Goal: Task Accomplishment & Management: Manage account settings

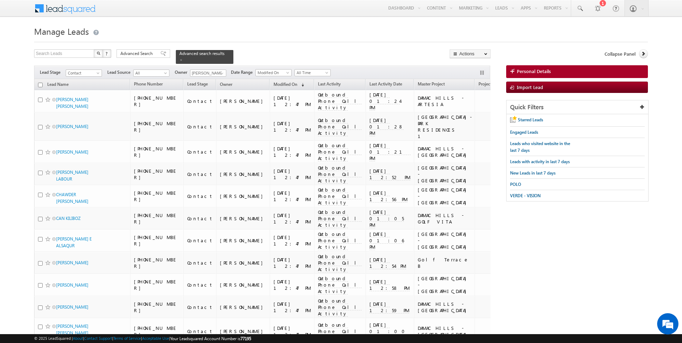
click at [221, 73] on span at bounding box center [222, 74] width 6 height 6
click at [211, 85] on link "Current User" at bounding box center [225, 87] width 71 height 8
type input "Current User"
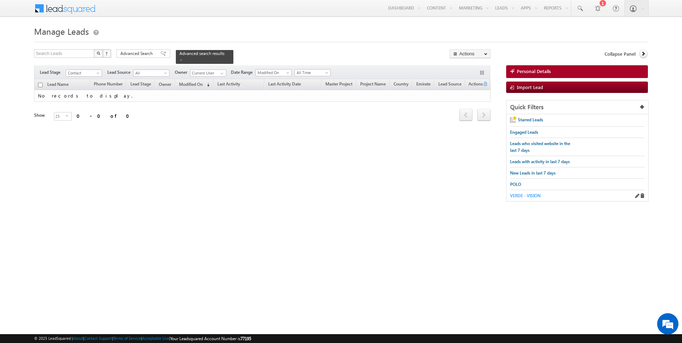
click at [515, 195] on span "VERDE - VISION" at bounding box center [525, 195] width 31 height 5
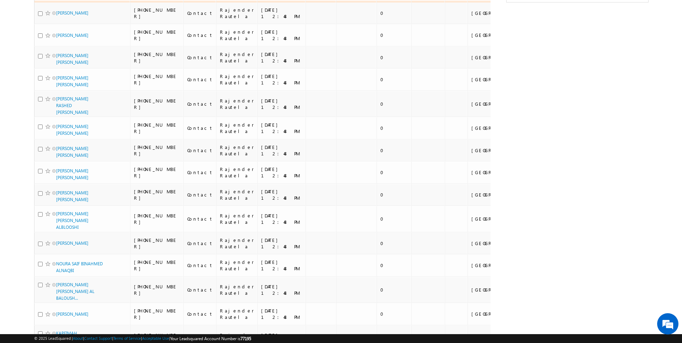
scroll to position [271, 0]
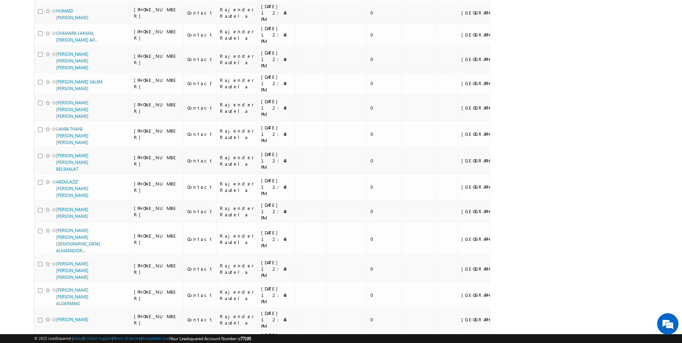
scroll to position [750, 0]
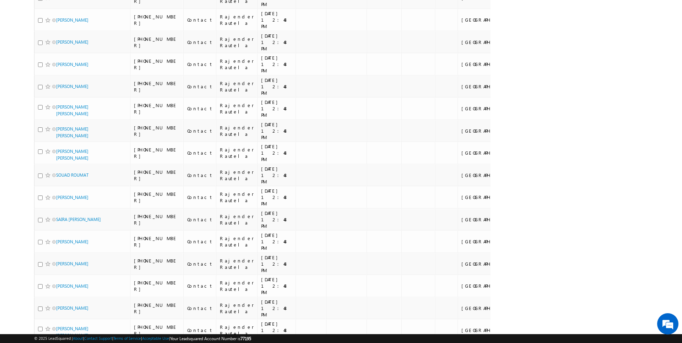
scroll to position [0, 0]
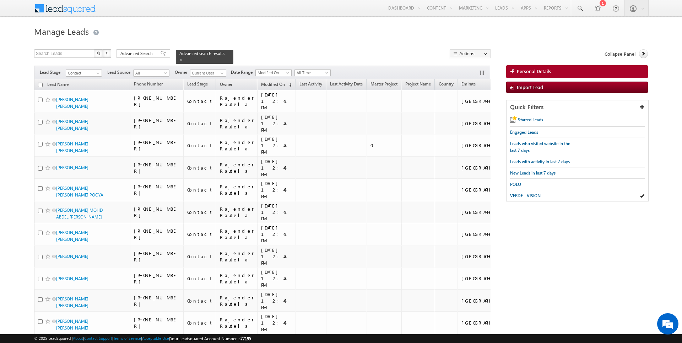
click at [41, 85] on input "checkbox" at bounding box center [40, 85] width 5 height 5
checkbox input "true"
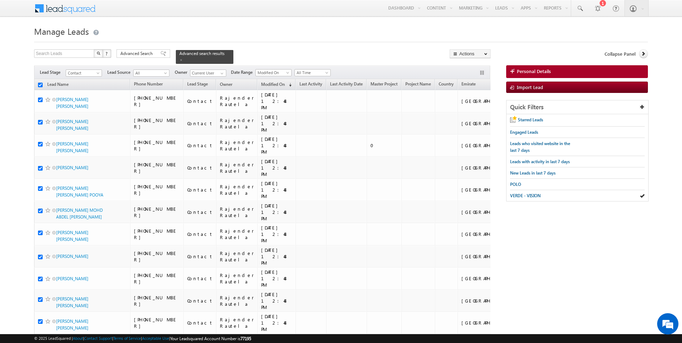
checkbox input "true"
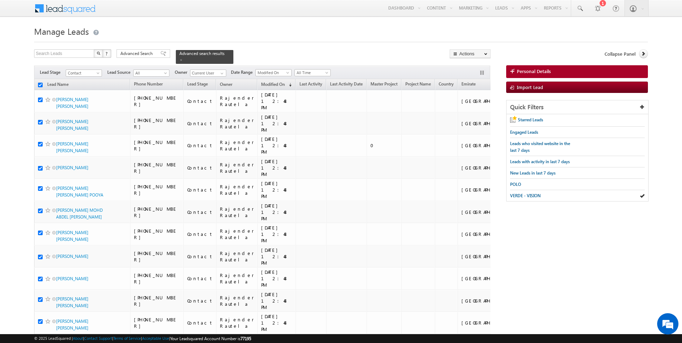
checkbox input "true"
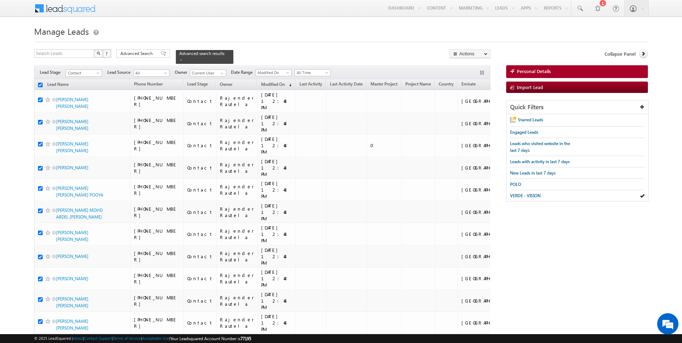
checkbox input "true"
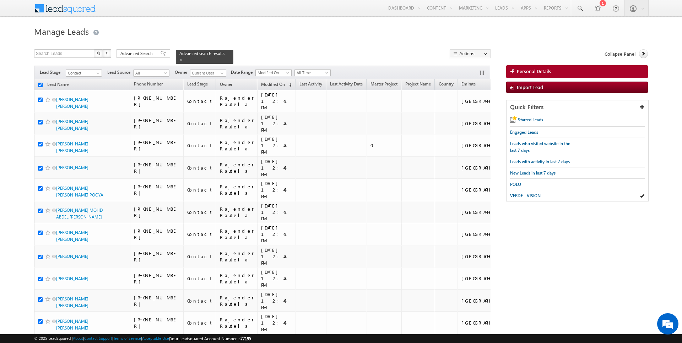
checkbox input "true"
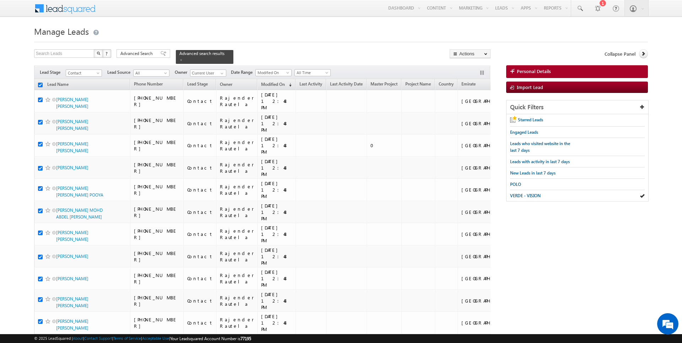
checkbox input "true"
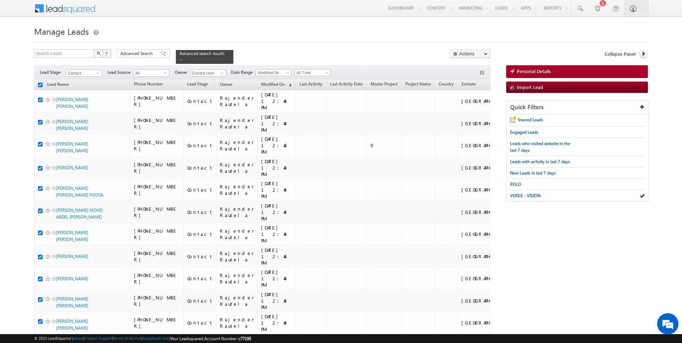
checkbox input "true"
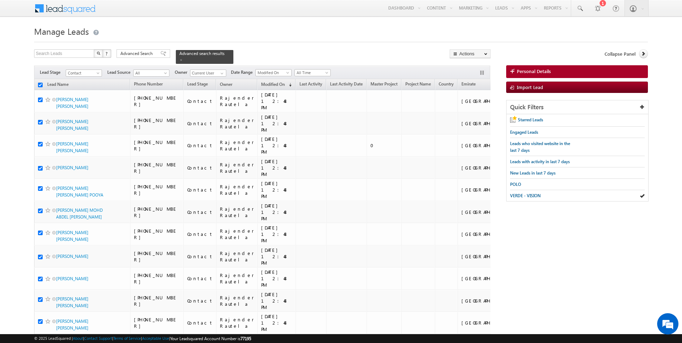
checkbox input "true"
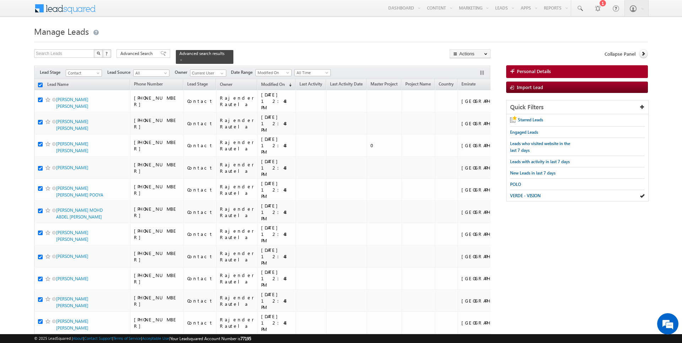
checkbox input "true"
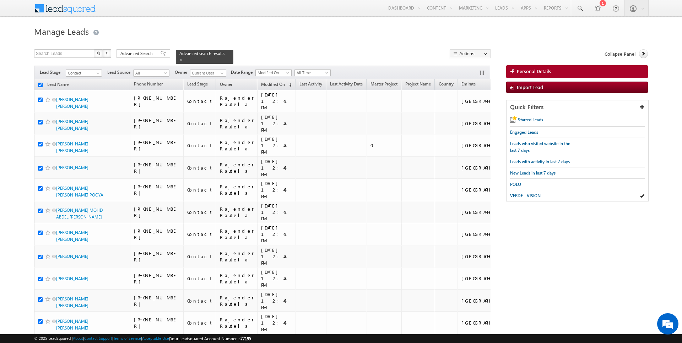
checkbox input "true"
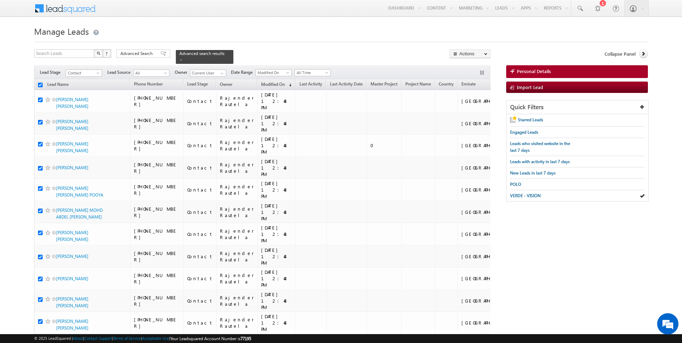
checkbox input "true"
click at [474, 114] on link "Change Owner" at bounding box center [470, 115] width 40 height 9
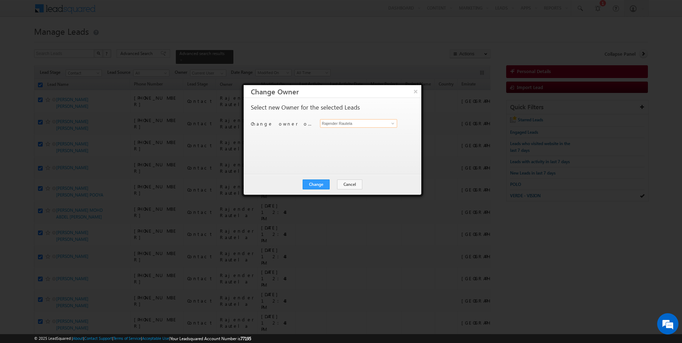
click at [369, 124] on input "Rajender Rautela" at bounding box center [358, 123] width 77 height 9
type input "[PERSON_NAME]"
click at [322, 187] on button "Change" at bounding box center [316, 185] width 27 height 10
click at [331, 187] on button "Close" at bounding box center [333, 185] width 23 height 10
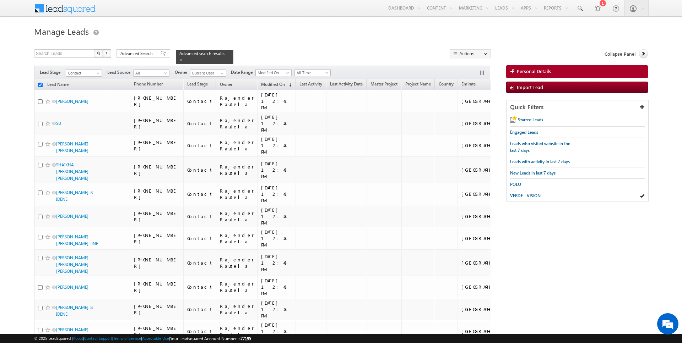
checkbox input "false"
click at [553, 26] on link "Reports Home" at bounding box center [569, 24] width 57 height 15
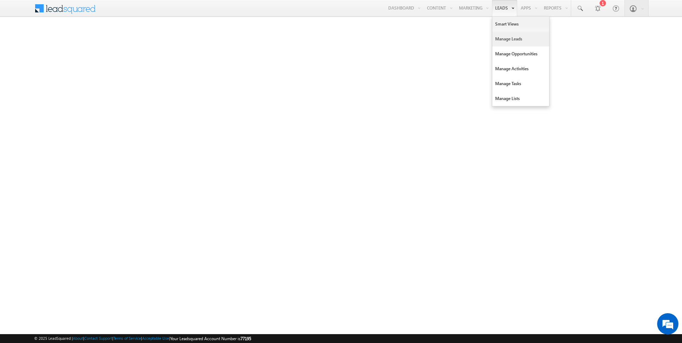
click at [504, 40] on link "Manage Leads" at bounding box center [520, 39] width 57 height 15
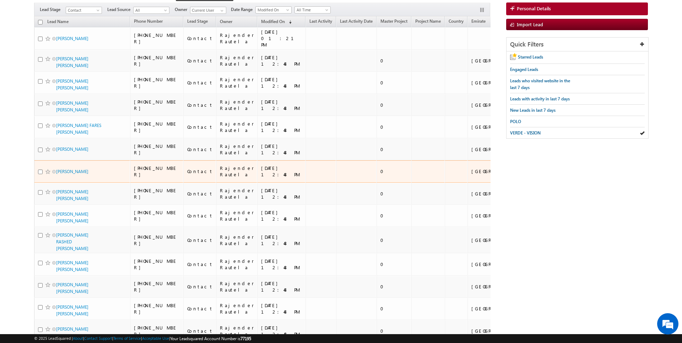
scroll to position [732, 0]
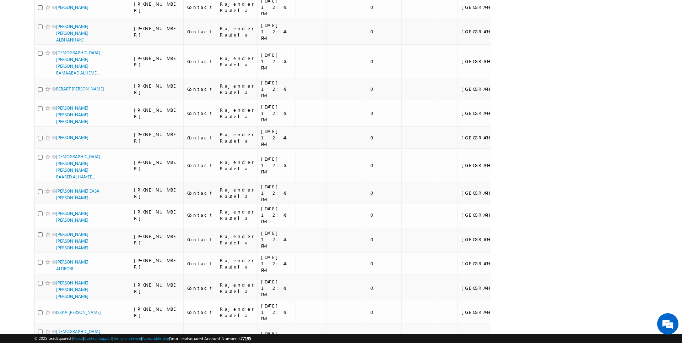
scroll to position [859, 0]
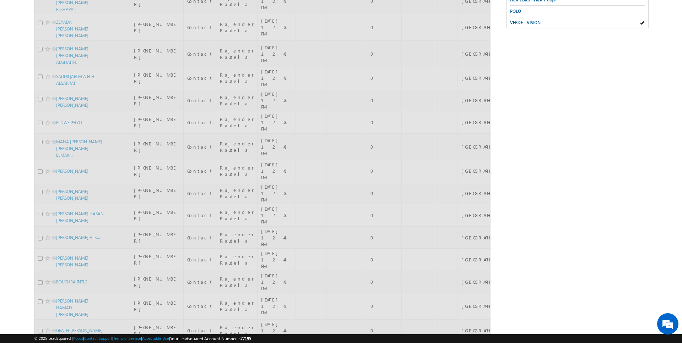
scroll to position [0, 0]
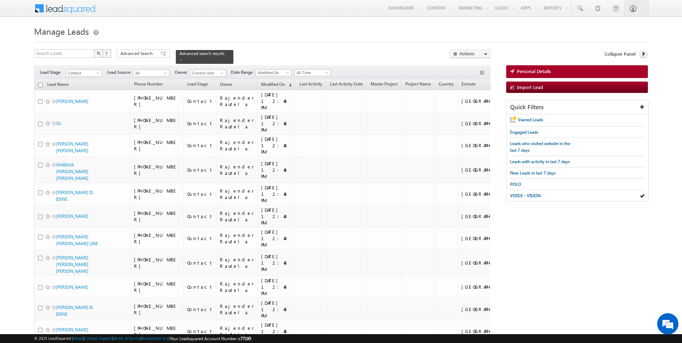
click at [42, 85] on input "checkbox" at bounding box center [40, 85] width 5 height 5
checkbox input "true"
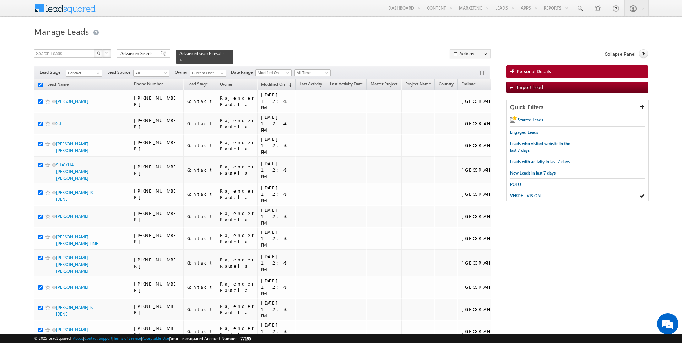
checkbox input "true"
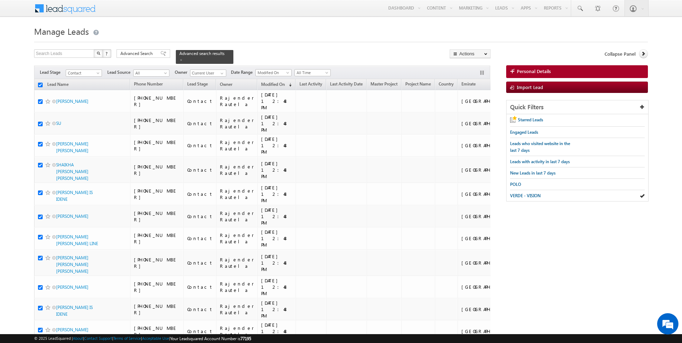
checkbox input "true"
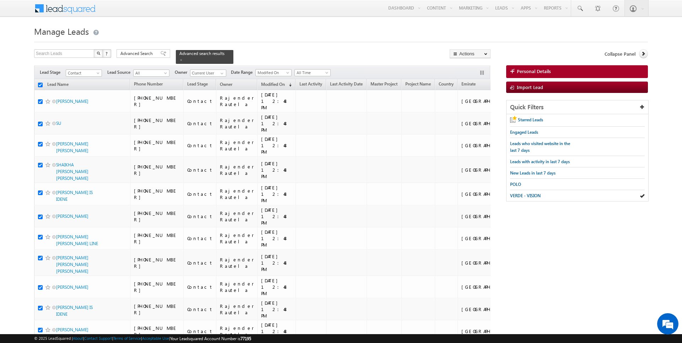
checkbox input "true"
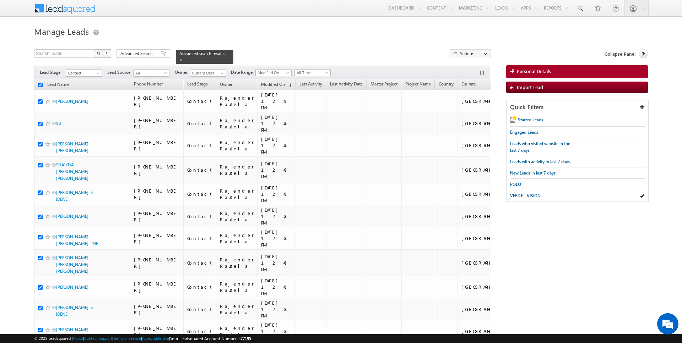
checkbox input "true"
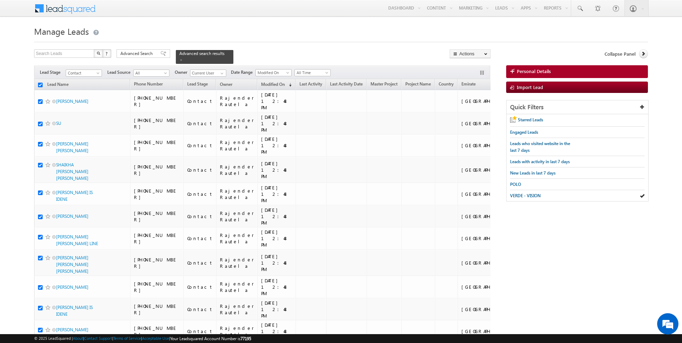
checkbox input "true"
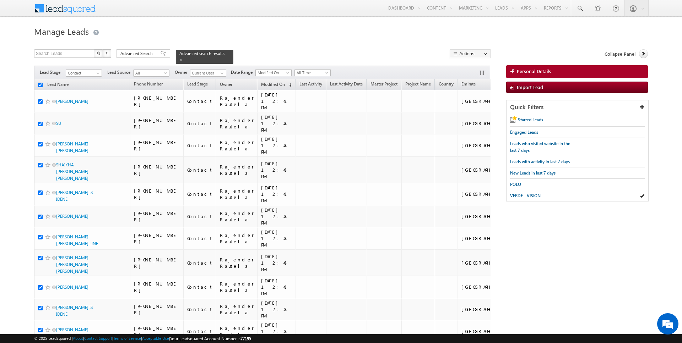
checkbox input "true"
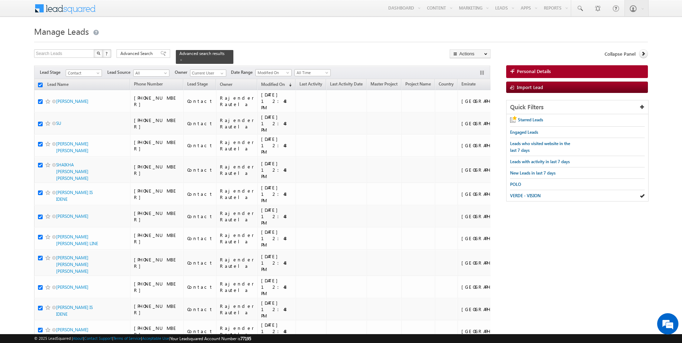
checkbox input "true"
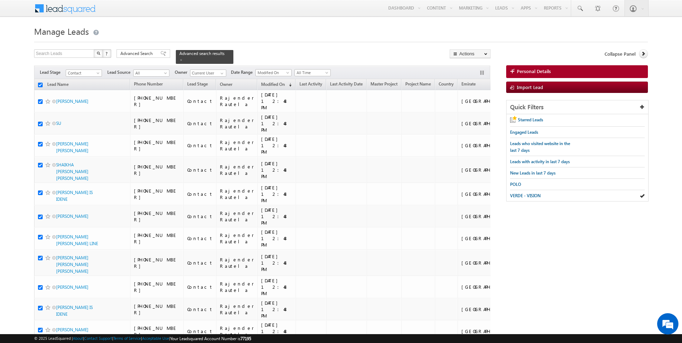
checkbox input "true"
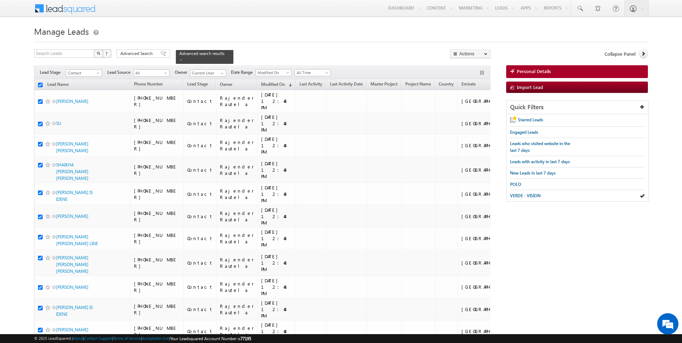
checkbox input "true"
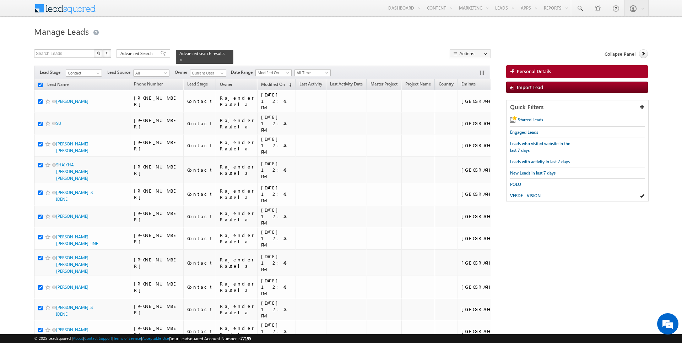
checkbox input "true"
click at [468, 115] on link "Change Owner" at bounding box center [470, 115] width 40 height 9
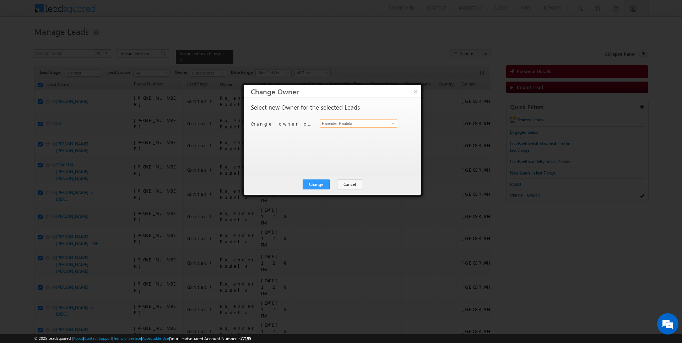
click at [343, 125] on input "Rajender Rautela" at bounding box center [358, 123] width 77 height 9
type input "[PERSON_NAME]"
click at [316, 184] on button "Change" at bounding box center [316, 185] width 27 height 10
click at [329, 184] on button "Close" at bounding box center [333, 185] width 23 height 10
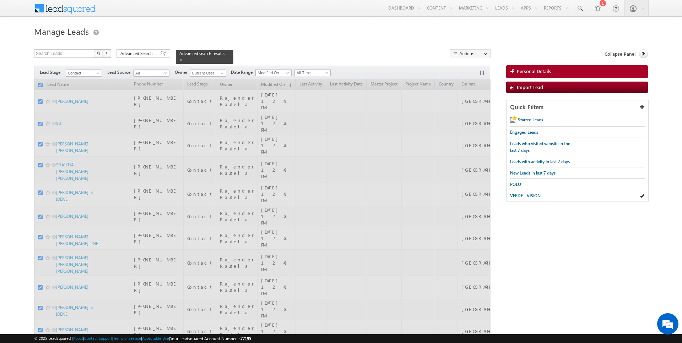
checkbox input "false"
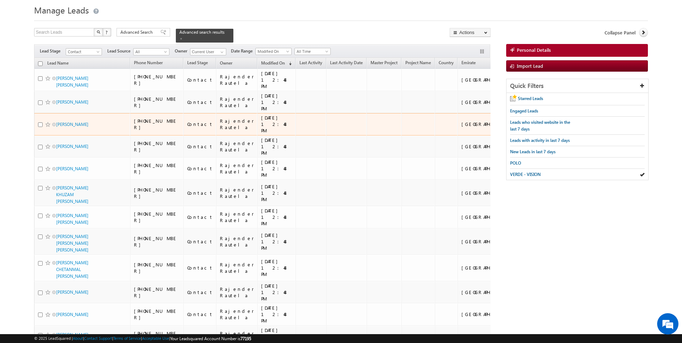
scroll to position [199, 0]
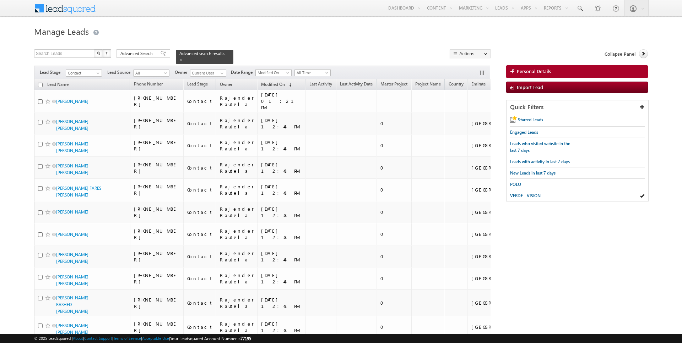
scroll to position [732, 0]
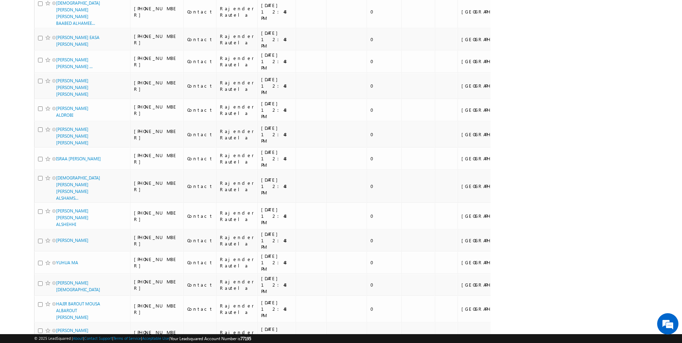
scroll to position [859, 0]
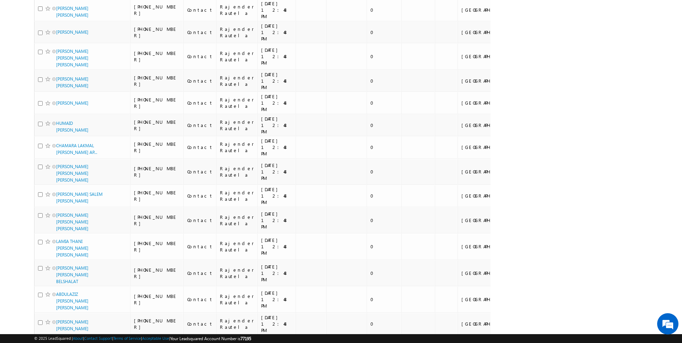
scroll to position [750, 0]
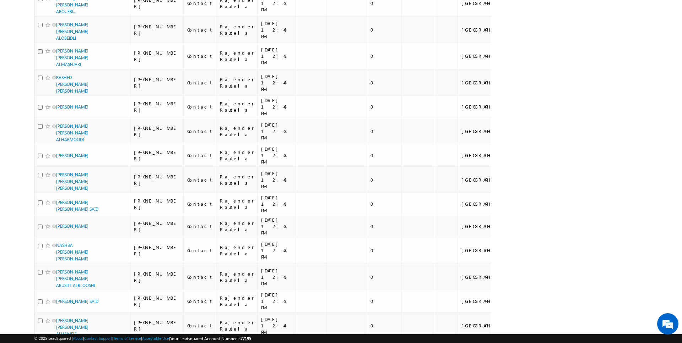
scroll to position [753, 0]
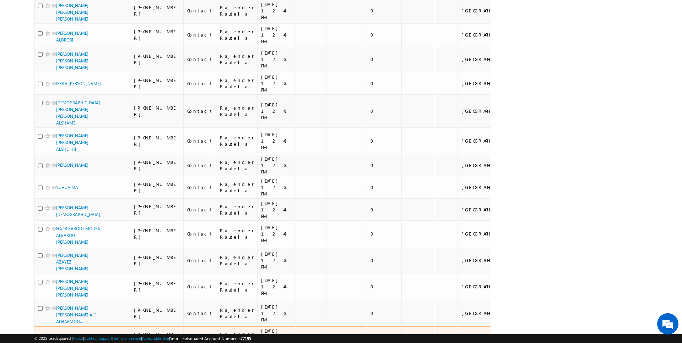
scroll to position [859, 0]
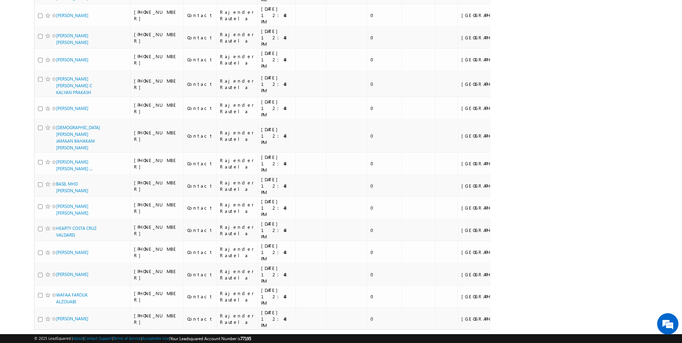
scroll to position [1165, 0]
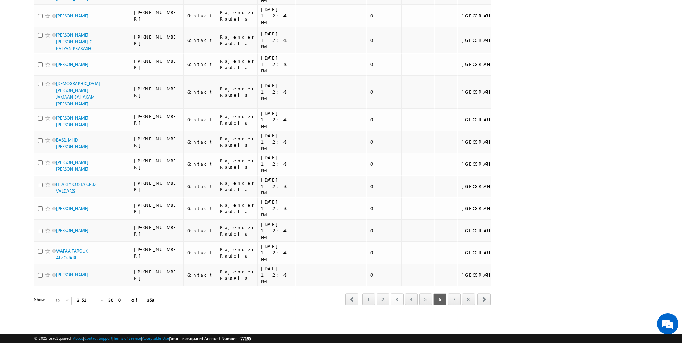
click at [401, 302] on link "3" at bounding box center [397, 300] width 13 height 12
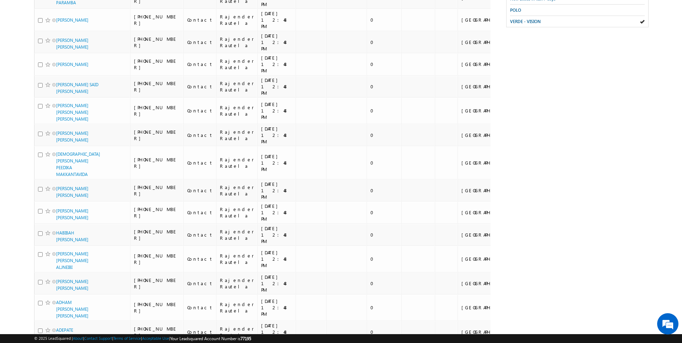
scroll to position [0, 0]
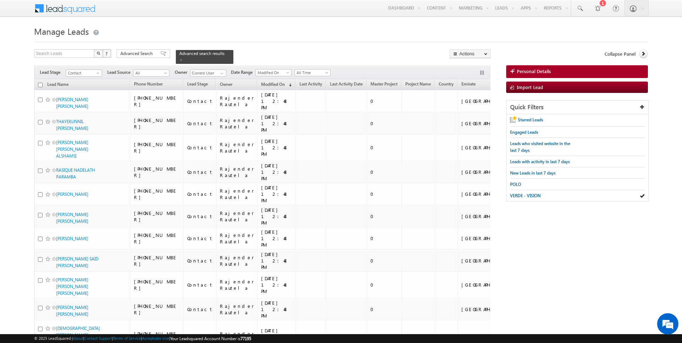
click at [41, 85] on input "checkbox" at bounding box center [40, 85] width 5 height 5
checkbox input "true"
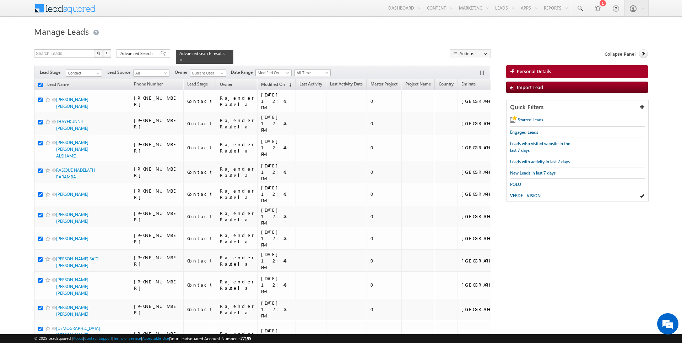
checkbox input "true"
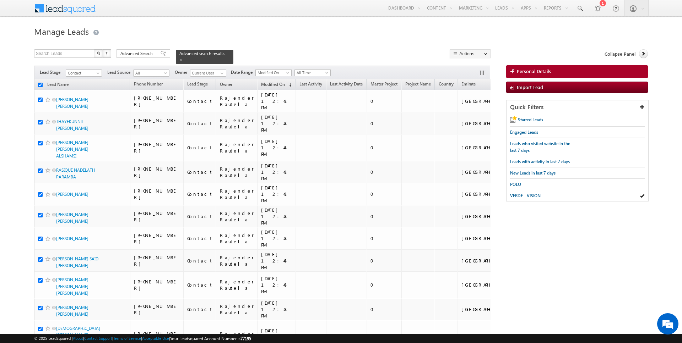
checkbox input "true"
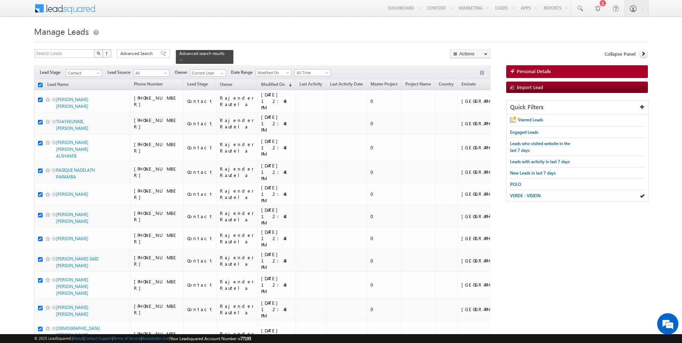
checkbox input "true"
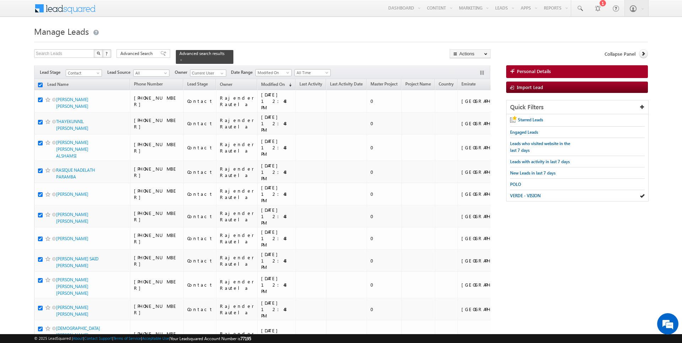
checkbox input "true"
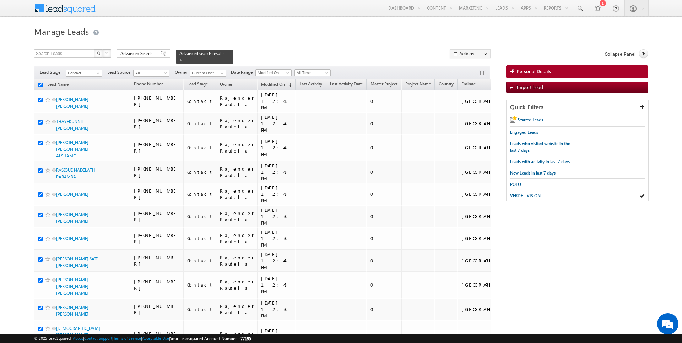
checkbox input "true"
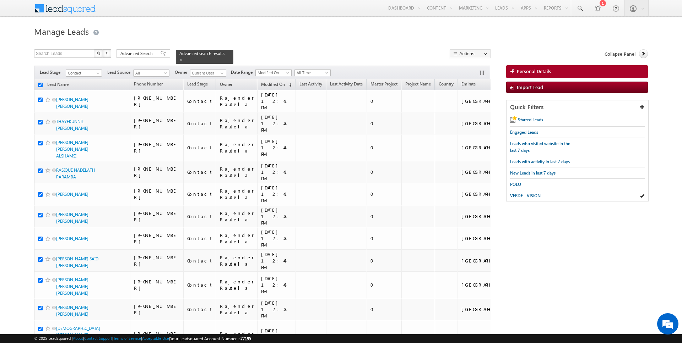
checkbox input "true"
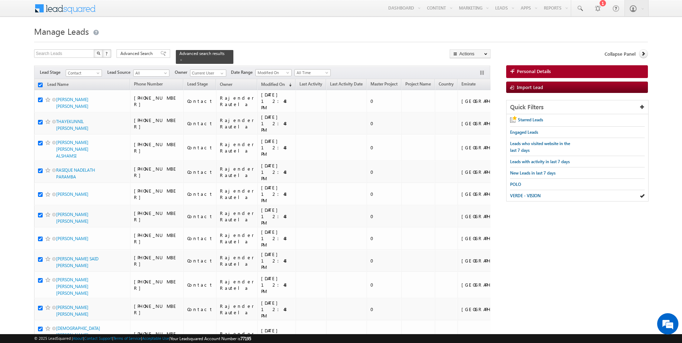
checkbox input "true"
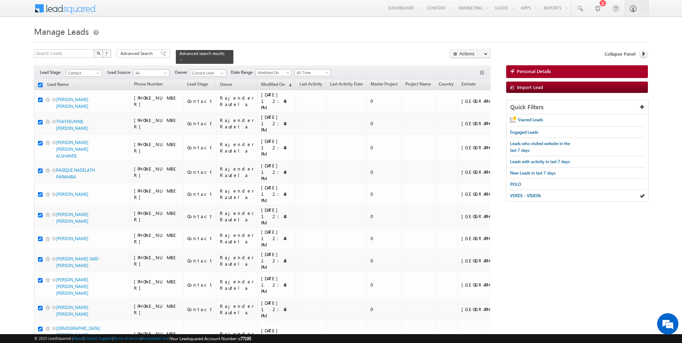
checkbox input "true"
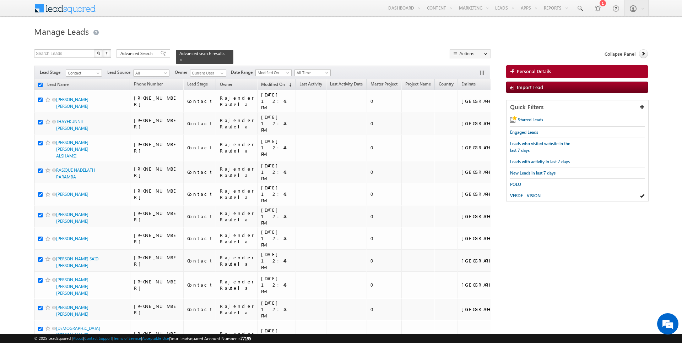
checkbox input "true"
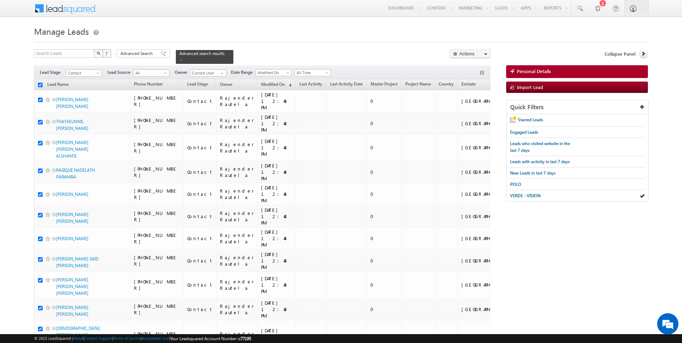
checkbox input "true"
click at [473, 115] on link "Change Owner" at bounding box center [470, 115] width 40 height 9
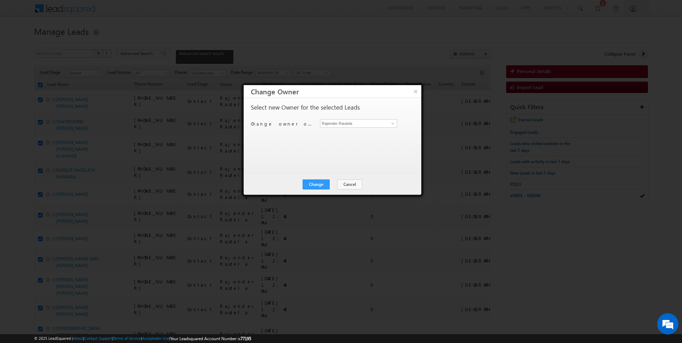
click at [362, 127] on div "Change owner of 50 leads to Rajender Rautela Rajender Rautela" at bounding box center [332, 124] width 162 height 11
click at [359, 122] on input "Rajender Rautela" at bounding box center [358, 123] width 77 height 9
type input "[DATE][PERSON_NAME]"
click at [317, 178] on div "Change Cancel Close" at bounding box center [333, 184] width 178 height 21
click at [320, 182] on button "Change" at bounding box center [316, 185] width 27 height 10
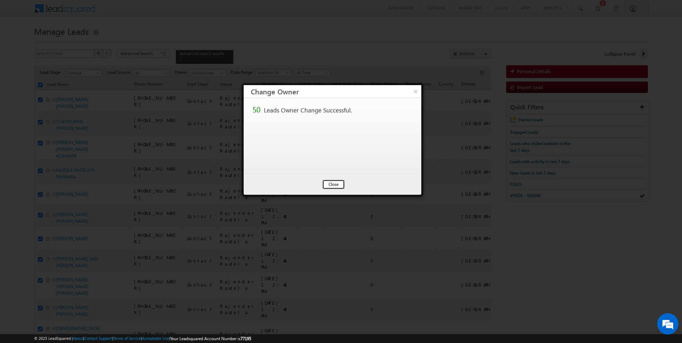
click at [328, 184] on button "Close" at bounding box center [333, 185] width 23 height 10
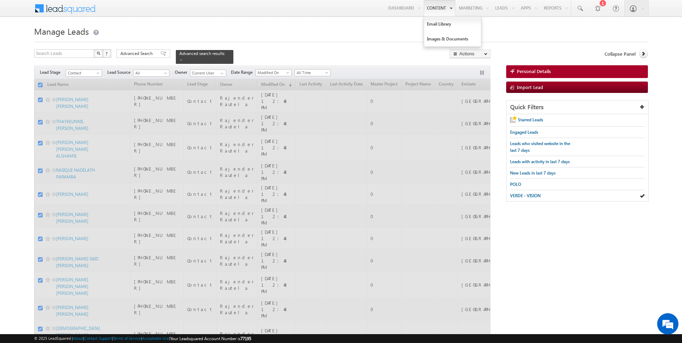
checkbox input "false"
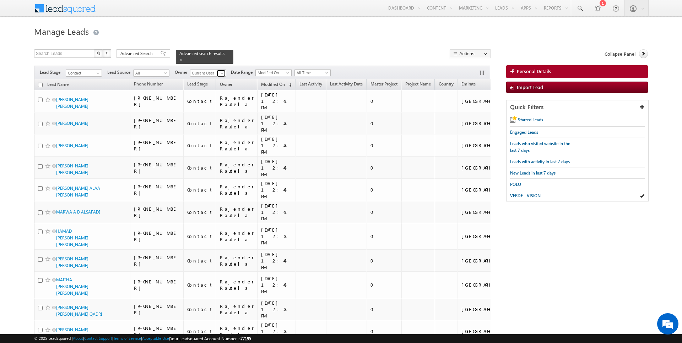
click at [221, 72] on span at bounding box center [222, 74] width 6 height 6
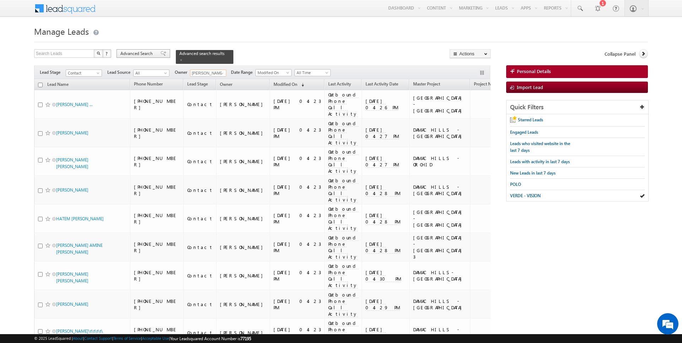
type input "[PERSON_NAME]"
click at [149, 55] on span "Advanced Search" at bounding box center [137, 53] width 34 height 6
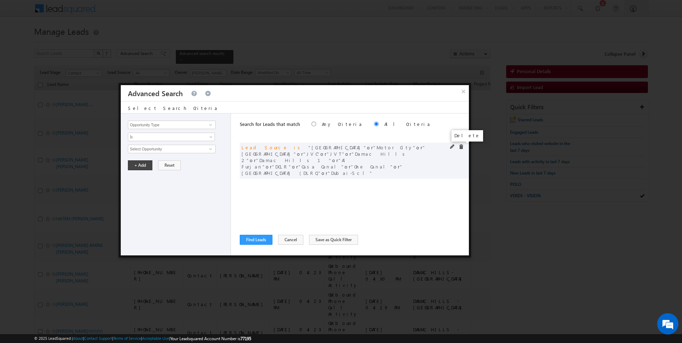
click at [462, 146] on span at bounding box center [461, 147] width 5 height 5
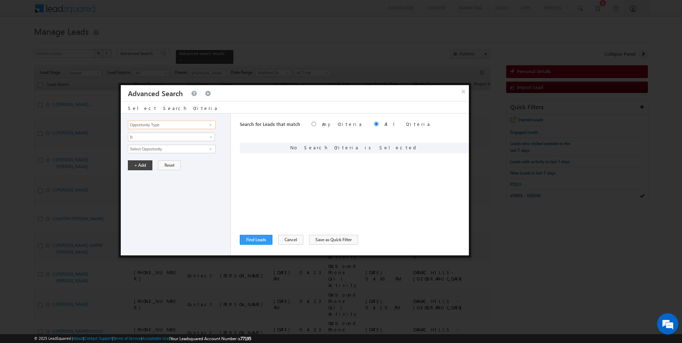
click at [194, 124] on input "Opportunity Type" at bounding box center [171, 125] width 87 height 9
click at [159, 137] on span "Is" at bounding box center [166, 137] width 77 height 6
click at [152, 147] on li "Is" at bounding box center [171, 144] width 87 height 7
click at [151, 137] on span "Is" at bounding box center [166, 137] width 77 height 6
click at [152, 123] on input "Lead Activity" at bounding box center [171, 125] width 87 height 9
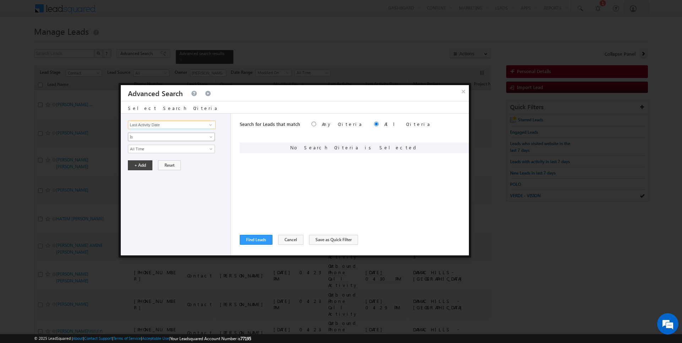
type input "Last Activity Date"
click at [145, 137] on span "Is" at bounding box center [166, 137] width 77 height 6
click at [145, 151] on link "Before" at bounding box center [171, 151] width 87 height 6
click at [147, 147] on span "Today" at bounding box center [166, 149] width 77 height 6
click at [145, 156] on link "Today" at bounding box center [171, 156] width 87 height 6
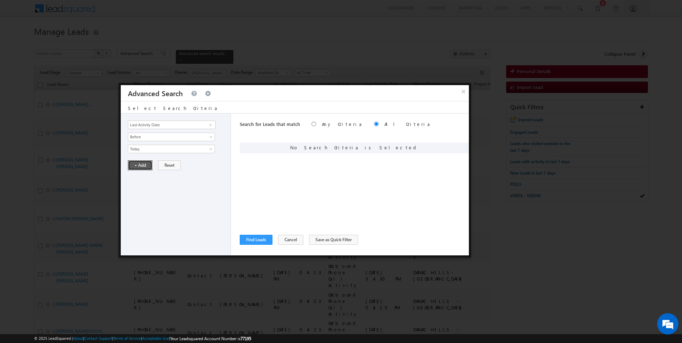
click at [144, 167] on button "+ Add" at bounding box center [140, 166] width 25 height 10
click at [184, 124] on input "Opportunity Type" at bounding box center [171, 125] width 87 height 9
type input "Modified On"
click at [171, 148] on span "All Time" at bounding box center [166, 149] width 77 height 6
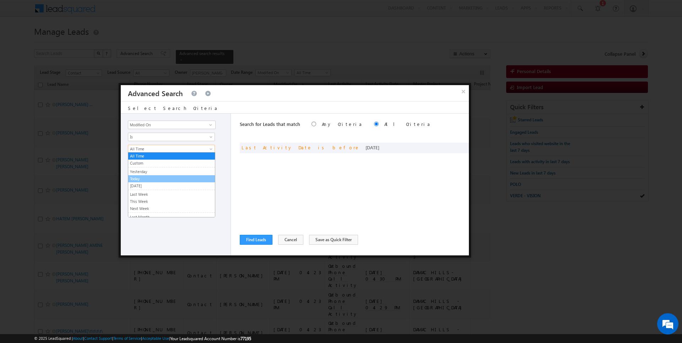
click at [147, 178] on link "Today" at bounding box center [171, 179] width 87 height 6
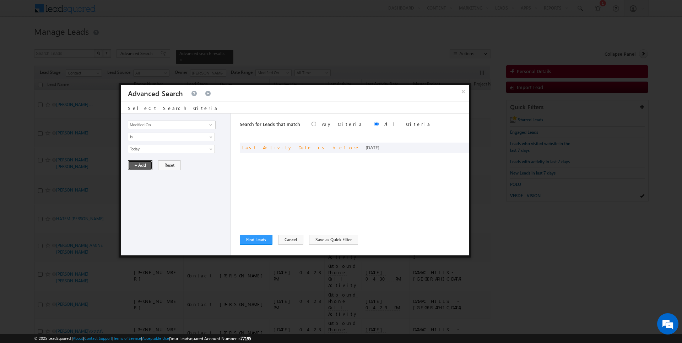
click at [144, 163] on button "+ Add" at bounding box center [140, 166] width 25 height 10
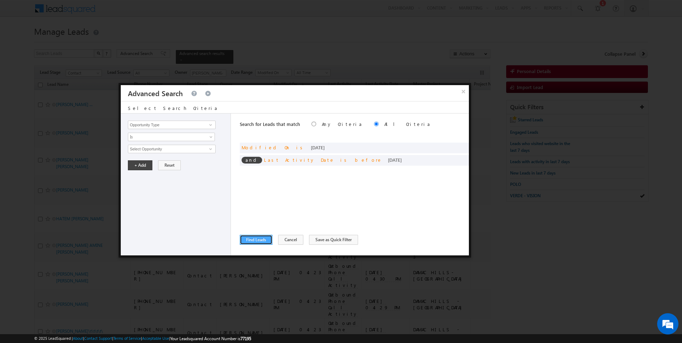
click at [257, 240] on button "Find Leads" at bounding box center [256, 240] width 33 height 10
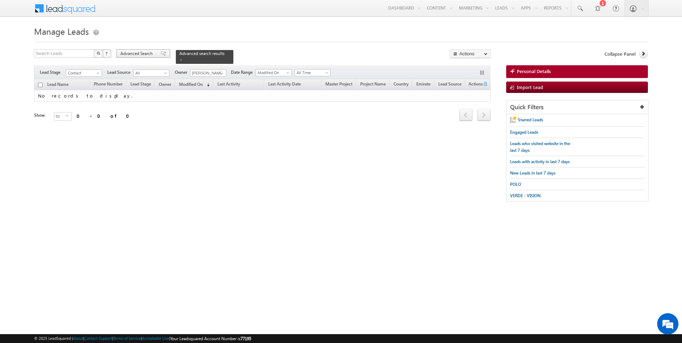
click at [126, 54] on span "Advanced Search" at bounding box center [137, 53] width 34 height 6
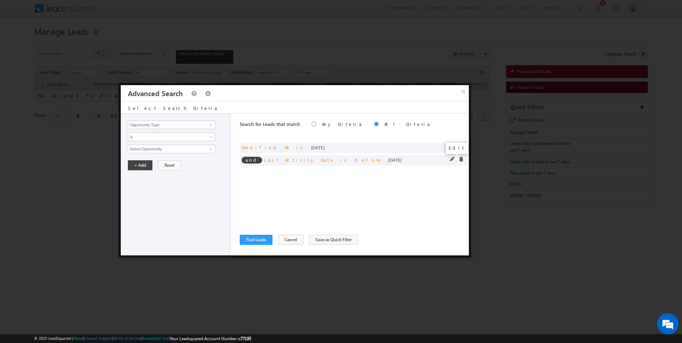
click at [452, 158] on span at bounding box center [452, 159] width 5 height 5
click at [159, 121] on input "Last Activity Date" at bounding box center [171, 125] width 87 height 9
type input "Lead Activity"
click at [152, 137] on span "Is" at bounding box center [166, 137] width 77 height 6
click at [147, 153] on link "Is Not" at bounding box center [171, 151] width 87 height 6
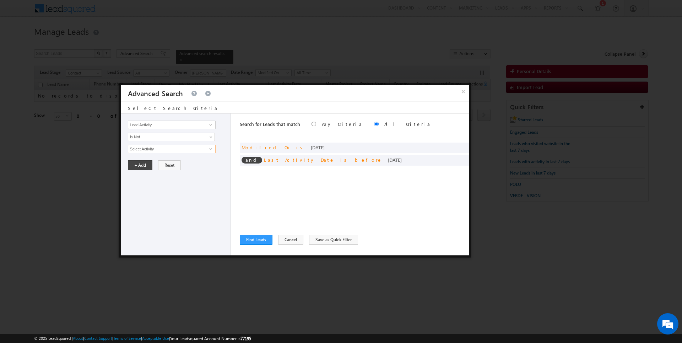
click at [149, 145] on input "Select Activity" at bounding box center [171, 149] width 87 height 9
type input "Outbound Phone Call Activity"
click at [135, 177] on button "+ Add" at bounding box center [140, 178] width 25 height 10
click at [252, 235] on div "Search for Leads that match Any Criteria All Criteria Note that the current tri…" at bounding box center [354, 185] width 229 height 142
click at [258, 240] on button "Find Leads" at bounding box center [256, 240] width 33 height 10
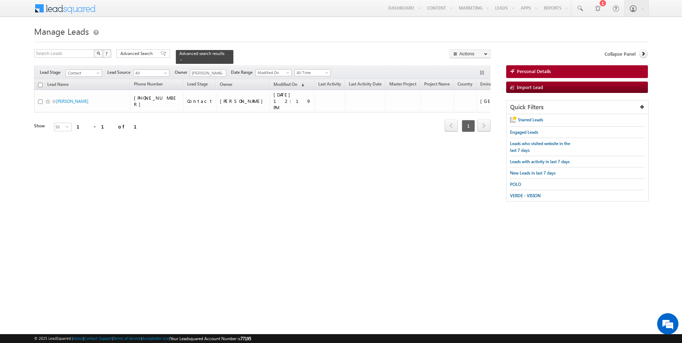
click at [41, 85] on input "checkbox" at bounding box center [40, 85] width 5 height 5
checkbox input "true"
click at [473, 116] on link "Change Owner" at bounding box center [470, 115] width 40 height 9
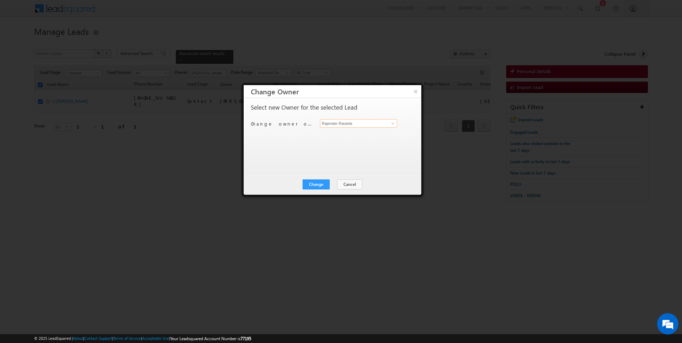
click at [353, 121] on input "Rajender Rautela" at bounding box center [358, 123] width 77 height 9
type input "[PERSON_NAME]"
click at [320, 184] on button "Change" at bounding box center [316, 185] width 27 height 10
click at [334, 184] on button "Close" at bounding box center [333, 185] width 23 height 10
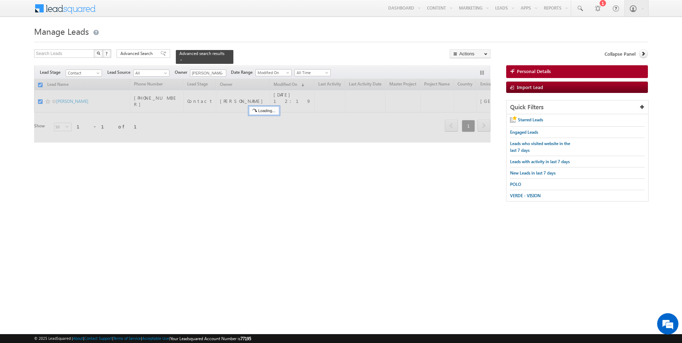
checkbox input "false"
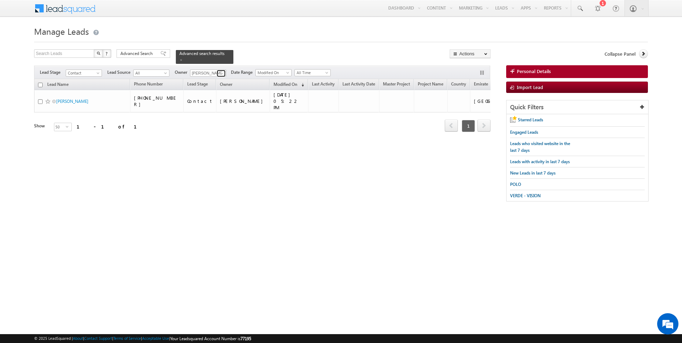
click at [221, 74] on span at bounding box center [222, 74] width 6 height 6
click at [278, 43] on form "Manage Leads Search Leads X ? 1 results found Advanced Search Advanced Search" at bounding box center [341, 116] width 614 height 185
click at [128, 54] on span "Advanced Search" at bounding box center [137, 53] width 34 height 6
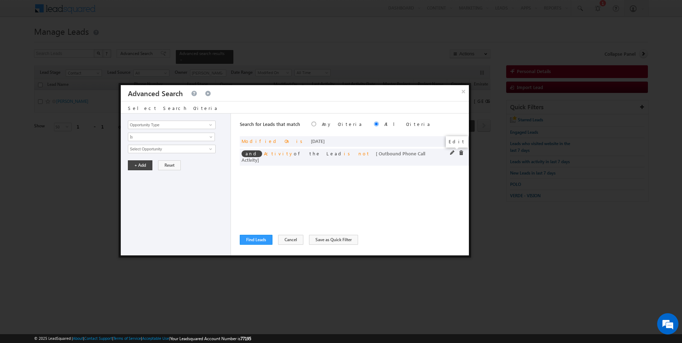
click at [454, 152] on span at bounding box center [452, 153] width 5 height 5
click at [177, 125] on input "Lead Activity" at bounding box center [171, 125] width 87 height 9
type input "Last Activity Date"
click at [153, 147] on span "All Time" at bounding box center [166, 149] width 77 height 6
click at [146, 136] on span "Is" at bounding box center [166, 137] width 77 height 6
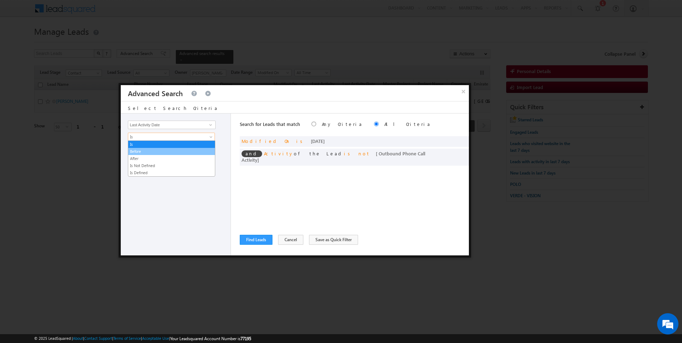
click at [146, 149] on link "Before" at bounding box center [171, 151] width 87 height 6
click at [139, 166] on button "+ Add" at bounding box center [140, 166] width 25 height 10
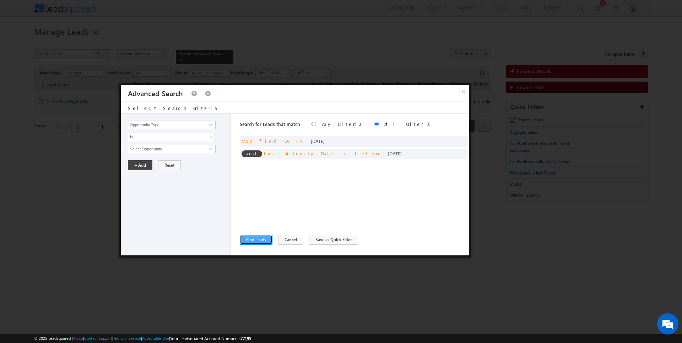
click at [254, 243] on button "Find Leads" at bounding box center [256, 240] width 33 height 10
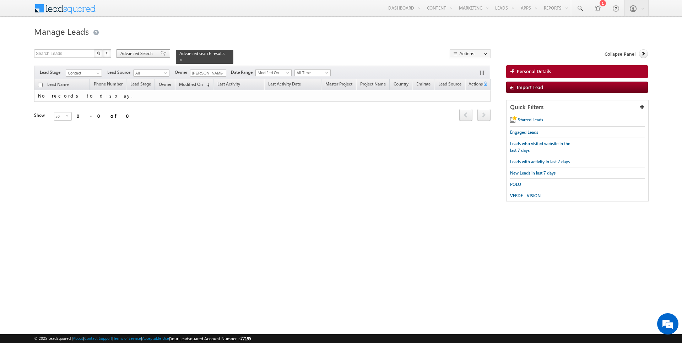
click at [138, 53] on span "Advanced Search" at bounding box center [137, 53] width 34 height 6
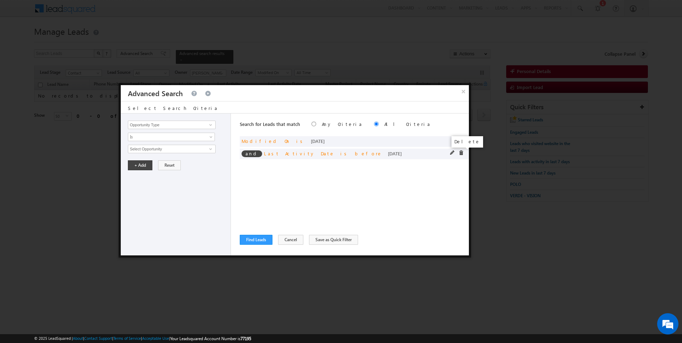
click at [461, 151] on span at bounding box center [461, 153] width 5 height 5
click at [244, 236] on button "Find Leads" at bounding box center [256, 240] width 33 height 10
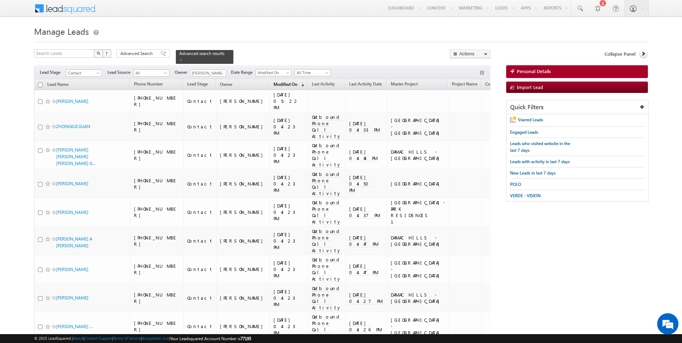
click at [273, 84] on span "Modified On" at bounding box center [285, 84] width 24 height 5
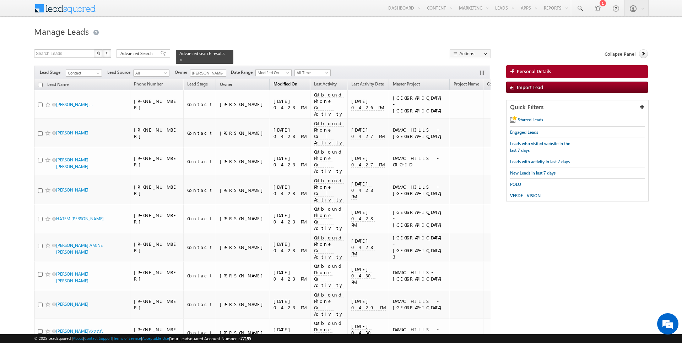
click at [273, 84] on span "Modified On" at bounding box center [285, 83] width 24 height 5
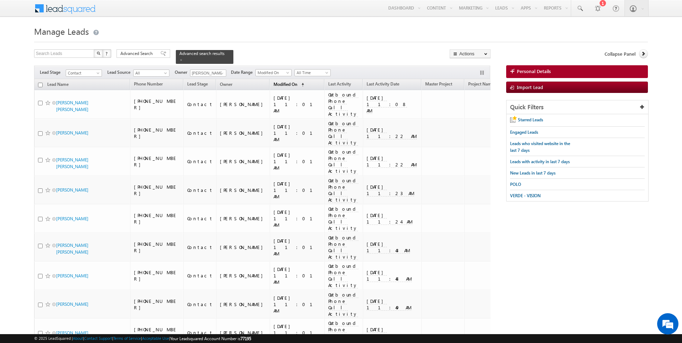
click at [273, 83] on span "Modified On" at bounding box center [285, 84] width 24 height 5
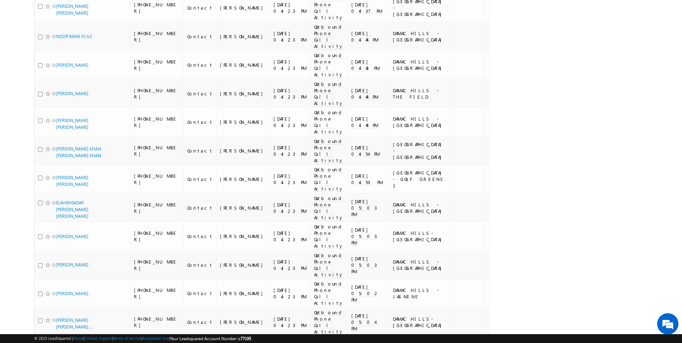
scroll to position [1007, 0]
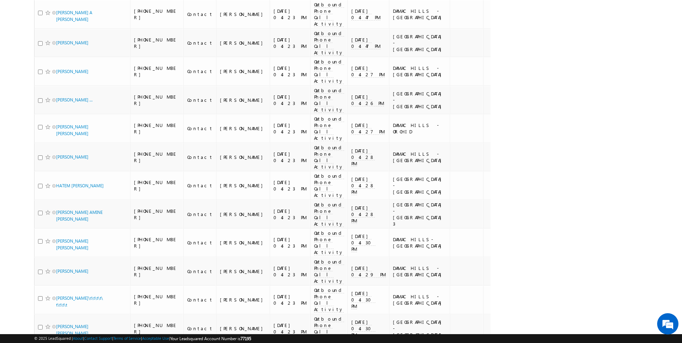
scroll to position [0, 0]
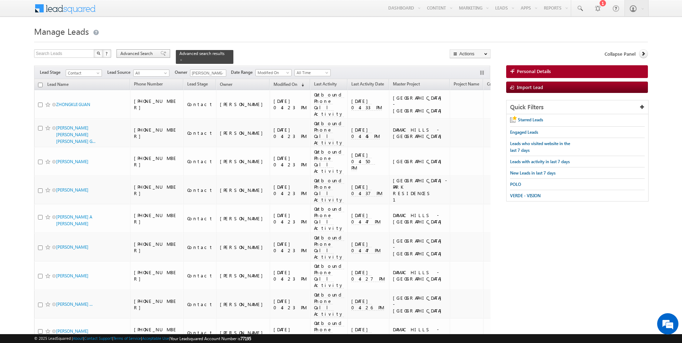
click at [140, 57] on div "Advanced Search" at bounding box center [143, 53] width 54 height 9
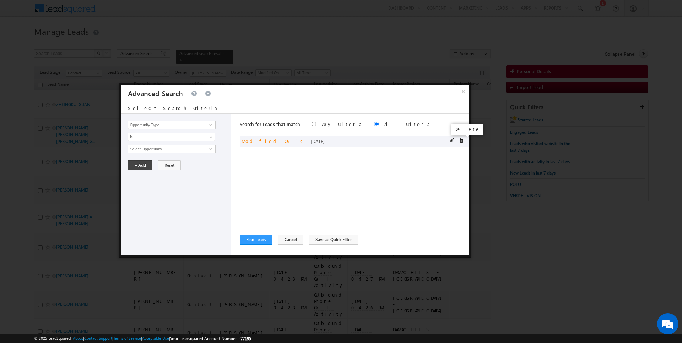
click at [462, 139] on span at bounding box center [461, 140] width 5 height 5
click at [187, 125] on input "Opportunity Type" at bounding box center [171, 125] width 87 height 9
type input "Lead Activity"
click at [171, 139] on span "Is" at bounding box center [166, 137] width 77 height 6
click at [153, 156] on div "Opportunity Type Lead Activity Task Sales Group Prospect Id Address 1 Address 2…" at bounding box center [176, 185] width 110 height 142
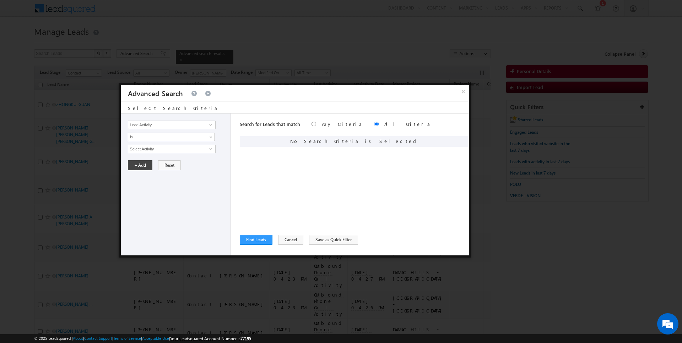
click at [153, 137] on span "Is" at bounding box center [166, 137] width 77 height 6
click at [151, 151] on link "Is Not" at bounding box center [171, 151] width 87 height 6
click at [157, 148] on input "Select Activity" at bounding box center [171, 149] width 87 height 9
type input "Outbound Phone Call Activity"
click at [134, 179] on button "+ Add" at bounding box center [140, 178] width 25 height 10
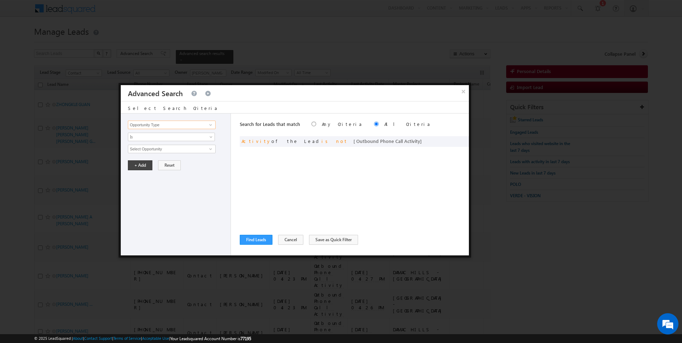
click at [181, 125] on input "Opportunity Type" at bounding box center [171, 125] width 87 height 9
click at [169, 135] on link "Owner" at bounding box center [171, 139] width 87 height 8
type input "Owner"
click at [156, 135] on span "Is" at bounding box center [166, 137] width 77 height 6
click at [151, 147] on link "Is" at bounding box center [171, 144] width 87 height 6
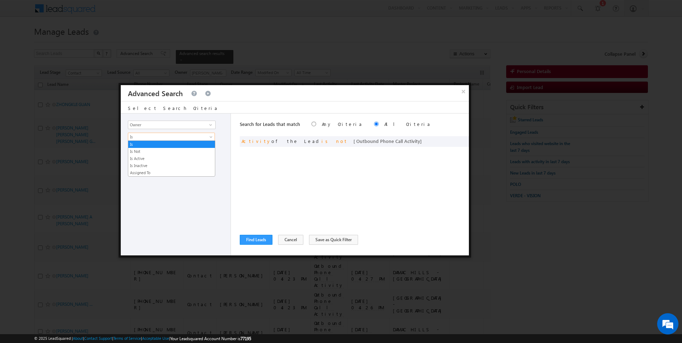
click at [151, 136] on span "Is" at bounding box center [166, 137] width 77 height 6
click at [143, 150] on link "Is Not" at bounding box center [171, 151] width 87 height 6
click at [143, 150] on span "None Selected" at bounding box center [168, 149] width 81 height 8
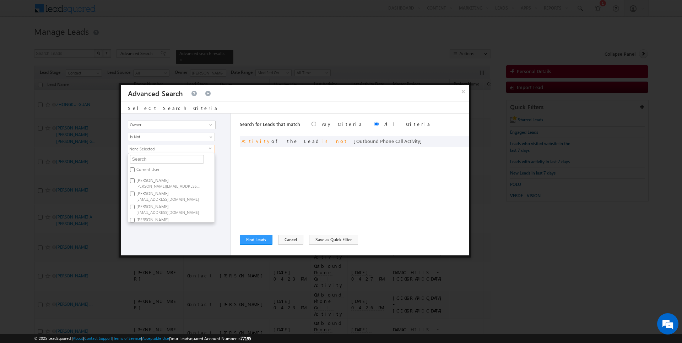
click at [142, 168] on label "Current User" at bounding box center [147, 171] width 38 height 11
click at [135, 168] on input "Current User" at bounding box center [132, 170] width 5 height 5
checkbox input "true"
click at [272, 175] on div "Search for Leads that match Any Criteria All Criteria Note that the current tri…" at bounding box center [354, 185] width 229 height 142
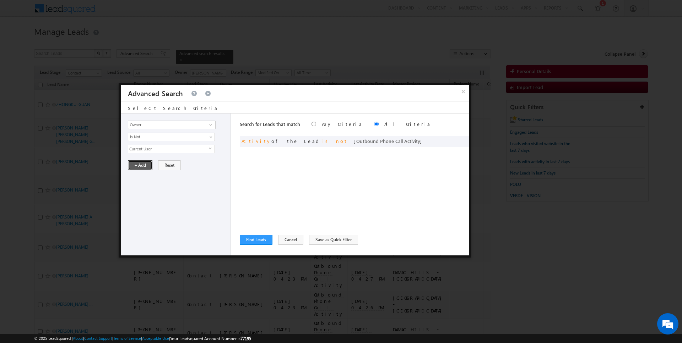
click at [142, 162] on button "+ Add" at bounding box center [140, 166] width 25 height 10
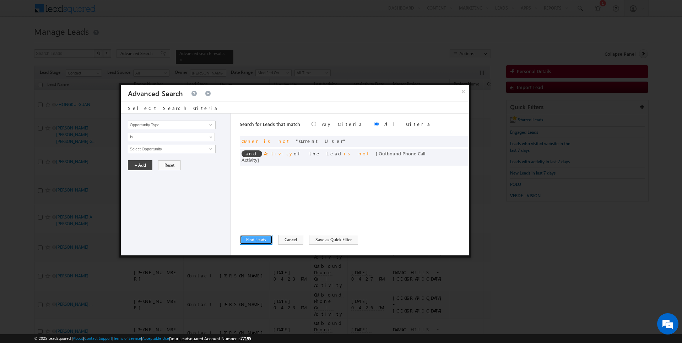
click at [256, 237] on button "Find Leads" at bounding box center [256, 240] width 33 height 10
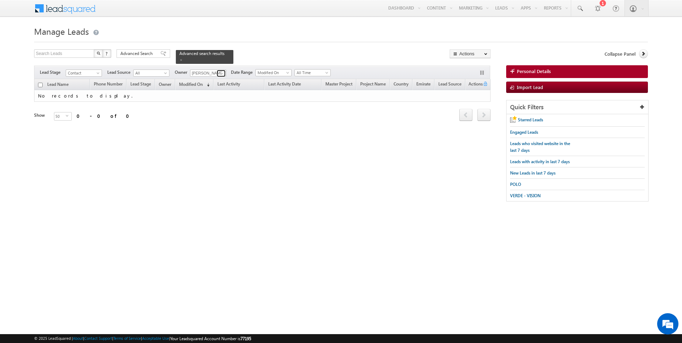
click at [221, 71] on span at bounding box center [222, 74] width 6 height 6
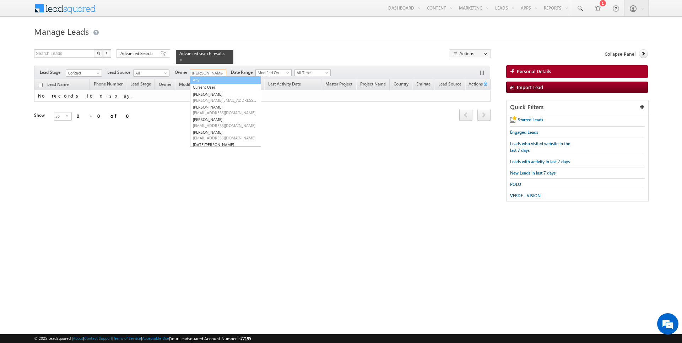
click at [211, 80] on link "Any" at bounding box center [225, 80] width 71 height 8
type input "Any"
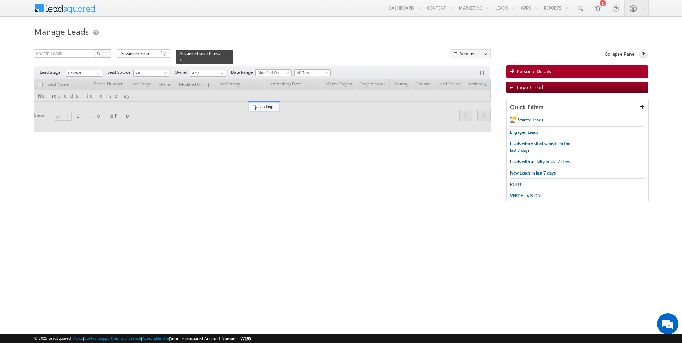
click at [272, 51] on div "Search Leads X ? 0 results found Advanced Search Advanced Search Advanced searc…" at bounding box center [262, 56] width 456 height 15
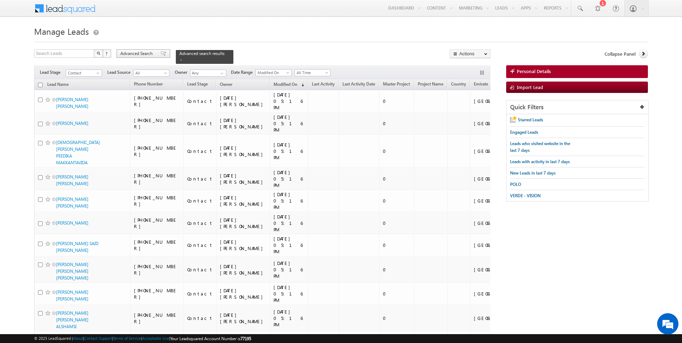
click at [139, 53] on span "Advanced Search" at bounding box center [137, 53] width 34 height 6
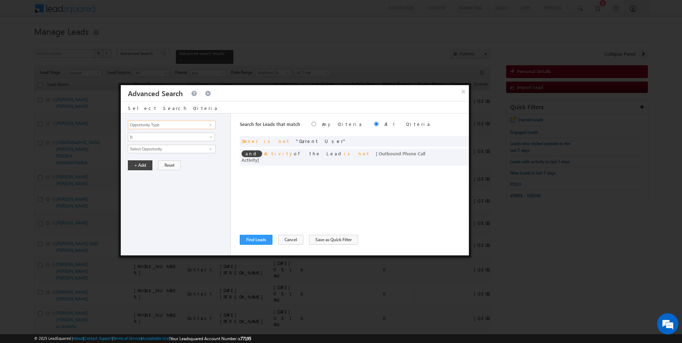
click at [149, 126] on input "Opportunity Type" at bounding box center [171, 125] width 87 height 9
type input "Modified On"
click at [150, 137] on span "Is" at bounding box center [166, 137] width 77 height 6
click at [148, 148] on link "Before" at bounding box center [171, 151] width 87 height 6
click at [138, 167] on button "+ Add" at bounding box center [140, 166] width 25 height 10
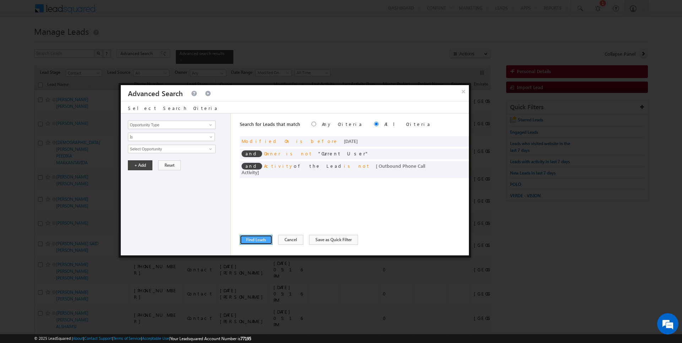
click at [250, 238] on button "Find Leads" at bounding box center [256, 240] width 33 height 10
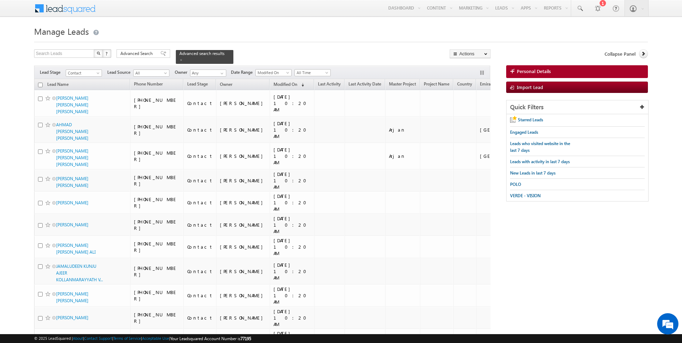
click at [42, 83] on input "checkbox" at bounding box center [40, 85] width 5 height 5
checkbox input "true"
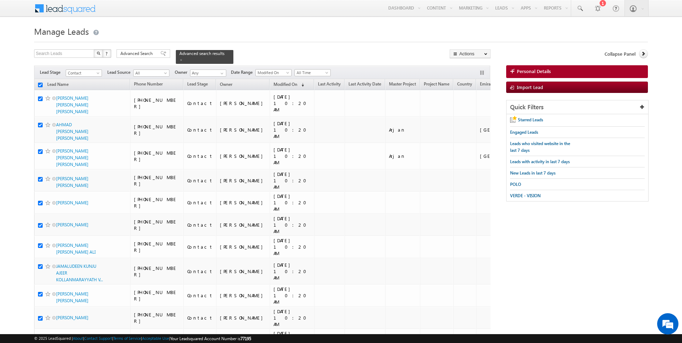
checkbox input "true"
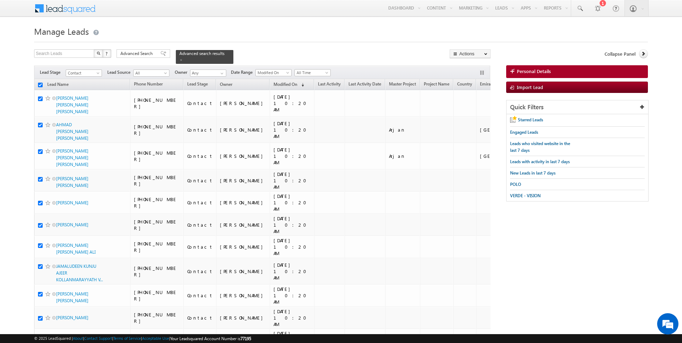
checkbox input "true"
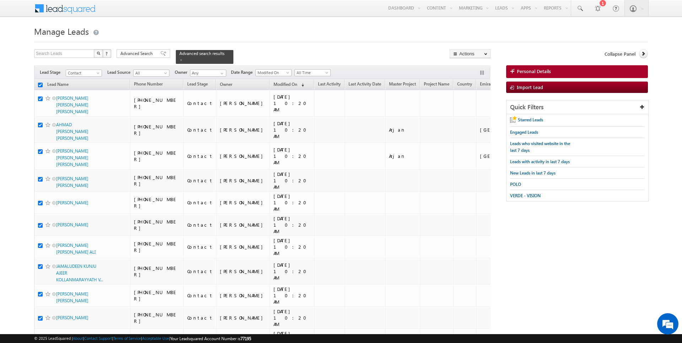
checkbox input "true"
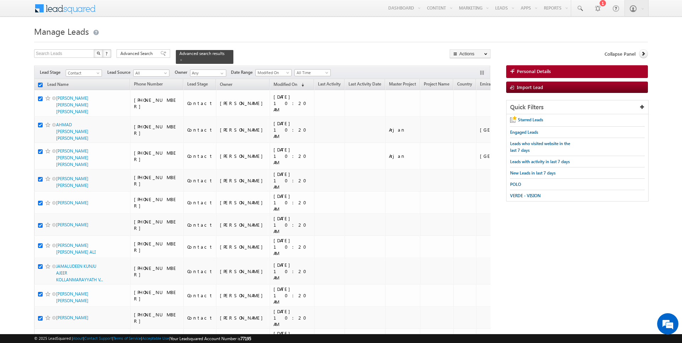
checkbox input "true"
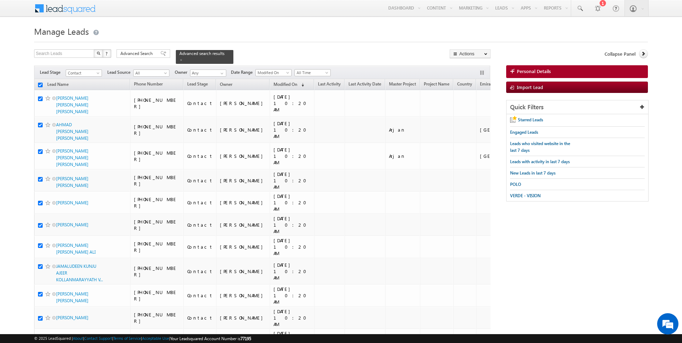
checkbox input "true"
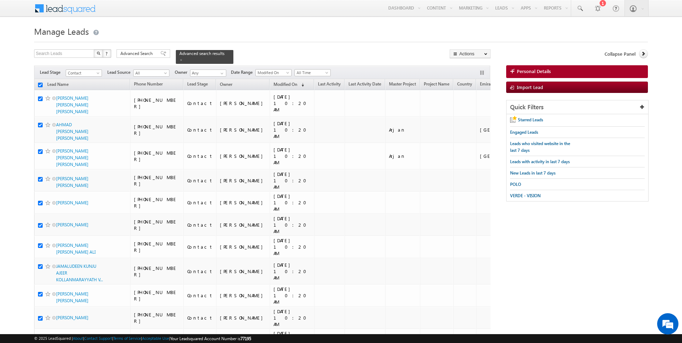
checkbox input "true"
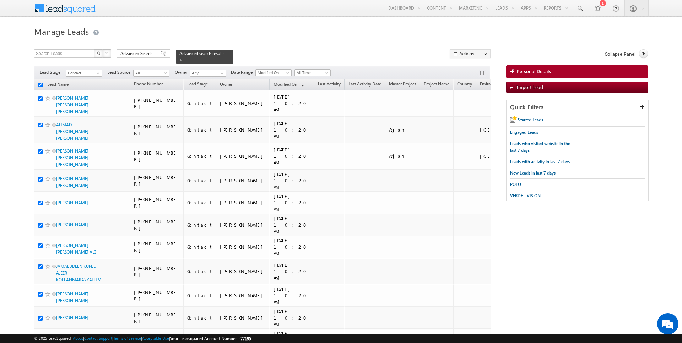
checkbox input "true"
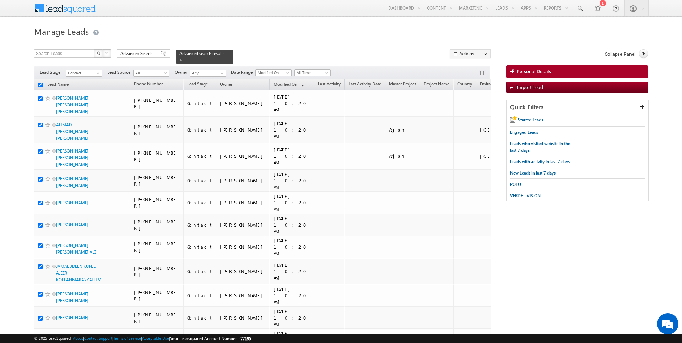
checkbox input "true"
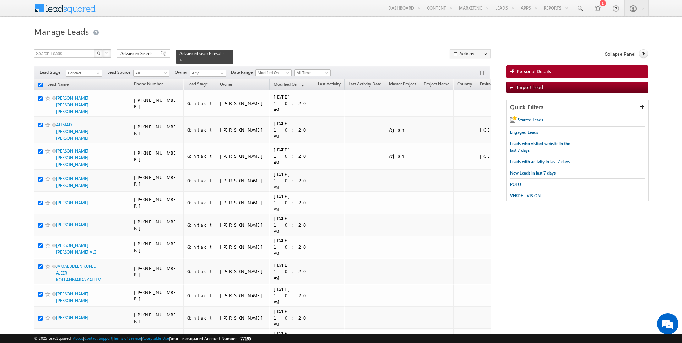
checkbox input "true"
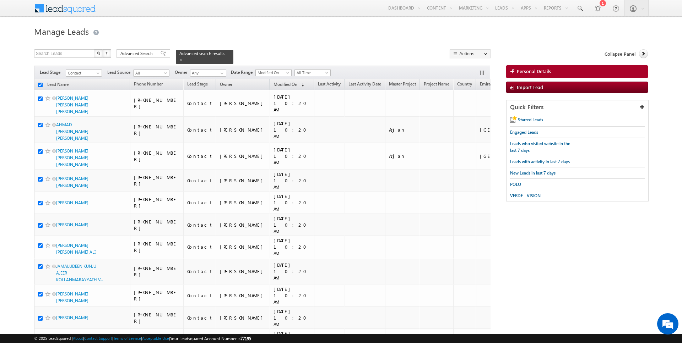
checkbox input "true"
click at [467, 115] on link "Change Owner" at bounding box center [470, 115] width 40 height 9
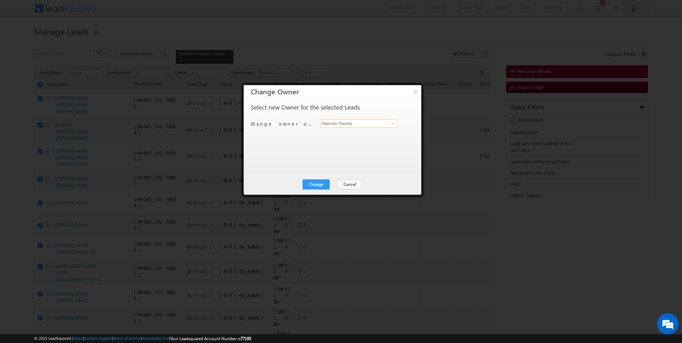
click at [364, 121] on input "Rajender Rautela" at bounding box center [358, 123] width 77 height 9
type input "[PERSON_NAME]"
click at [320, 181] on button "Change" at bounding box center [316, 185] width 27 height 10
click at [330, 183] on button "Close" at bounding box center [333, 185] width 23 height 10
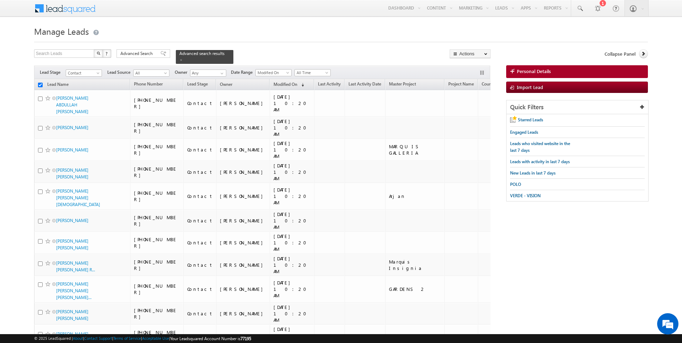
checkbox input "false"
click at [40, 85] on input "checkbox" at bounding box center [40, 85] width 5 height 5
checkbox input "true"
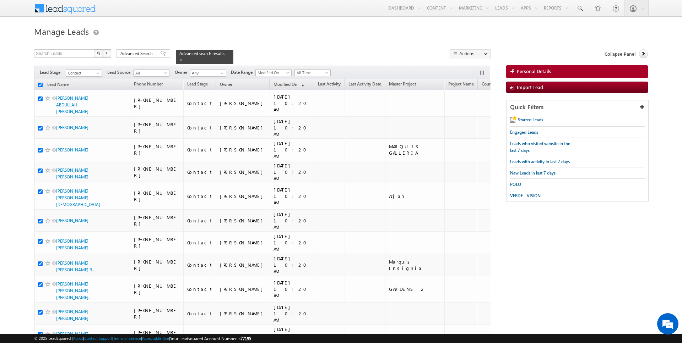
checkbox input "true"
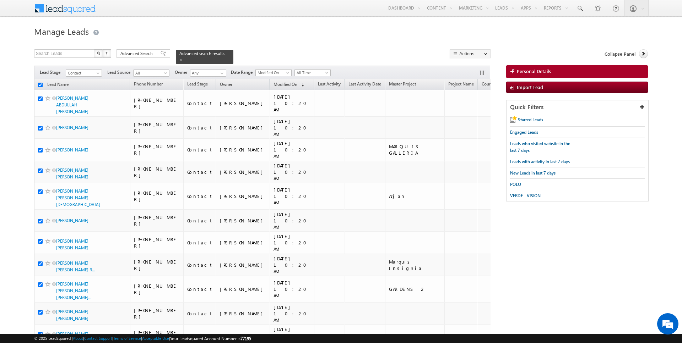
checkbox input "true"
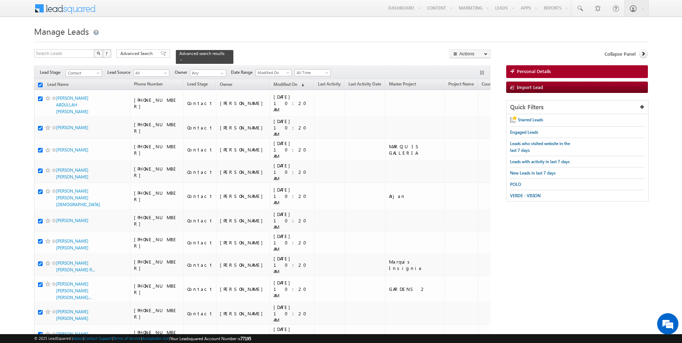
checkbox input "true"
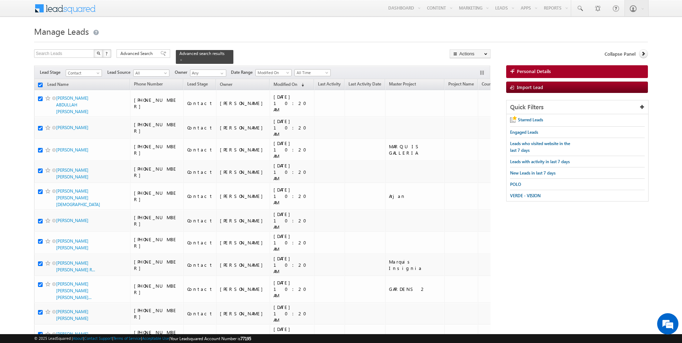
checkbox input "true"
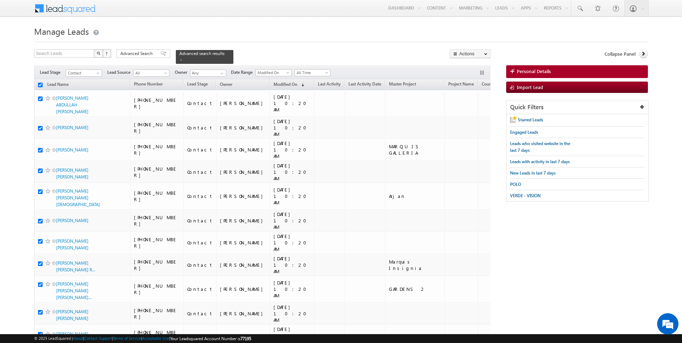
checkbox input "true"
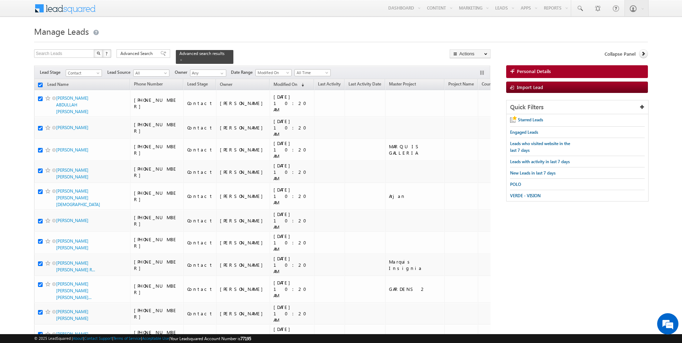
checkbox input "true"
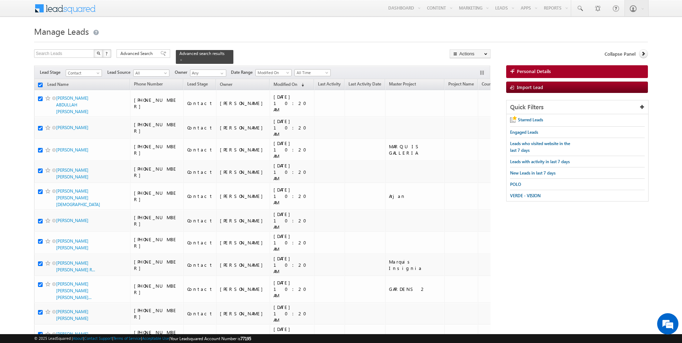
checkbox input "true"
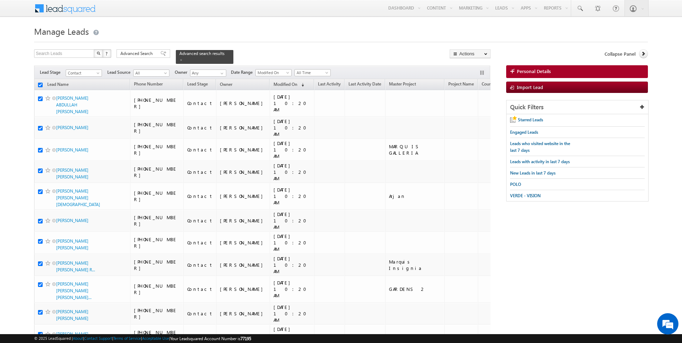
checkbox input "true"
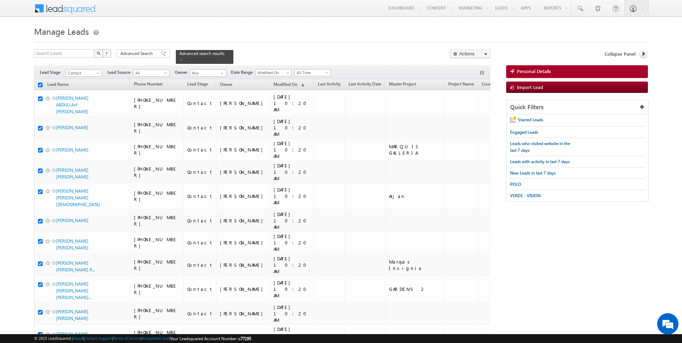
checkbox input "true"
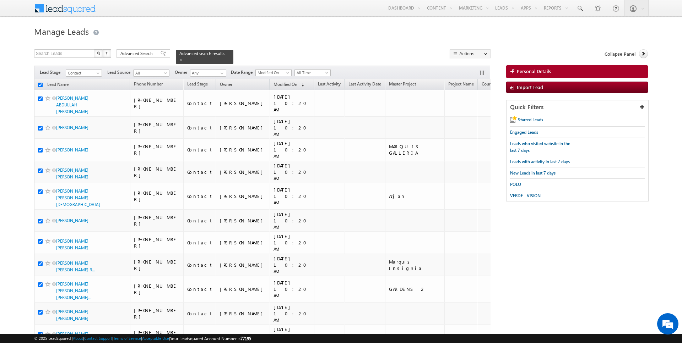
checkbox input "true"
click at [470, 115] on link "Change Owner" at bounding box center [470, 115] width 40 height 9
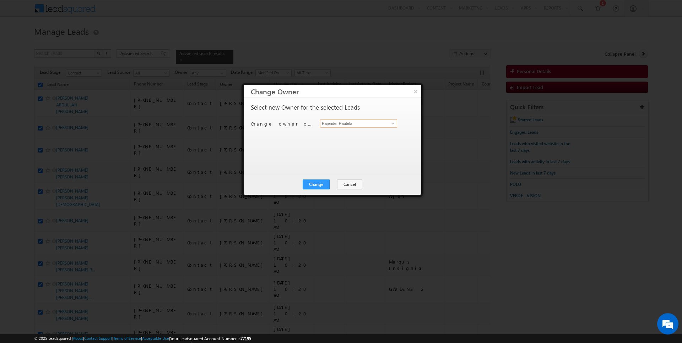
click at [362, 119] on input "Rajender Rautela" at bounding box center [358, 123] width 77 height 9
type input "[PERSON_NAME]"
click at [324, 179] on div "Change Cancel Close" at bounding box center [333, 184] width 178 height 21
click at [326, 184] on button "Change" at bounding box center [316, 185] width 27 height 10
click at [335, 184] on button "Close" at bounding box center [333, 185] width 23 height 10
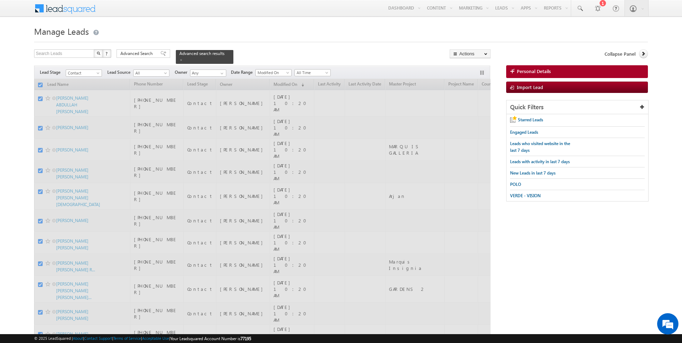
checkbox input "false"
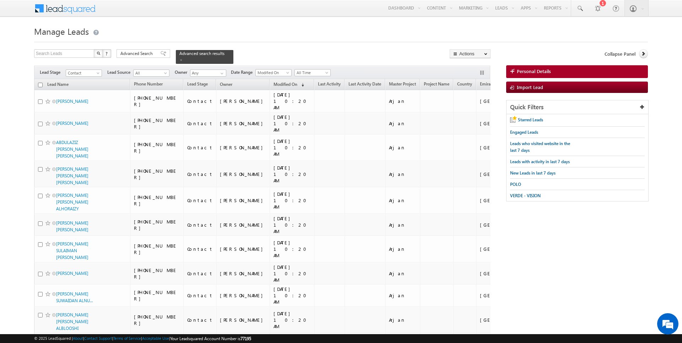
click at [40, 84] on input "checkbox" at bounding box center [40, 85] width 5 height 5
checkbox input "true"
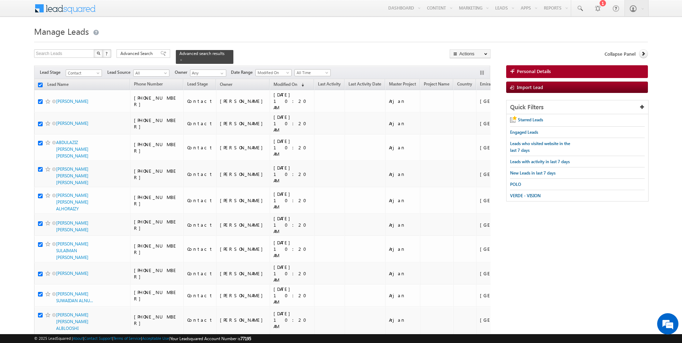
checkbox input "true"
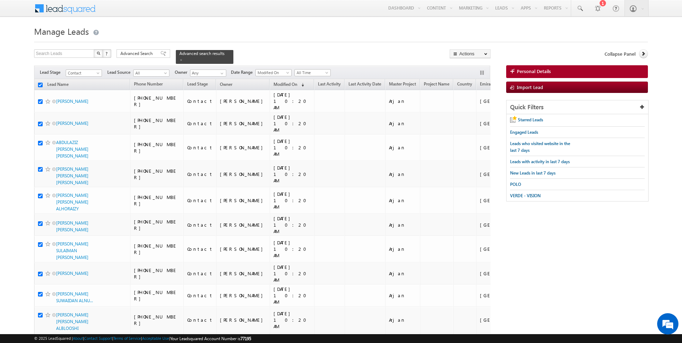
checkbox input "true"
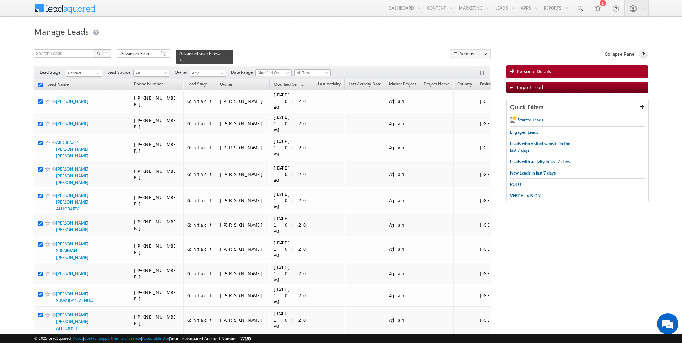
checkbox input "true"
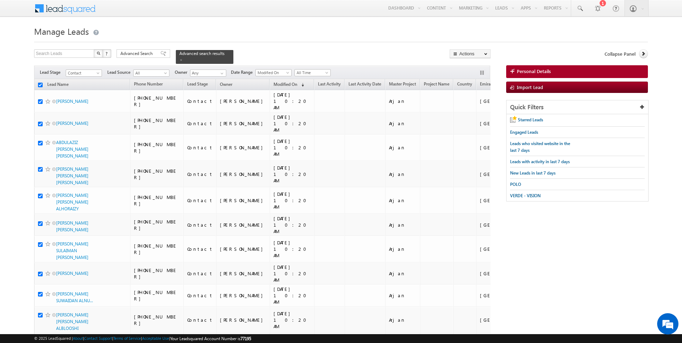
checkbox input "true"
click at [468, 113] on link "Change Owner" at bounding box center [470, 115] width 40 height 9
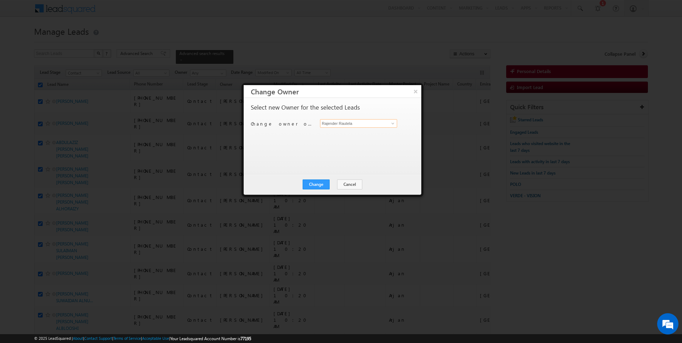
click at [341, 124] on input "Rajender Rautela" at bounding box center [358, 123] width 77 height 9
type input "[PERSON_NAME]"
click at [312, 186] on button "Change" at bounding box center [316, 185] width 27 height 10
click at [335, 185] on button "Close" at bounding box center [333, 185] width 23 height 10
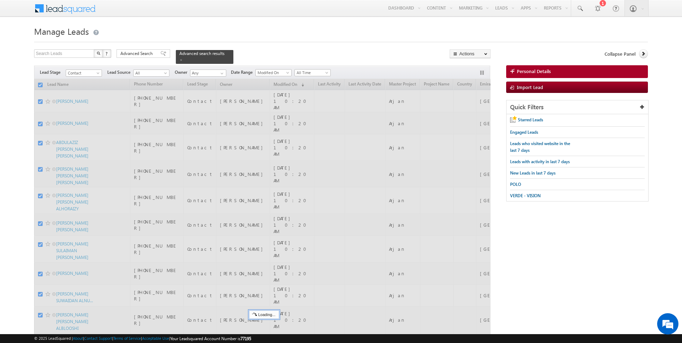
checkbox input "false"
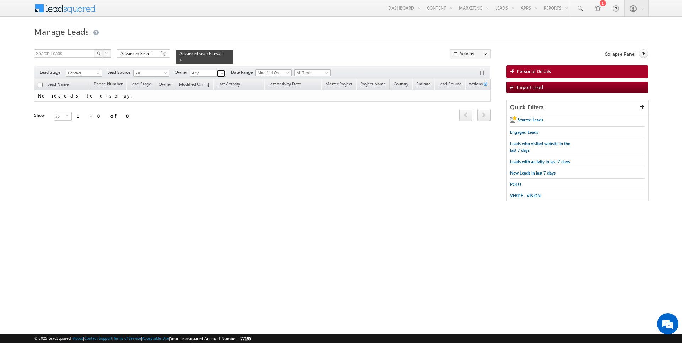
click at [221, 72] on span at bounding box center [222, 74] width 6 height 6
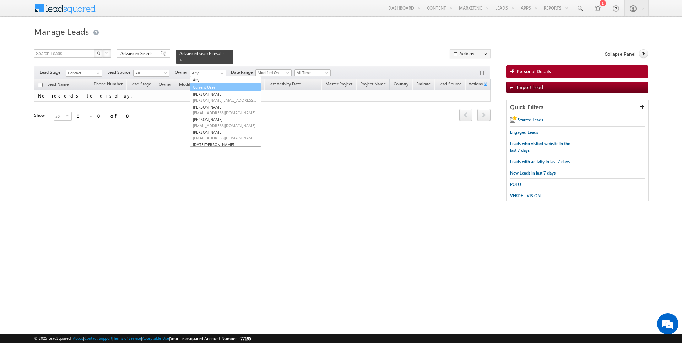
click at [202, 83] on link "Current User" at bounding box center [225, 87] width 71 height 8
type input "Current User"
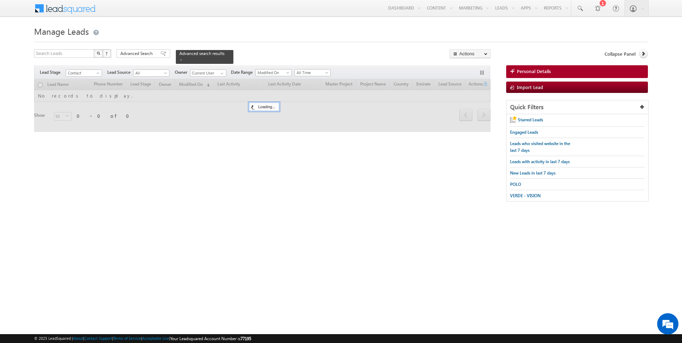
click at [308, 38] on h1 "Manage Leads" at bounding box center [341, 31] width 614 height 14
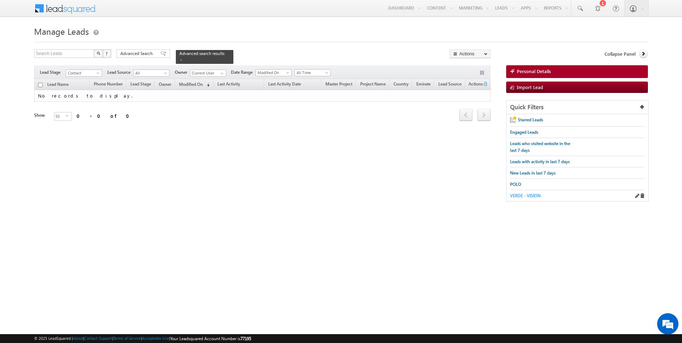
click at [528, 193] on span "VERDE - VISION" at bounding box center [525, 195] width 31 height 5
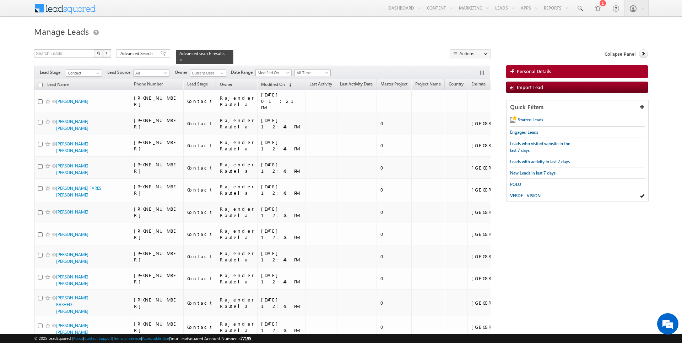
click at [40, 84] on input "checkbox" at bounding box center [40, 85] width 5 height 5
checkbox input "true"
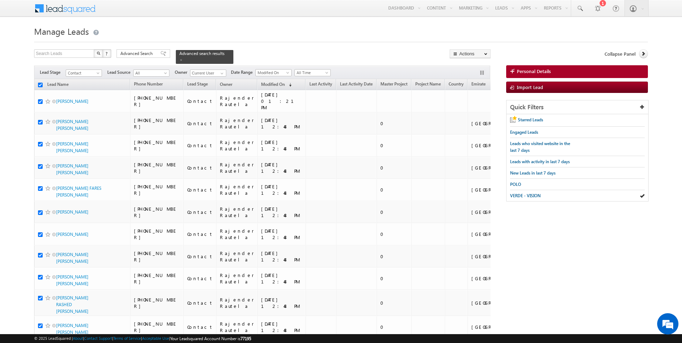
checkbox input "true"
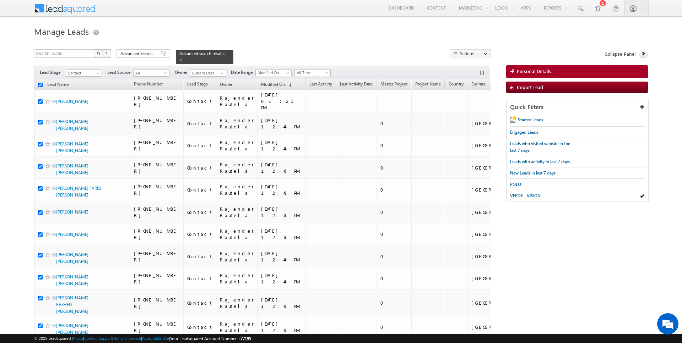
checkbox input "true"
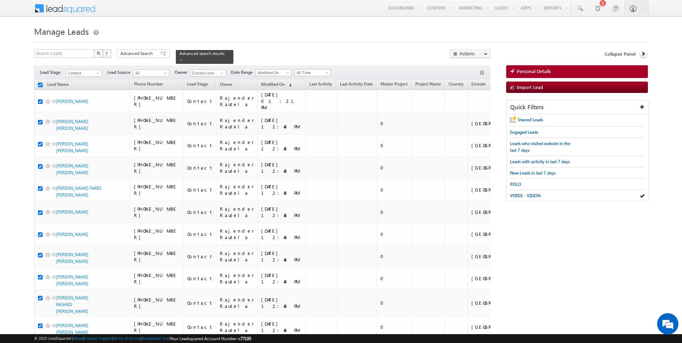
checkbox input "true"
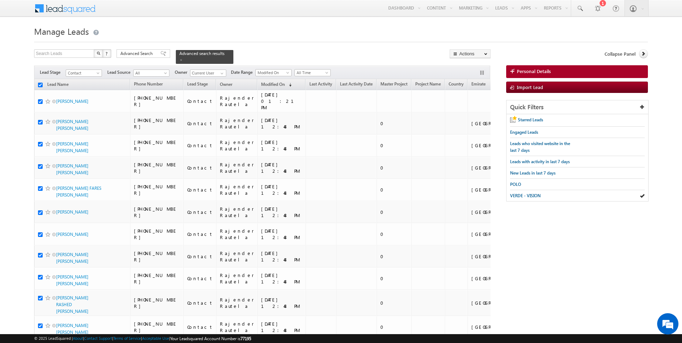
checkbox input "true"
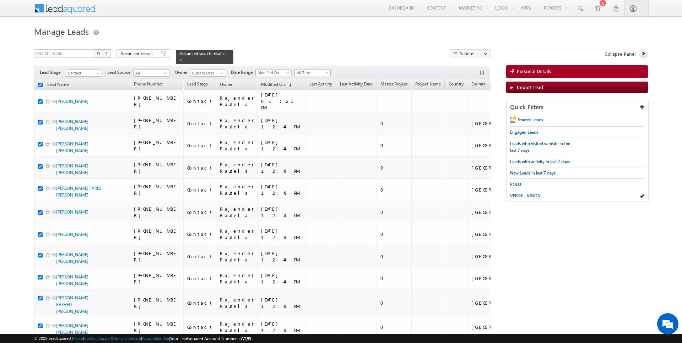
checkbox input "true"
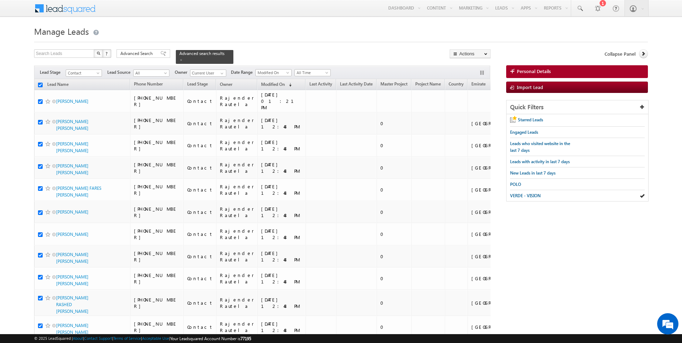
checkbox input "true"
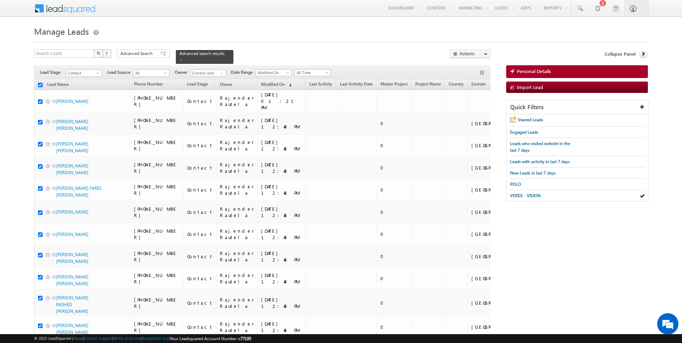
checkbox input "true"
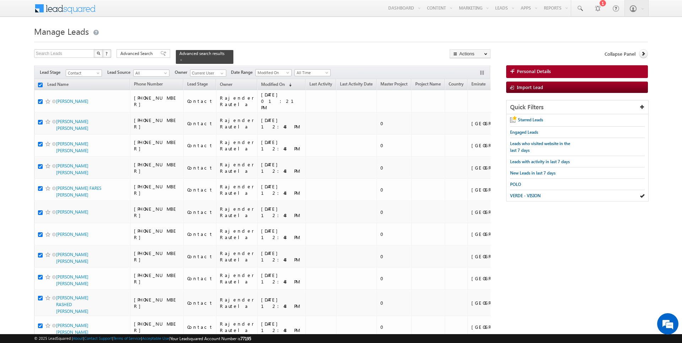
checkbox input "true"
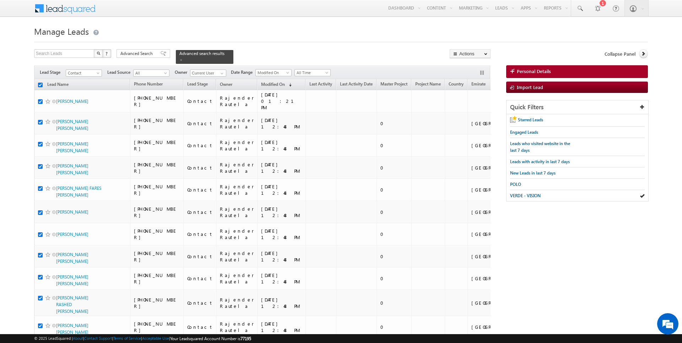
checkbox input "true"
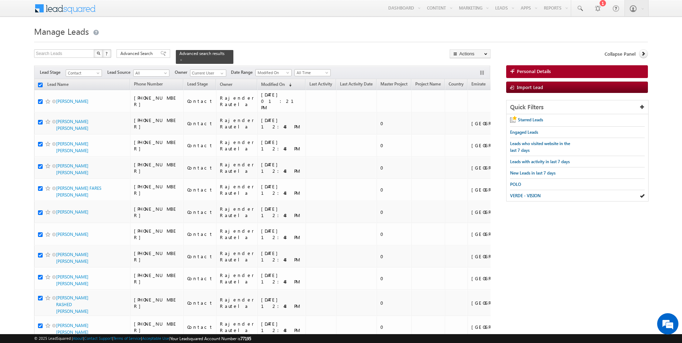
checkbox input "true"
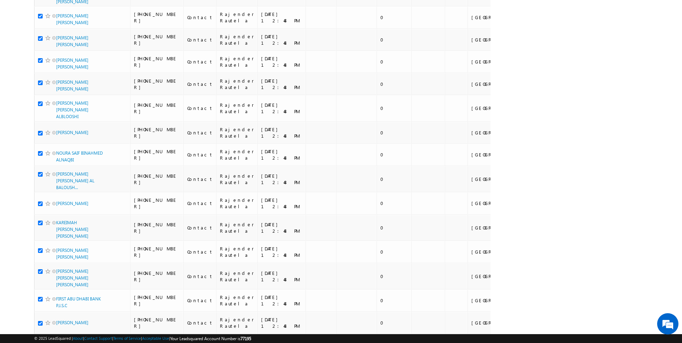
scroll to position [732, 0]
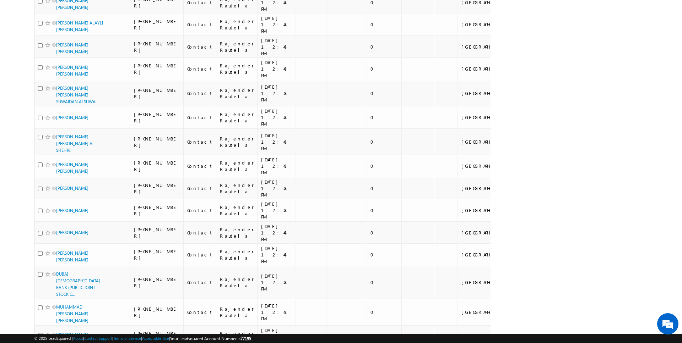
scroll to position [750, 0]
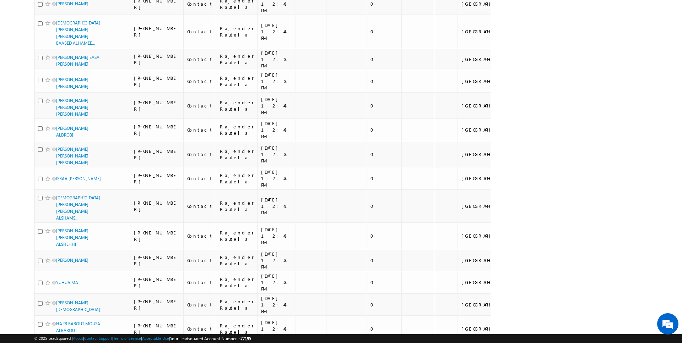
scroll to position [859, 0]
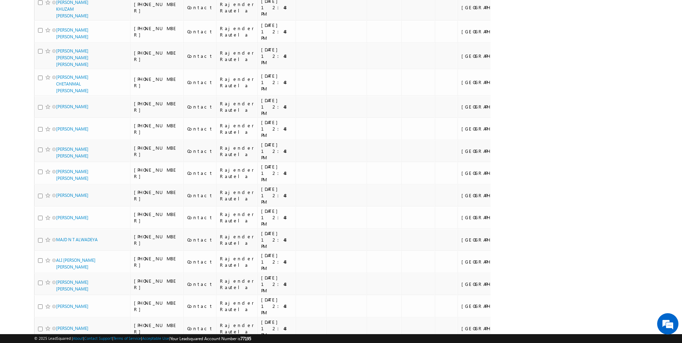
scroll to position [0, 0]
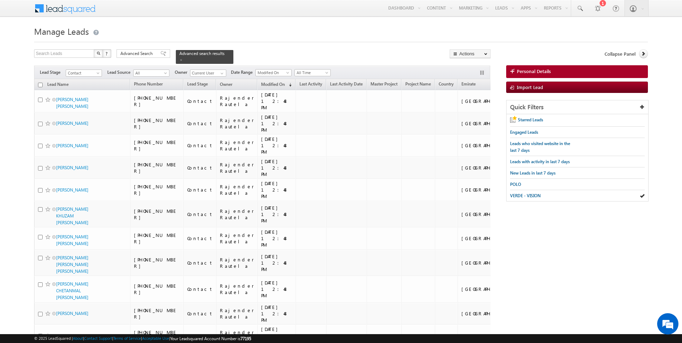
click at [40, 85] on input "checkbox" at bounding box center [40, 85] width 5 height 5
checkbox input "true"
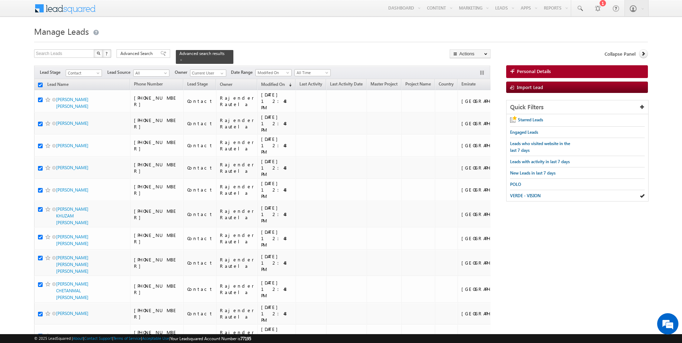
checkbox input "true"
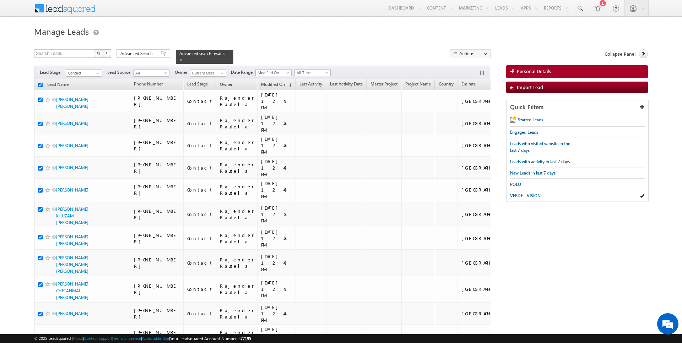
checkbox input "true"
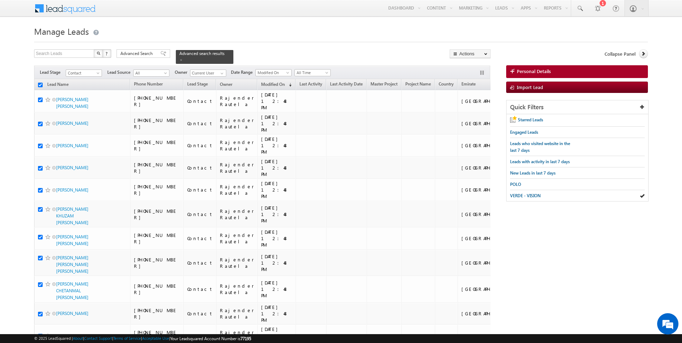
checkbox input "true"
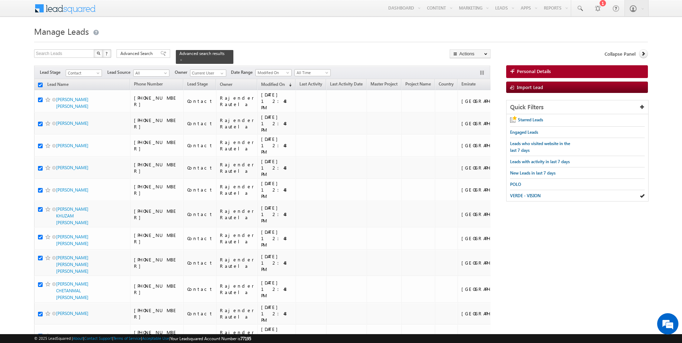
checkbox input "true"
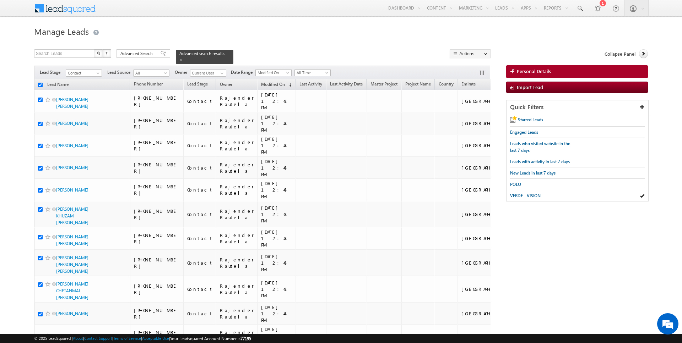
checkbox input "true"
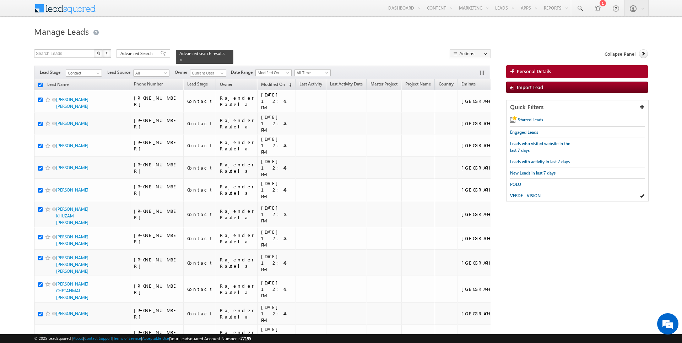
checkbox input "true"
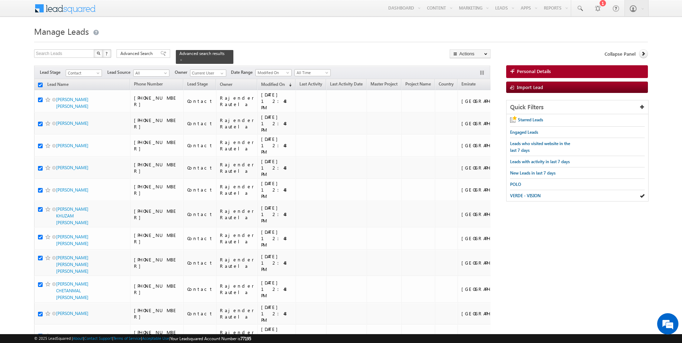
checkbox input "true"
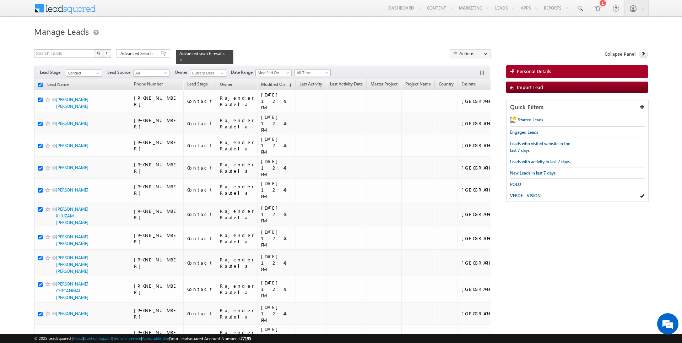
checkbox input "true"
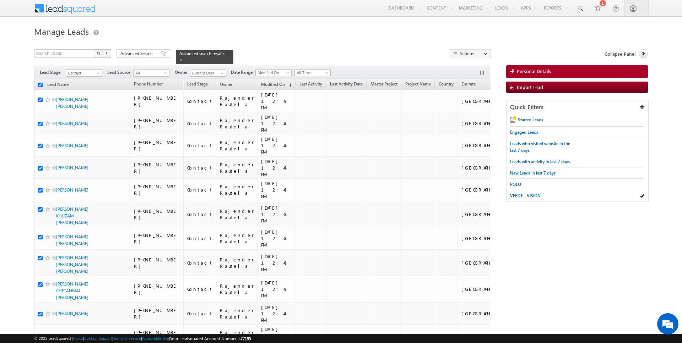
checkbox input "true"
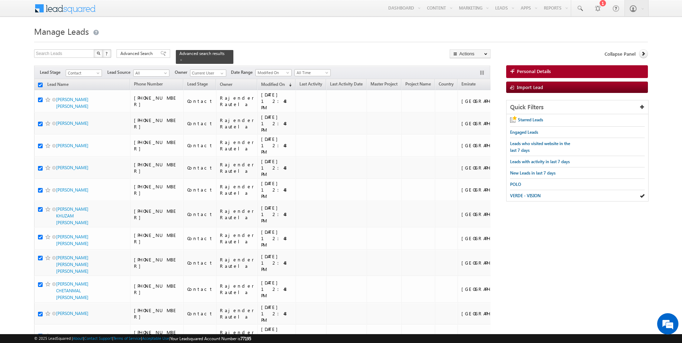
checkbox input "true"
click at [473, 116] on link "Change Owner" at bounding box center [470, 115] width 40 height 9
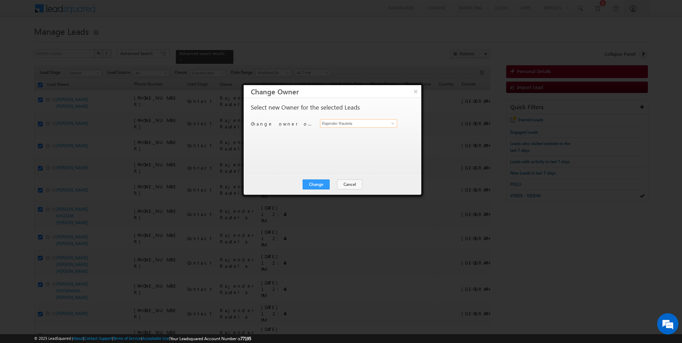
click at [351, 124] on input "Rajender Rautela" at bounding box center [358, 123] width 77 height 9
type input "a"
type input "SUNNY MEHROTRA"
click at [317, 186] on button "Change" at bounding box center [316, 185] width 27 height 10
click at [335, 187] on button "Close" at bounding box center [333, 185] width 23 height 10
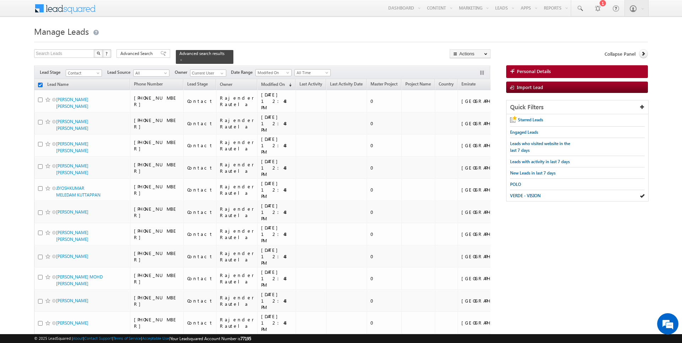
checkbox input "false"
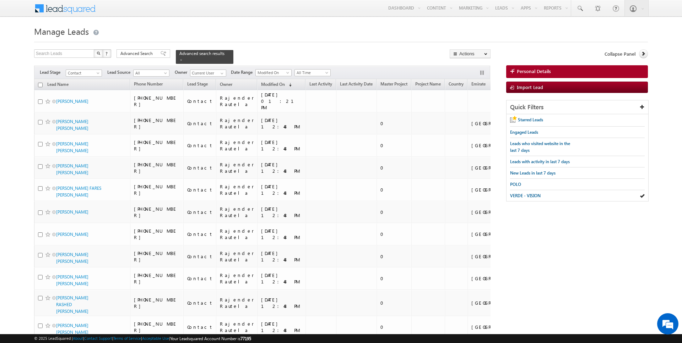
click at [40, 84] on input "checkbox" at bounding box center [40, 85] width 5 height 5
checkbox input "true"
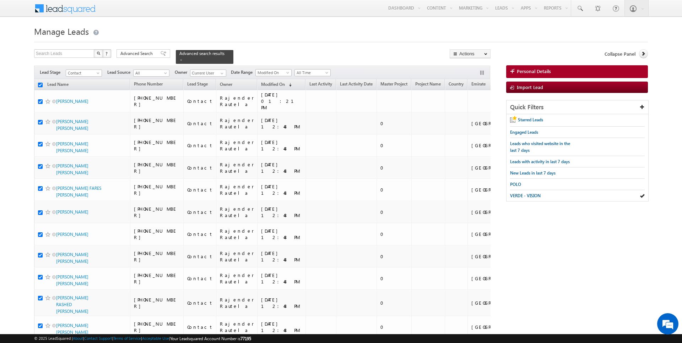
checkbox input "true"
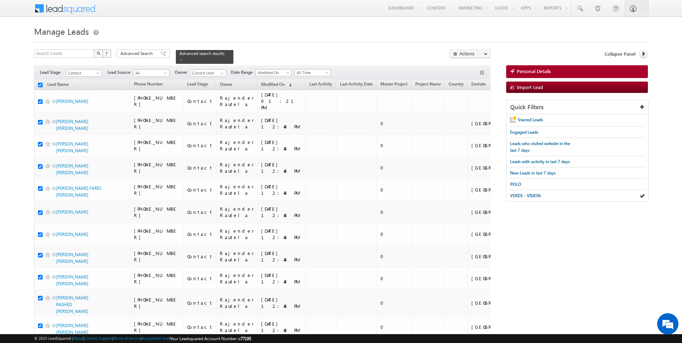
checkbox input "true"
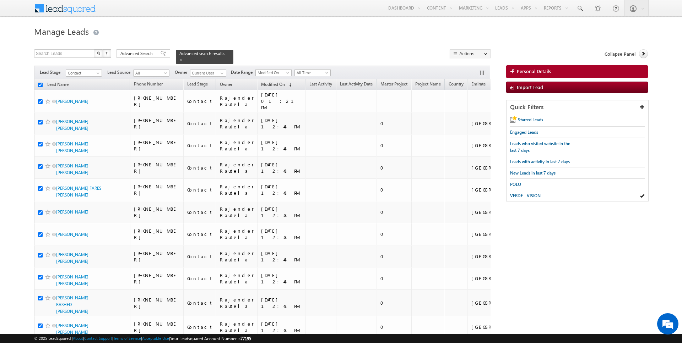
checkbox input "true"
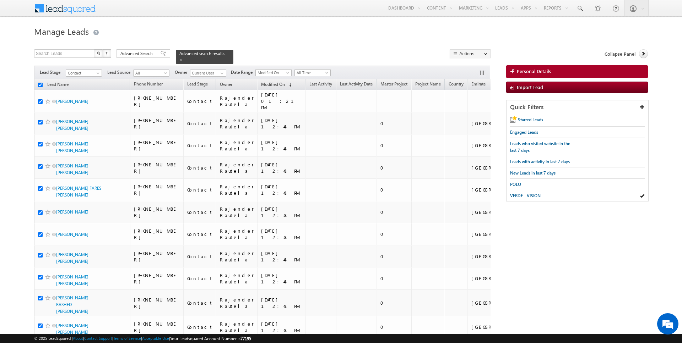
checkbox input "true"
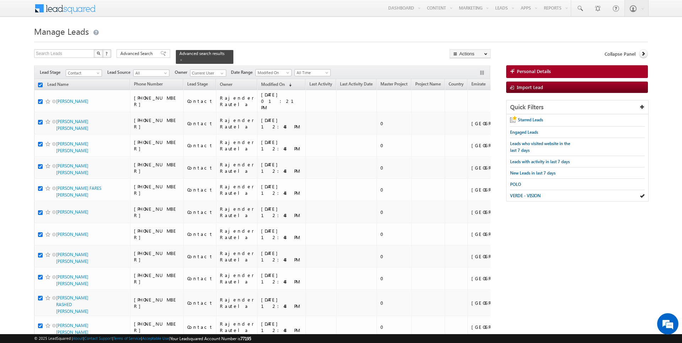
checkbox input "true"
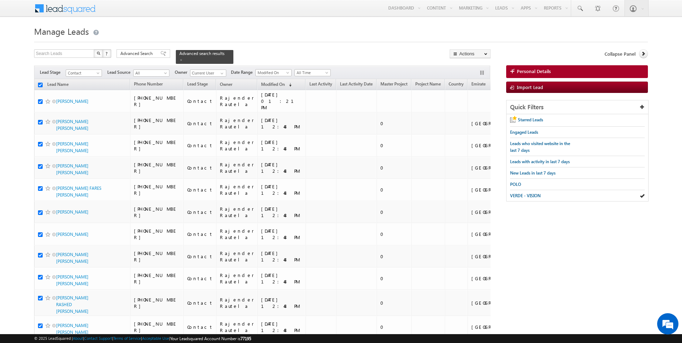
checkbox input "true"
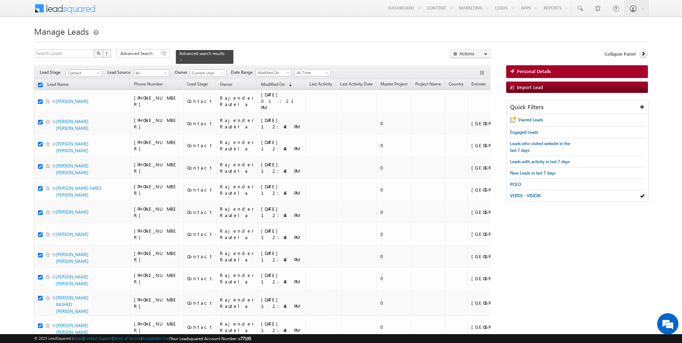
checkbox input "true"
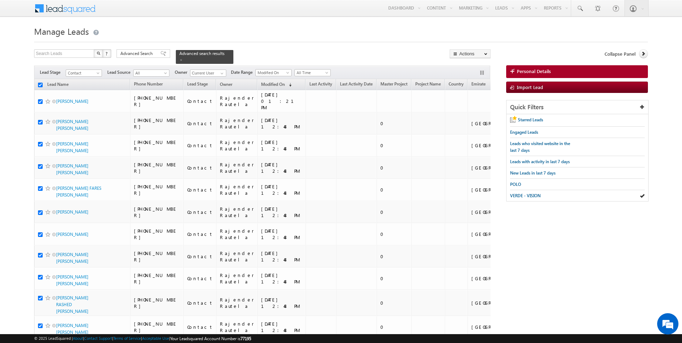
checkbox input "true"
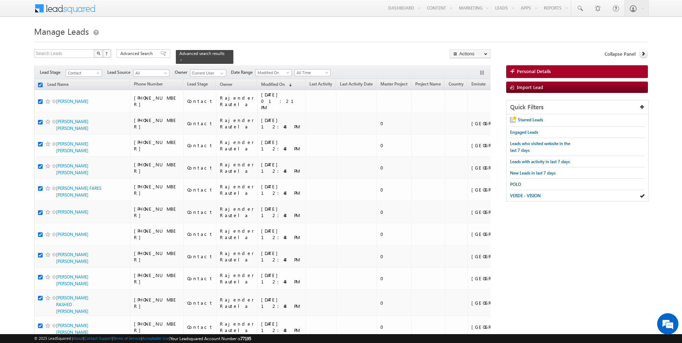
checkbox input "true"
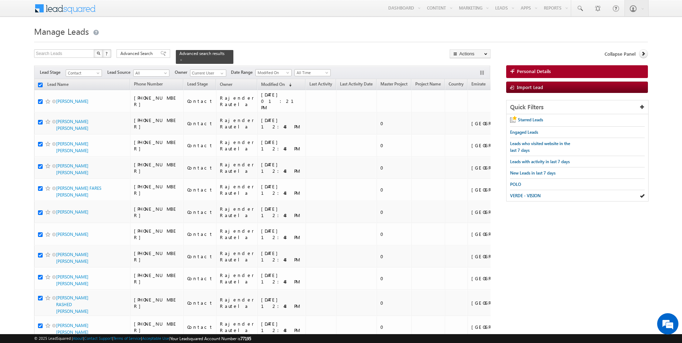
checkbox input "true"
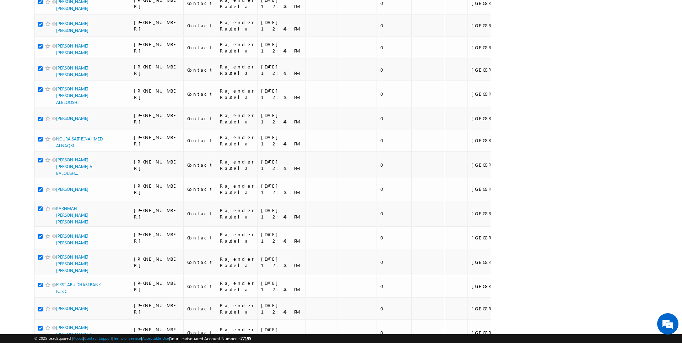
scroll to position [732, 0]
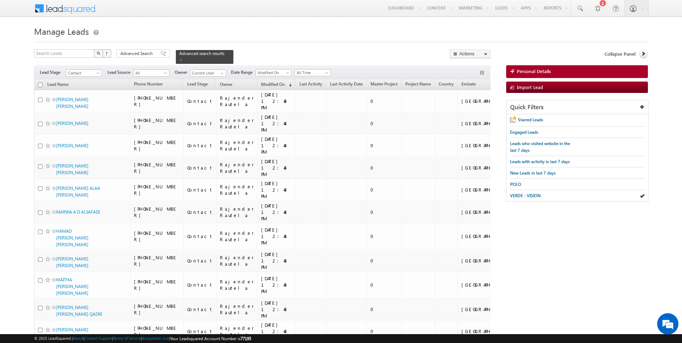
scroll to position [750, 0]
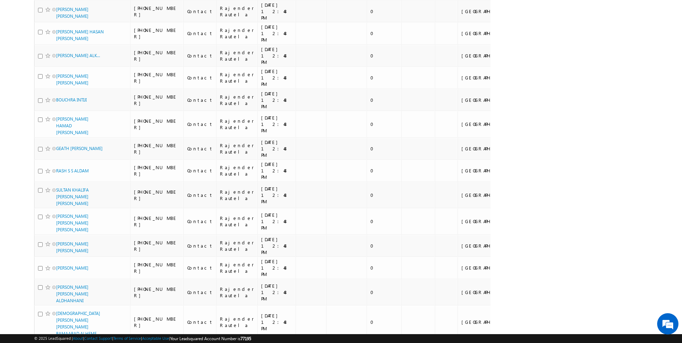
scroll to position [859, 0]
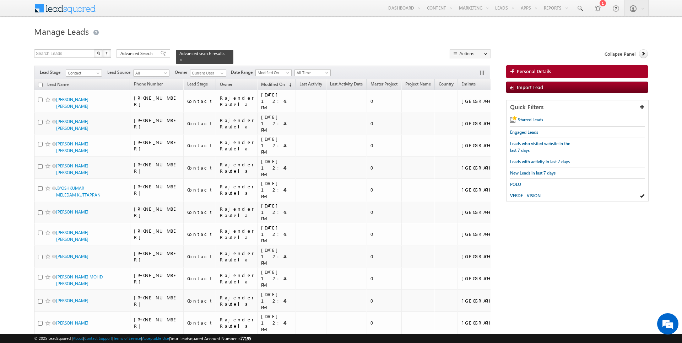
scroll to position [0, 0]
click at [40, 83] on input "checkbox" at bounding box center [40, 85] width 5 height 5
checkbox input "true"
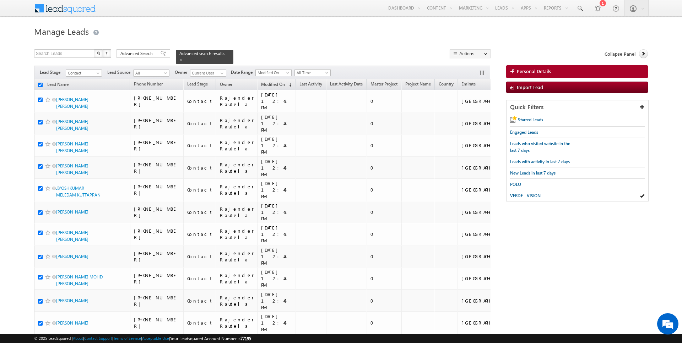
checkbox input "true"
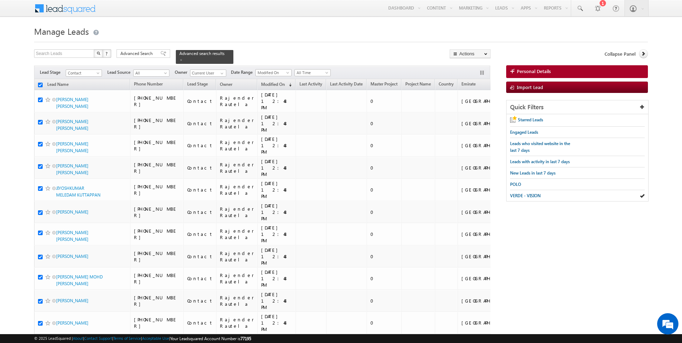
checkbox input "true"
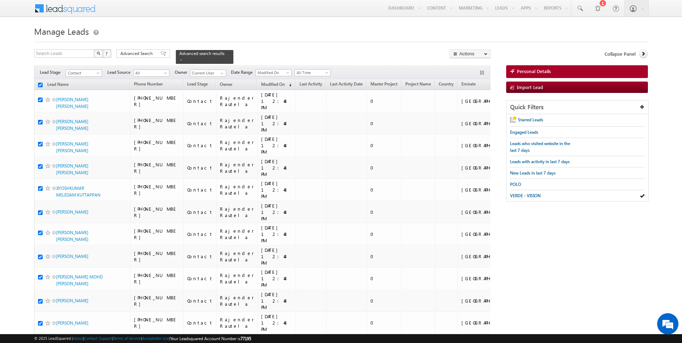
checkbox input "true"
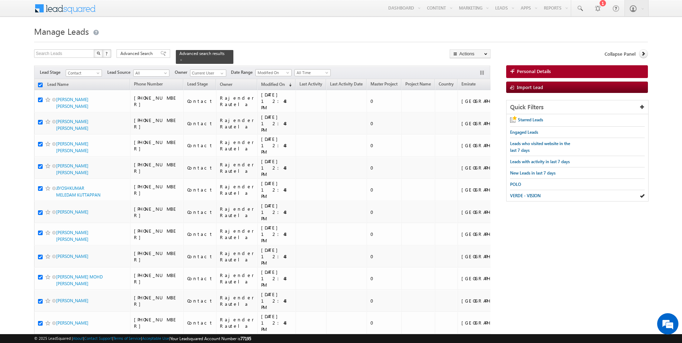
checkbox input "true"
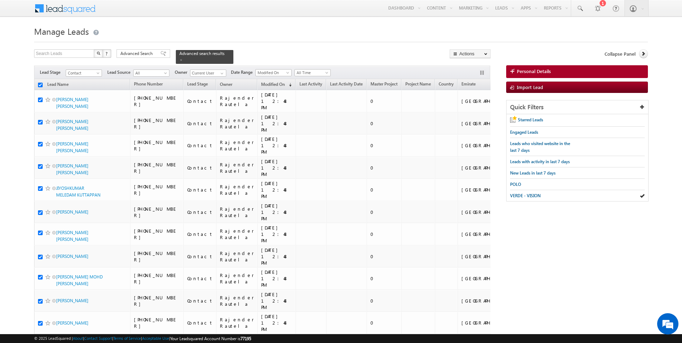
checkbox input "true"
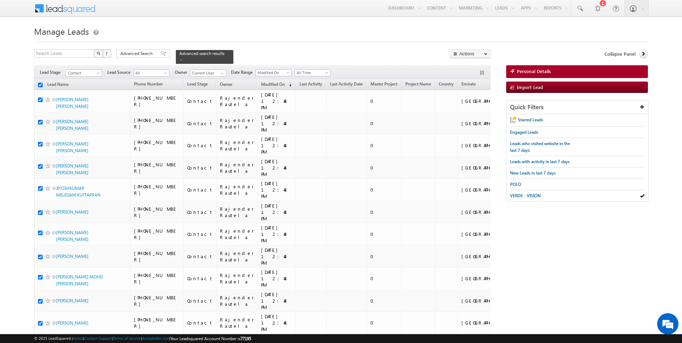
checkbox input "true"
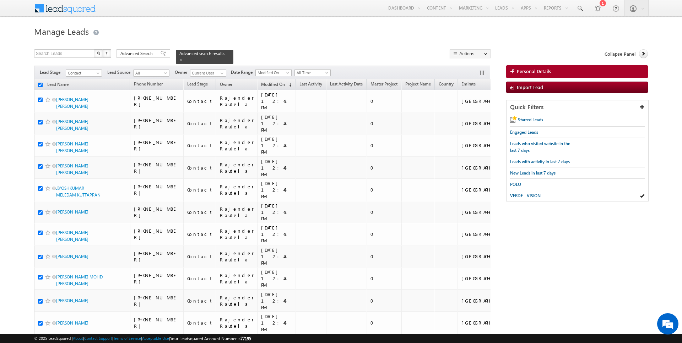
checkbox input "true"
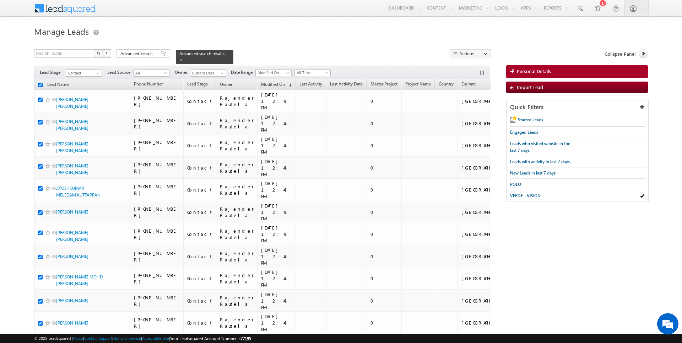
checkbox input "true"
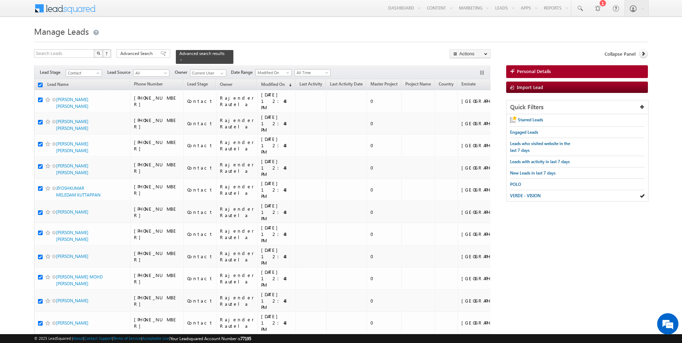
checkbox input "true"
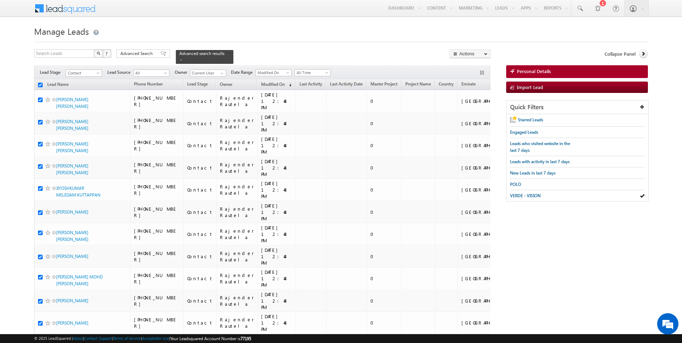
checkbox input "true"
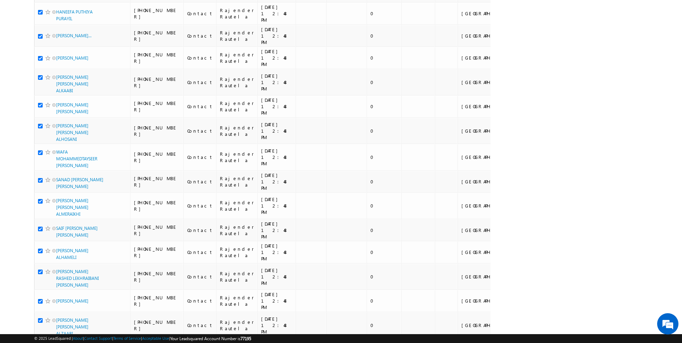
scroll to position [739, 0]
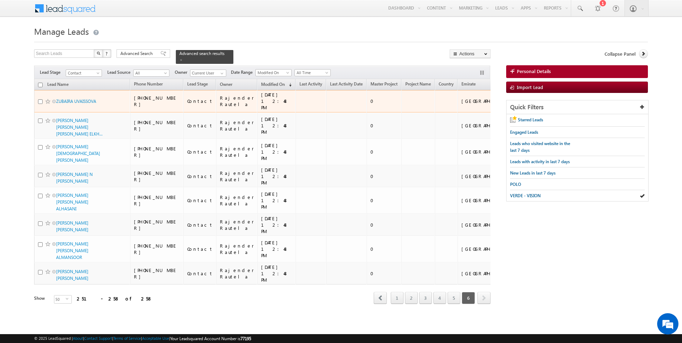
scroll to position [0, 0]
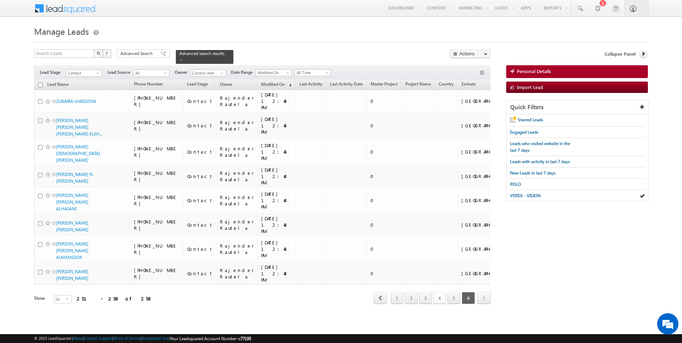
click at [445, 292] on link "4" at bounding box center [439, 298] width 13 height 12
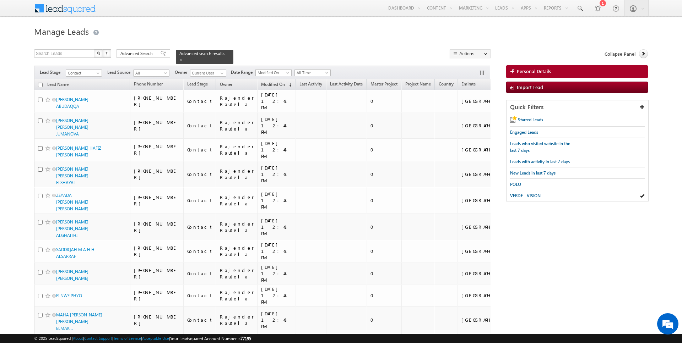
click at [40, 84] on input "checkbox" at bounding box center [40, 85] width 5 height 5
checkbox input "true"
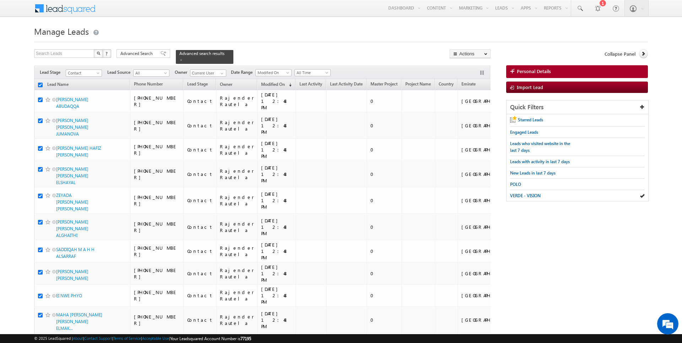
checkbox input "true"
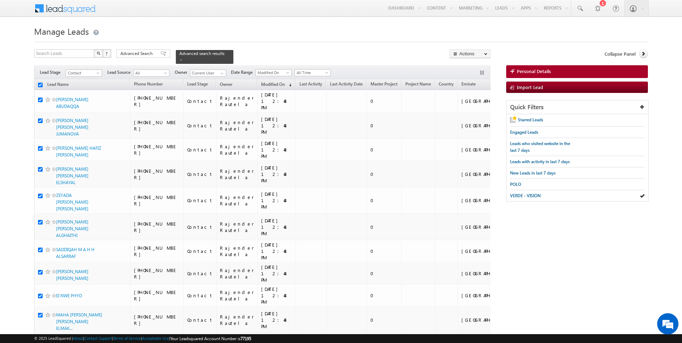
checkbox input "true"
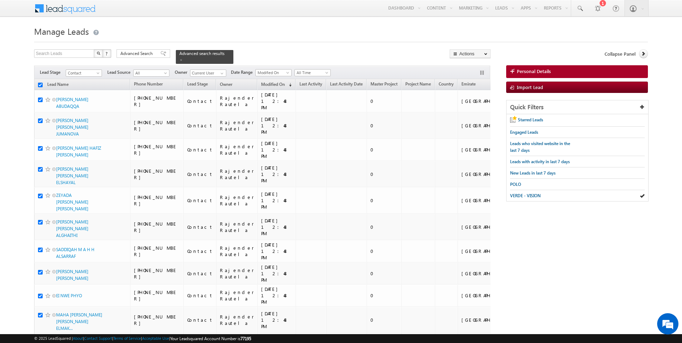
checkbox input "true"
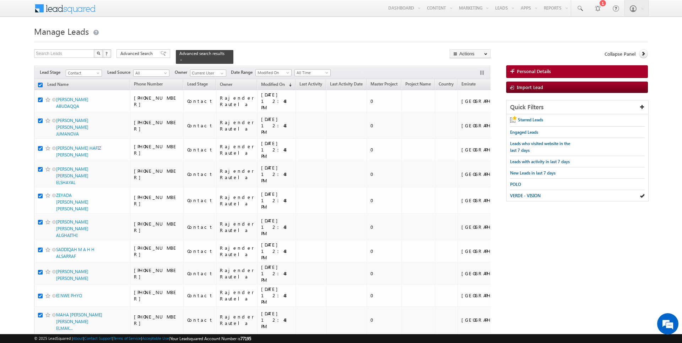
checkbox input "true"
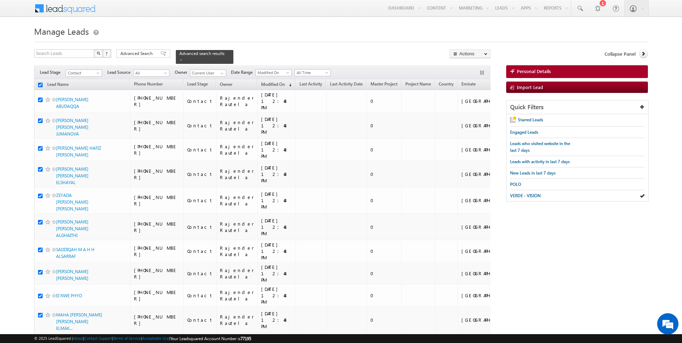
checkbox input "true"
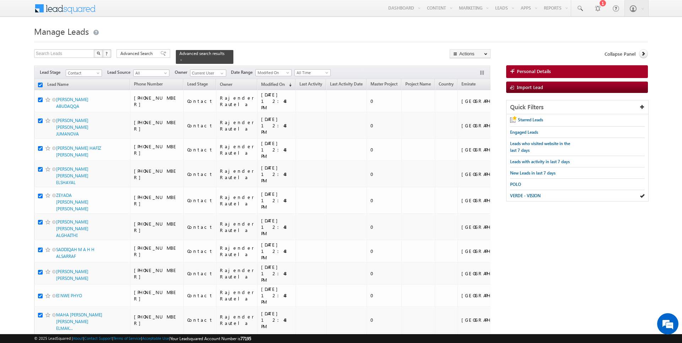
checkbox input "true"
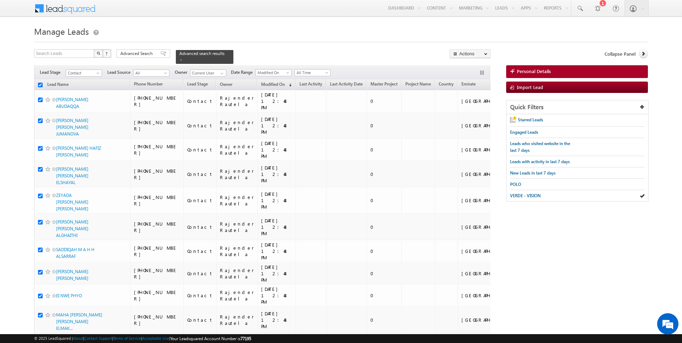
checkbox input "true"
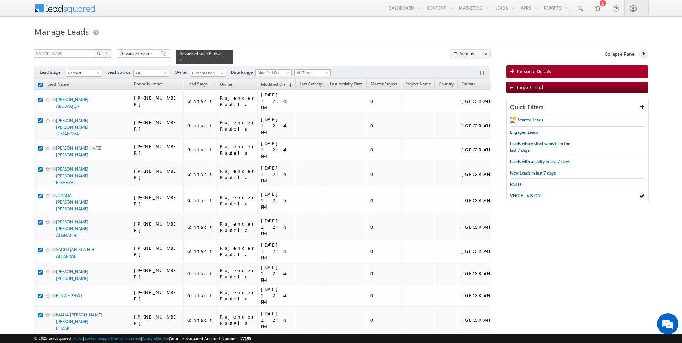
checkbox input "true"
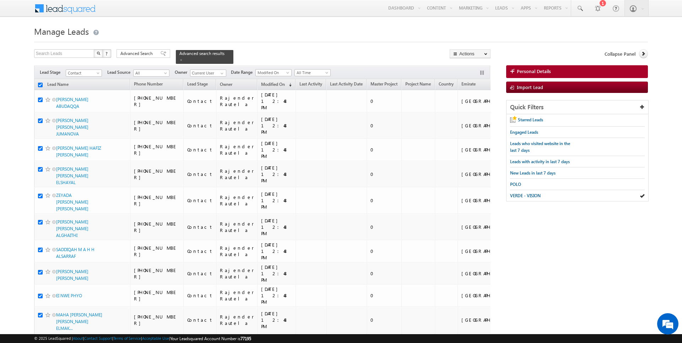
checkbox input "true"
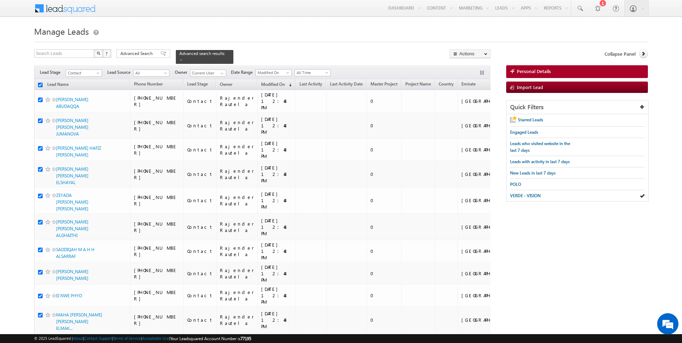
checkbox input "true"
click at [477, 115] on link "Change Owner" at bounding box center [470, 115] width 40 height 9
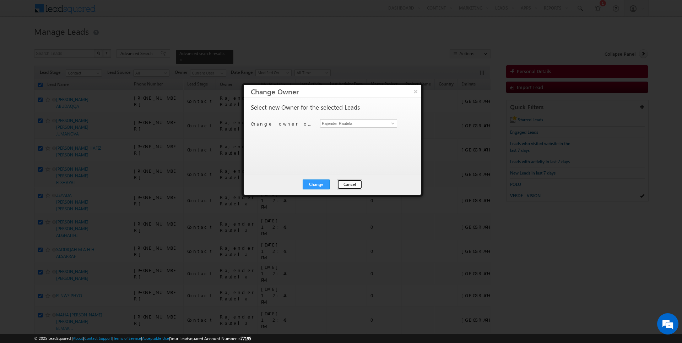
click at [344, 187] on button "Cancel" at bounding box center [349, 185] width 25 height 10
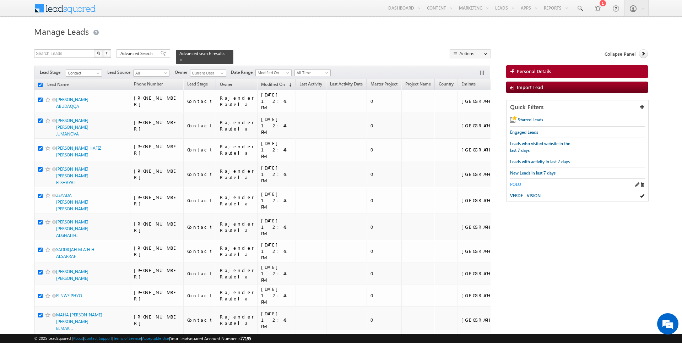
click at [511, 182] on span "POLO" at bounding box center [515, 184] width 11 height 5
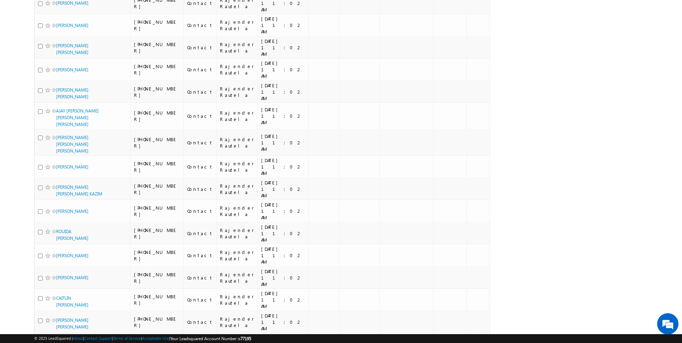
scroll to position [694, 0]
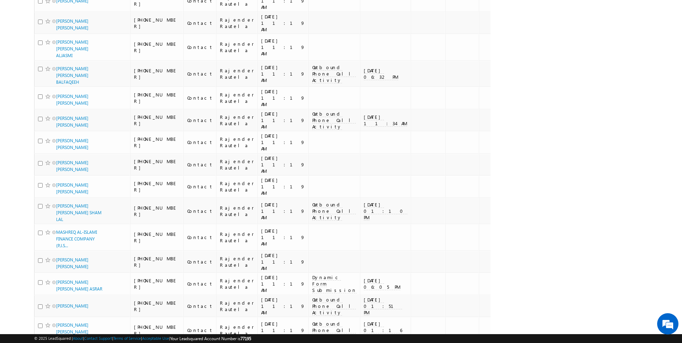
scroll to position [0, 0]
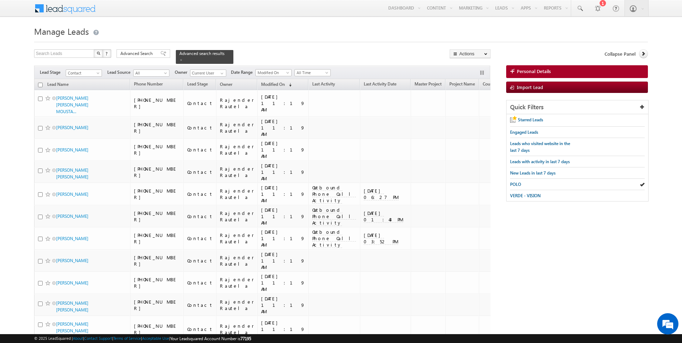
click at [40, 83] on input "checkbox" at bounding box center [40, 85] width 5 height 5
checkbox input "true"
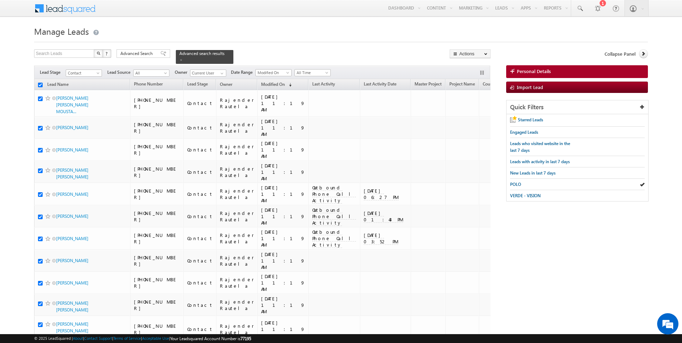
checkbox input "true"
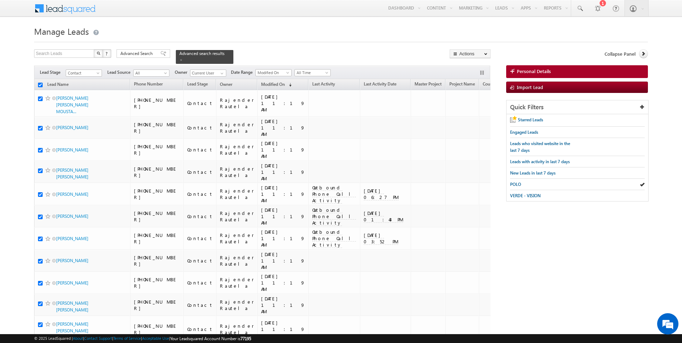
checkbox input "true"
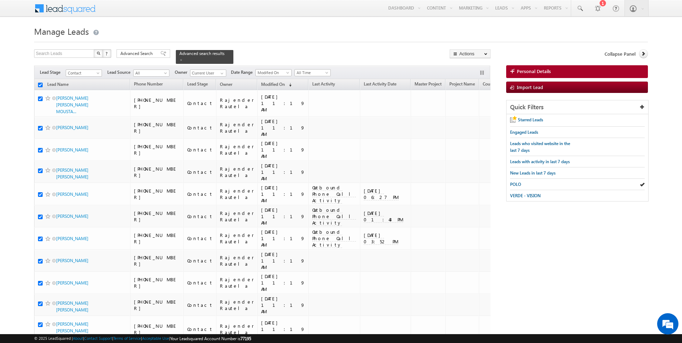
checkbox input "true"
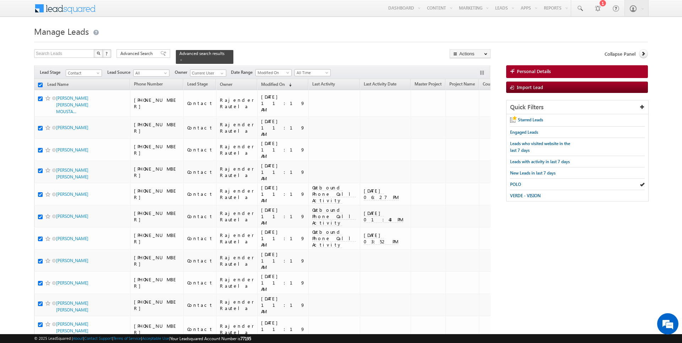
checkbox input "true"
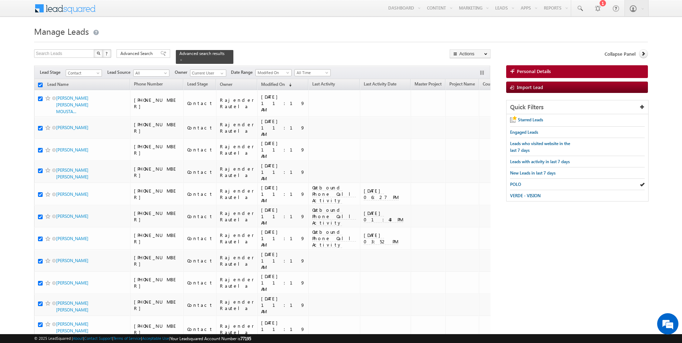
checkbox input "true"
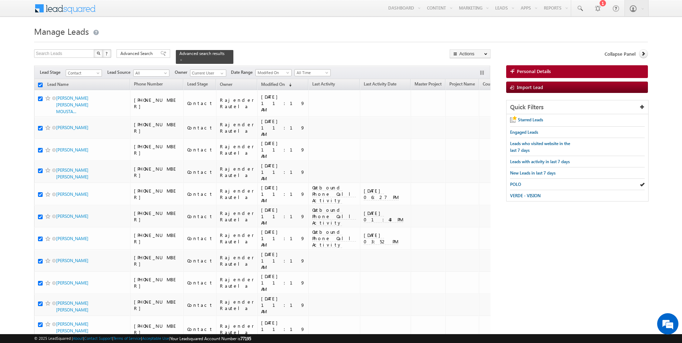
checkbox input "true"
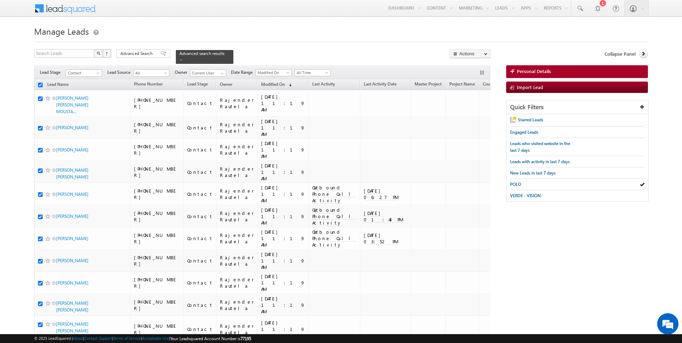
checkbox input "true"
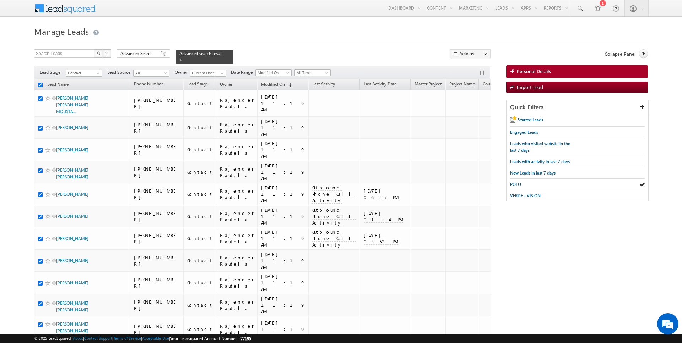
checkbox input "true"
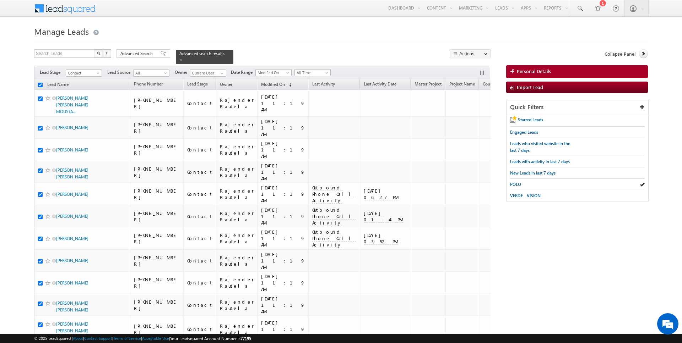
checkbox input "true"
click at [473, 114] on link "Change Owner" at bounding box center [470, 115] width 40 height 9
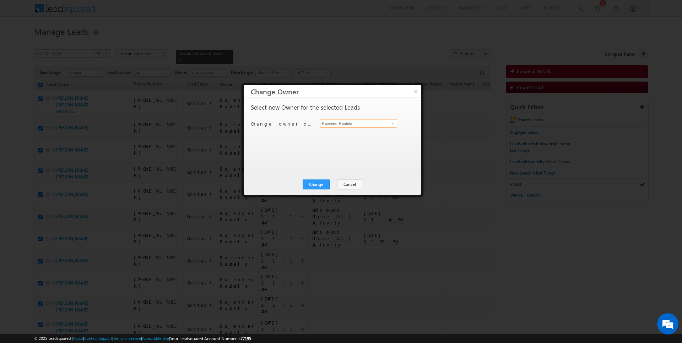
click at [359, 125] on input "Rajender Rautela" at bounding box center [358, 123] width 77 height 9
click at [322, 183] on button "Change" at bounding box center [316, 185] width 27 height 10
click at [341, 183] on button "Close" at bounding box center [333, 185] width 23 height 10
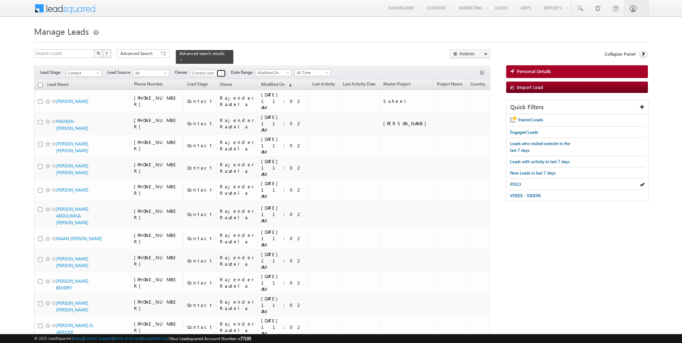
click at [219, 72] on span at bounding box center [222, 74] width 6 height 6
click at [204, 85] on link "Current User" at bounding box center [225, 87] width 71 height 8
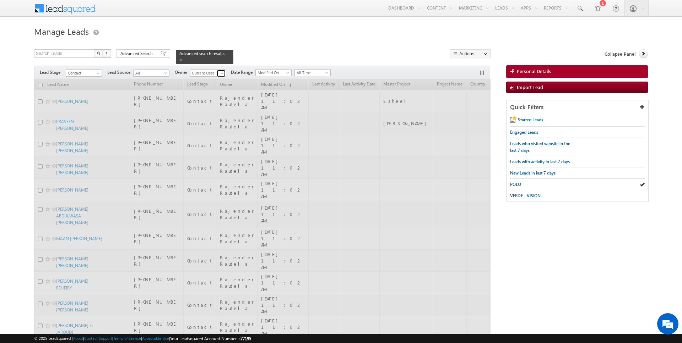
click at [221, 72] on span at bounding box center [222, 74] width 6 height 6
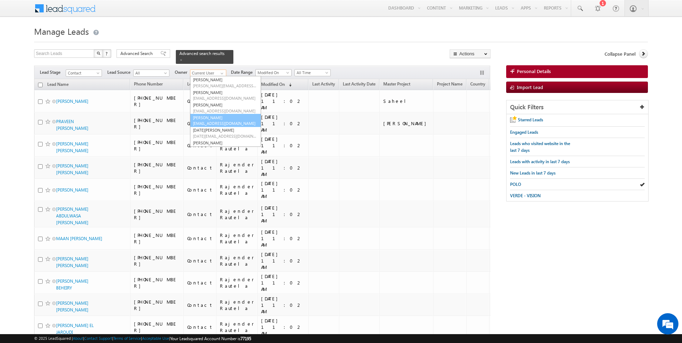
scroll to position [16, 0]
click at [208, 130] on link "[DATE][PERSON_NAME] [PERSON_NAME][EMAIL_ADDRESS][DOMAIN_NAME]" at bounding box center [225, 131] width 71 height 13
type input "[DATE][PERSON_NAME]"
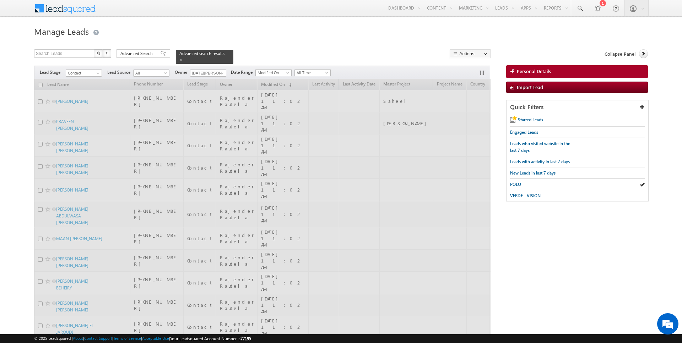
click at [271, 63] on div "Search Leads X ? 3688 results found Advanced Search Advanced Search Advanced se…" at bounding box center [262, 56] width 456 height 15
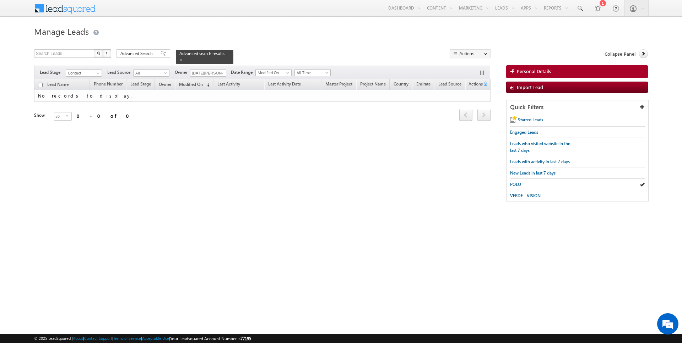
scroll to position [0, 0]
click at [139, 54] on span "Advanced Search" at bounding box center [137, 53] width 34 height 6
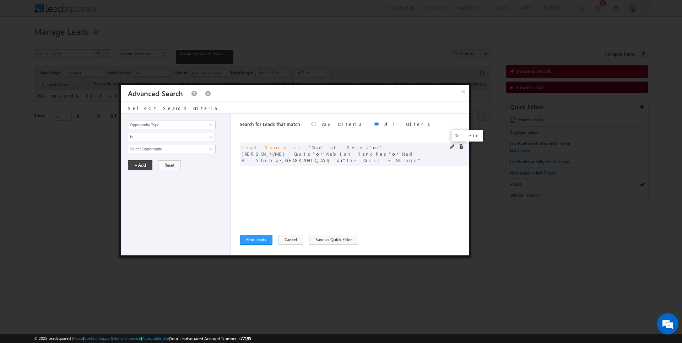
click at [461, 147] on span at bounding box center [461, 147] width 5 height 5
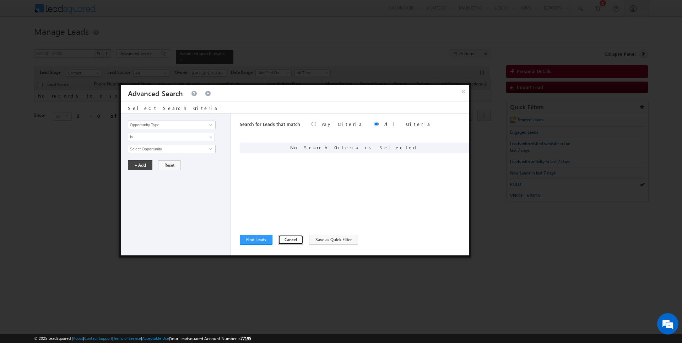
click at [288, 240] on button "Cancel" at bounding box center [290, 240] width 25 height 10
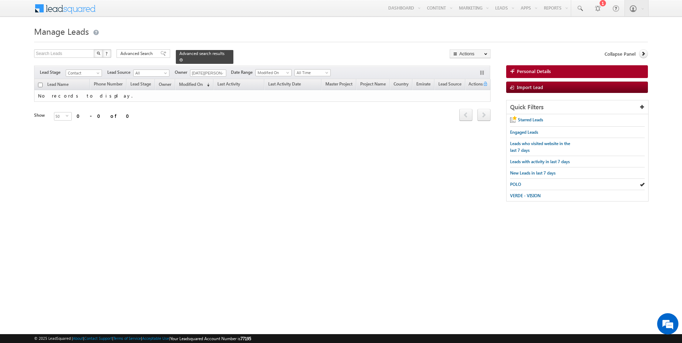
click at [179, 60] on span at bounding box center [181, 60] width 4 height 4
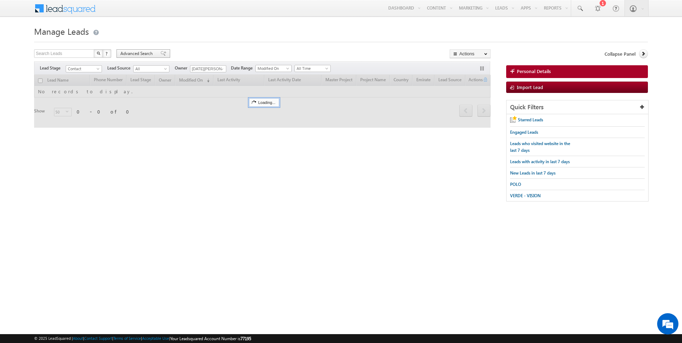
click at [133, 51] on span "Advanced Search" at bounding box center [137, 53] width 34 height 6
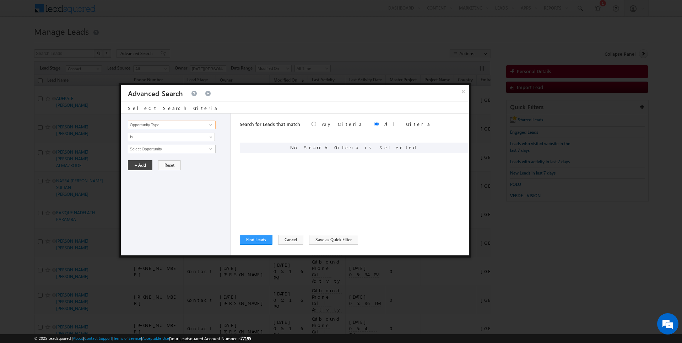
click at [182, 124] on input "Opportunity Type" at bounding box center [171, 125] width 87 height 9
type input "Modified On"
click at [172, 146] on span "All Time" at bounding box center [166, 149] width 77 height 6
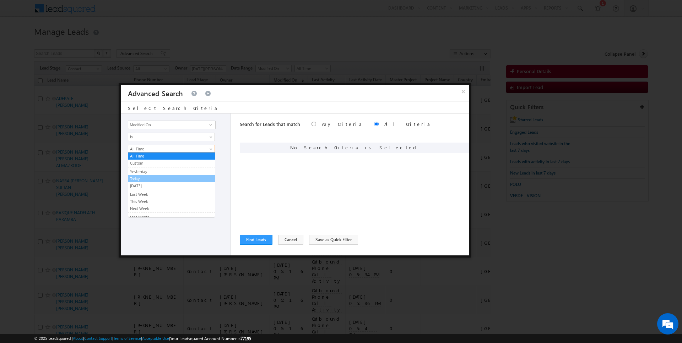
click at [146, 177] on link "Today" at bounding box center [171, 179] width 87 height 6
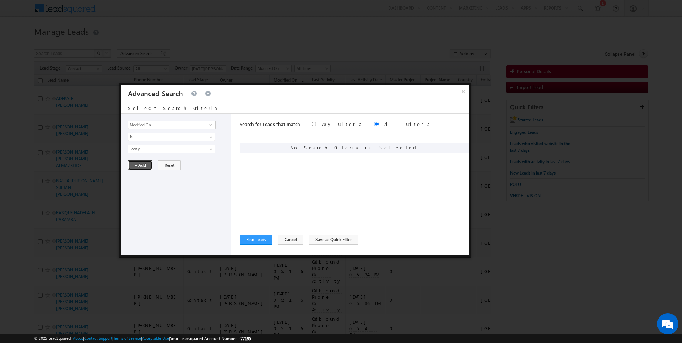
click at [139, 167] on button "+ Add" at bounding box center [140, 166] width 25 height 10
click at [152, 129] on div "Opportunity Type Lead Activity Task Sales Group Prospect Id Address 1 Address 2…" at bounding box center [176, 185] width 110 height 142
click at [151, 125] on input "Opportunity Type" at bounding box center [171, 125] width 87 height 9
type input "Lead Activity"
click at [145, 135] on span "Is" at bounding box center [166, 137] width 77 height 6
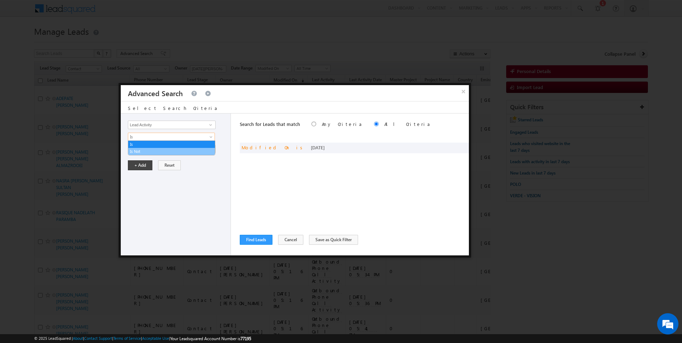
click at [145, 153] on link "Is Not" at bounding box center [171, 151] width 87 height 6
click at [148, 145] on input "Select Activity" at bounding box center [171, 149] width 87 height 9
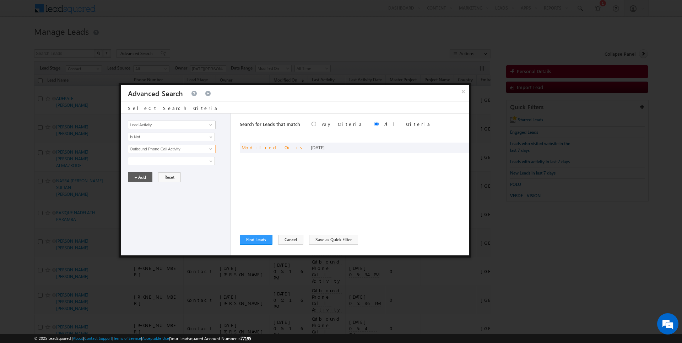
type input "Outbound Phone Call Activity"
click at [143, 175] on button "+ Add" at bounding box center [140, 178] width 25 height 10
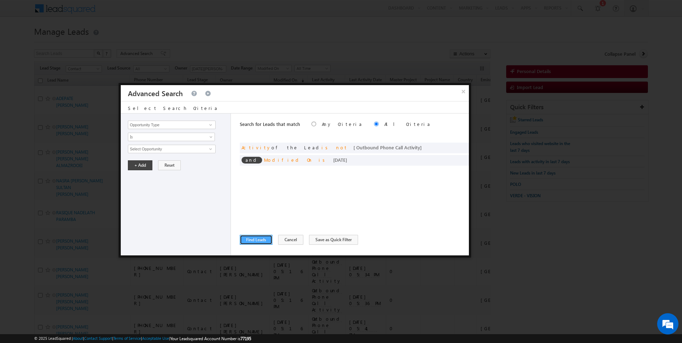
click at [246, 240] on button "Find Leads" at bounding box center [256, 240] width 33 height 10
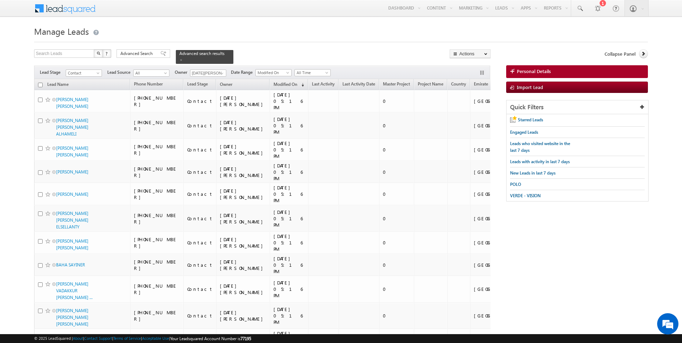
click at [40, 83] on input "checkbox" at bounding box center [40, 85] width 5 height 5
checkbox input "true"
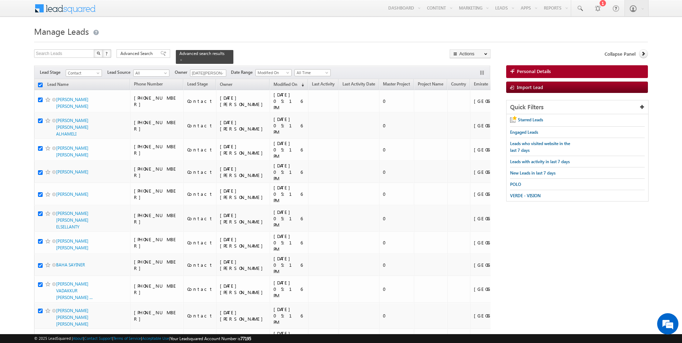
checkbox input "true"
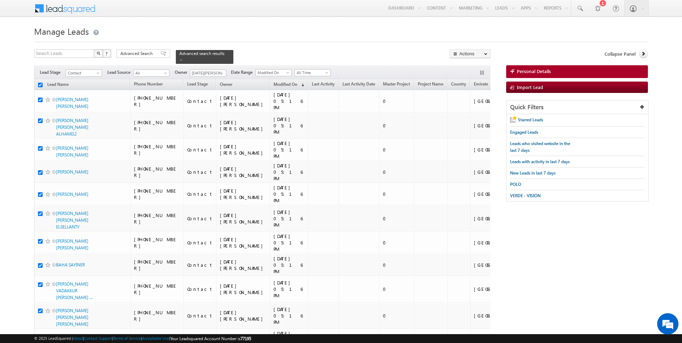
checkbox input "true"
click at [469, 116] on link "Change Owner" at bounding box center [470, 115] width 40 height 9
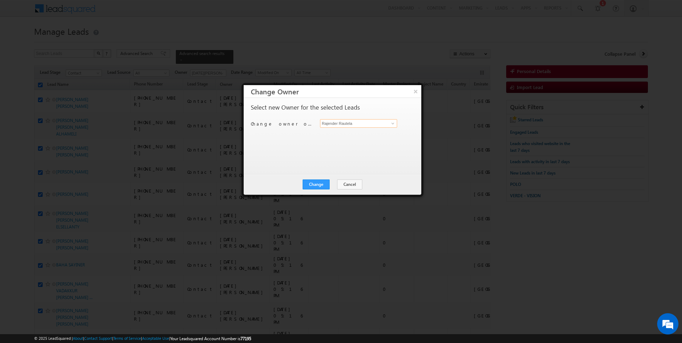
click at [353, 124] on input "Rajender Rautela" at bounding box center [358, 123] width 77 height 9
type input "[DATE][PERSON_NAME]"
click at [321, 182] on button "Change" at bounding box center [316, 185] width 27 height 10
click at [335, 189] on div "Change Cancel Close" at bounding box center [333, 184] width 178 height 21
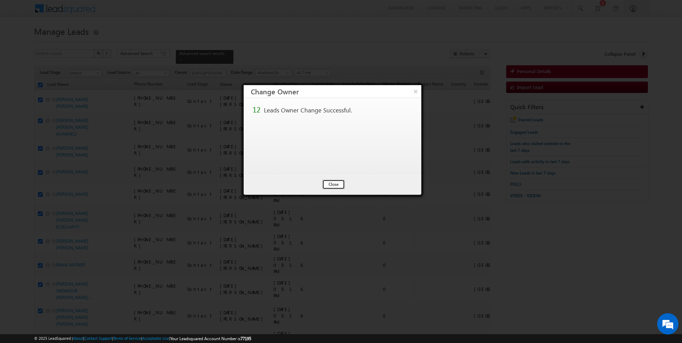
click at [338, 182] on button "Close" at bounding box center [333, 185] width 23 height 10
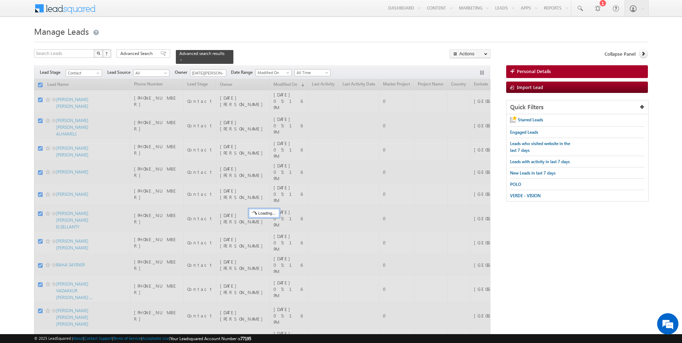
checkbox input "false"
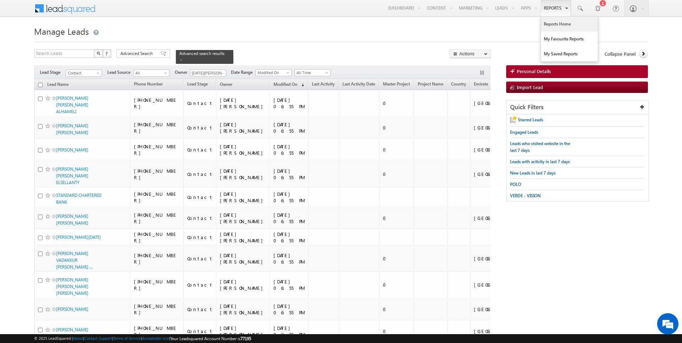
click at [550, 23] on link "Reports Home" at bounding box center [569, 24] width 57 height 15
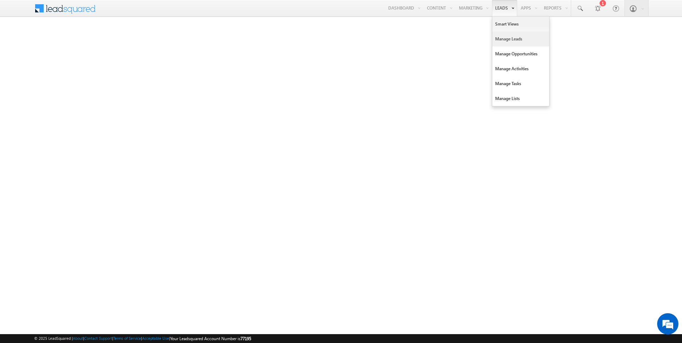
click at [503, 37] on link "Manage Leads" at bounding box center [520, 39] width 57 height 15
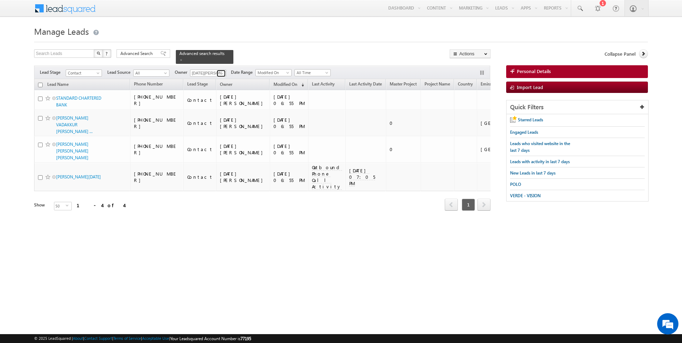
click at [219, 72] on span at bounding box center [222, 74] width 6 height 6
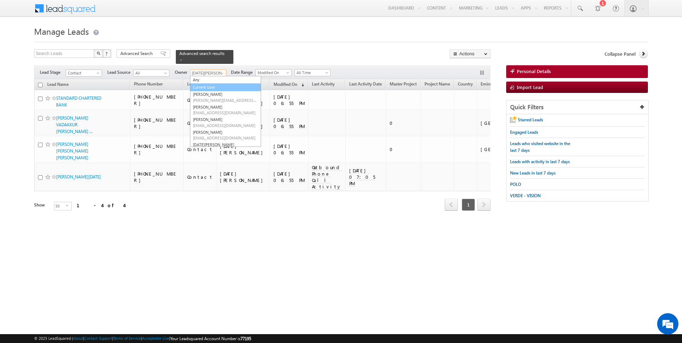
click at [212, 87] on link "Current User" at bounding box center [225, 87] width 71 height 8
type input "Current User"
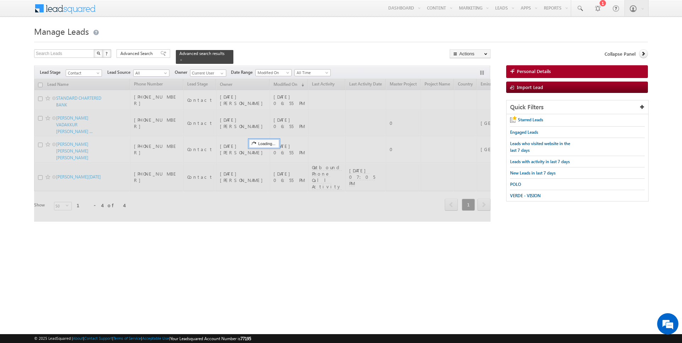
click at [272, 37] on h1 "Manage Leads" at bounding box center [341, 31] width 614 height 14
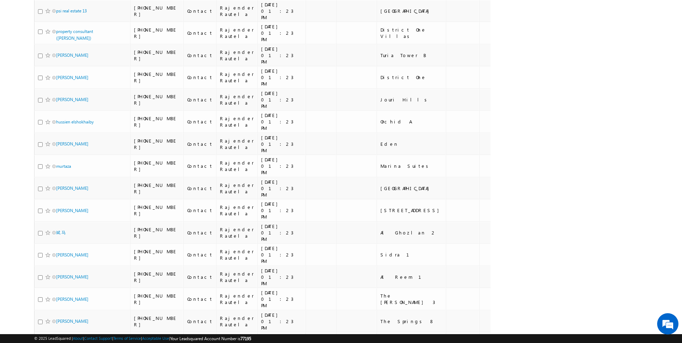
scroll to position [701, 0]
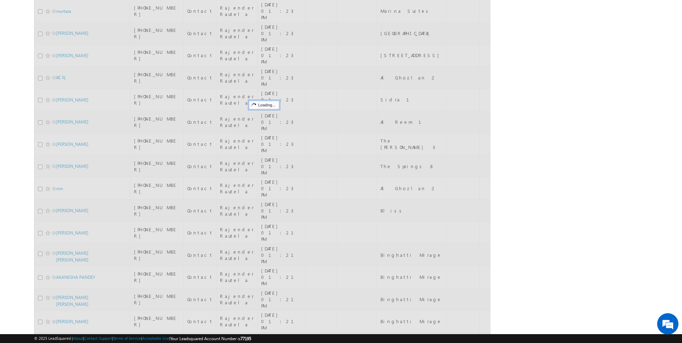
scroll to position [0, 0]
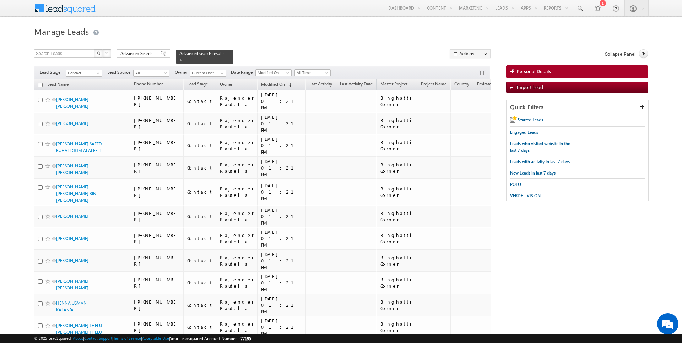
click at [42, 84] on input "checkbox" at bounding box center [40, 85] width 5 height 5
checkbox input "true"
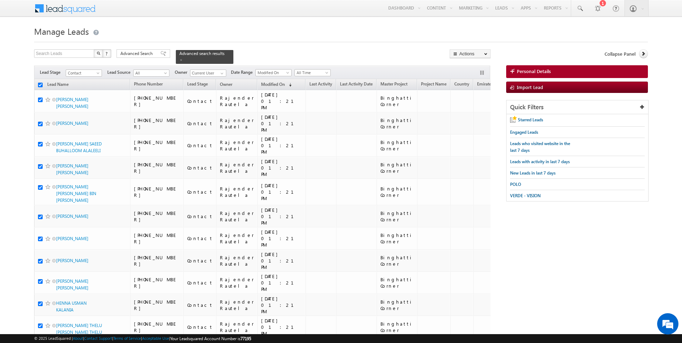
checkbox input "true"
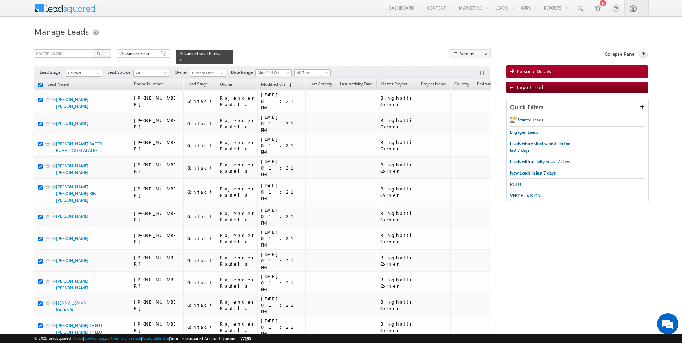
checkbox input "true"
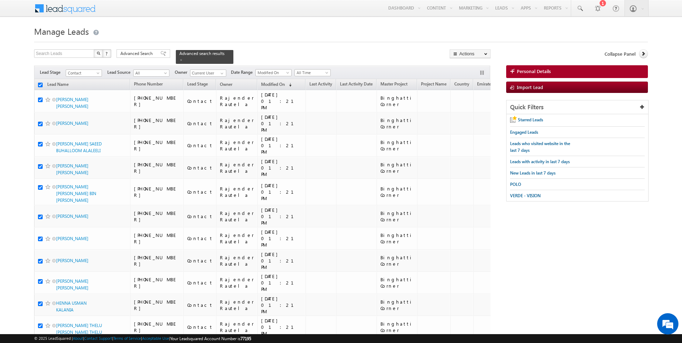
checkbox input "true"
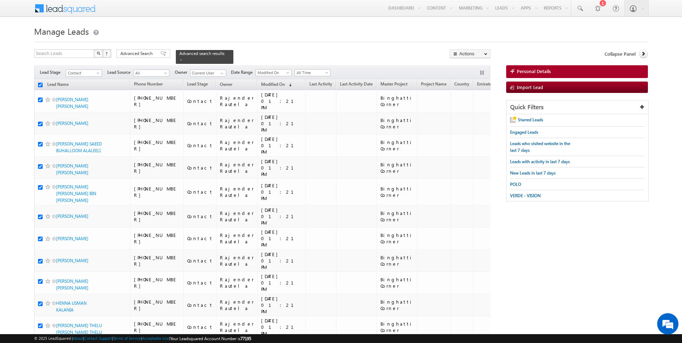
checkbox input "true"
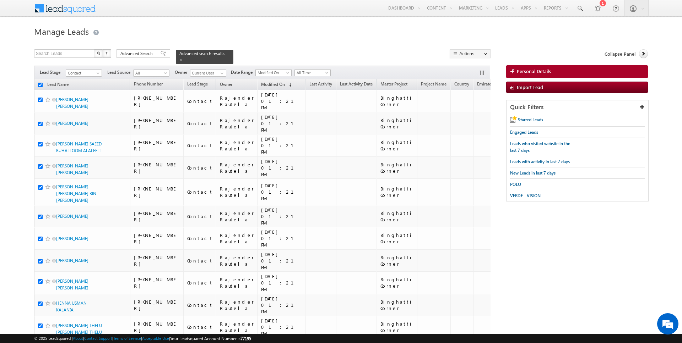
checkbox input "true"
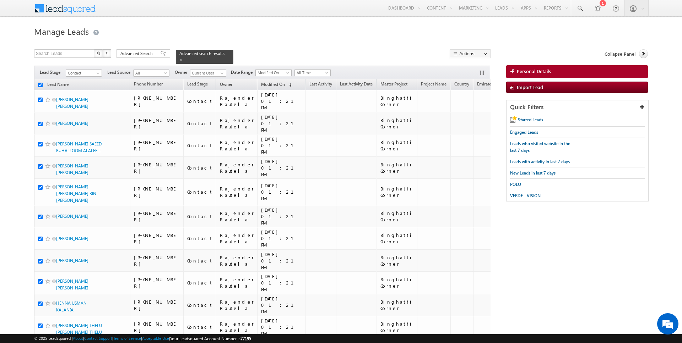
checkbox input "true"
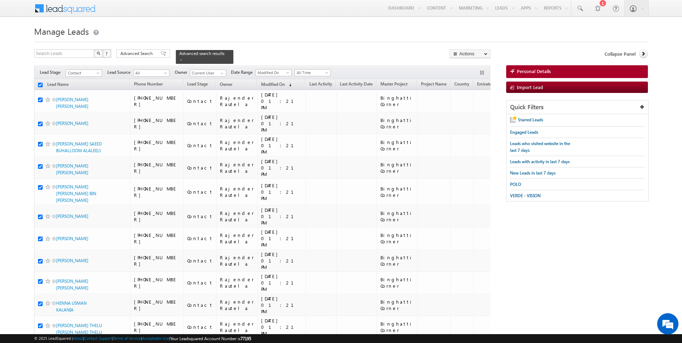
checkbox input "true"
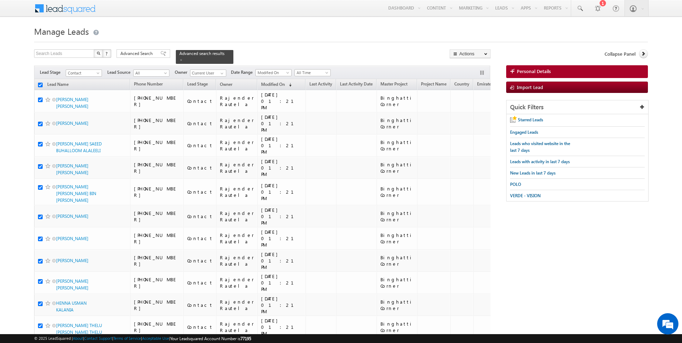
checkbox input "true"
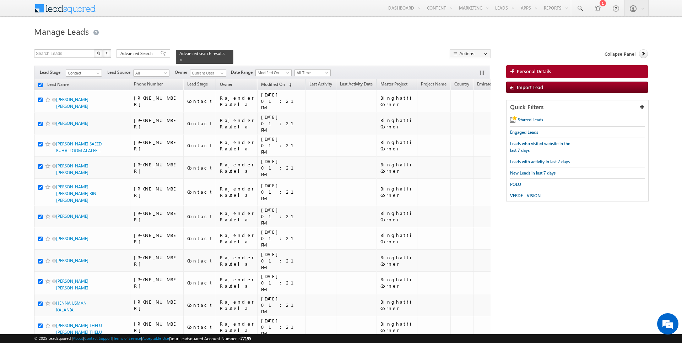
checkbox input "true"
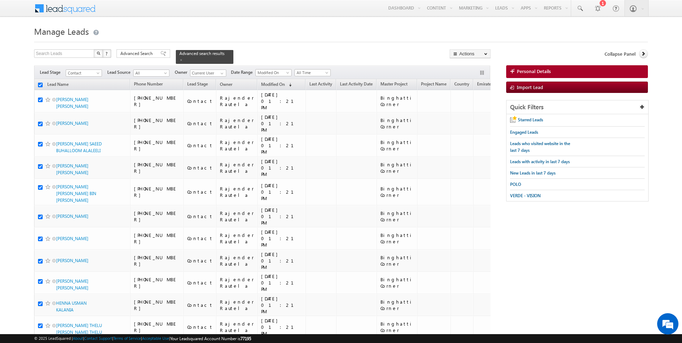
checkbox input "true"
click at [467, 117] on link "Change Owner" at bounding box center [470, 115] width 40 height 9
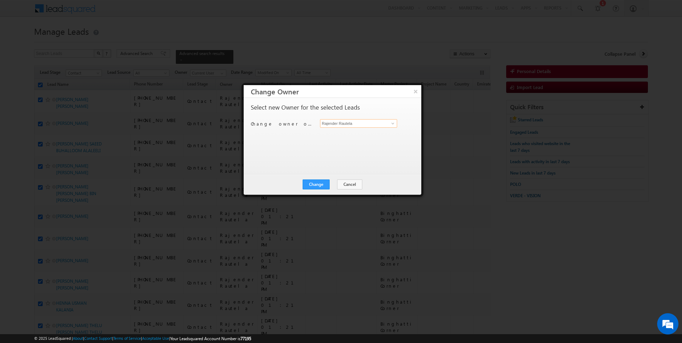
click at [346, 124] on input "Rajender Rautela" at bounding box center [358, 123] width 77 height 9
type input "[DATE][PERSON_NAME]"
click at [312, 188] on button "Change" at bounding box center [316, 185] width 27 height 10
click at [334, 183] on button "Close" at bounding box center [333, 185] width 23 height 10
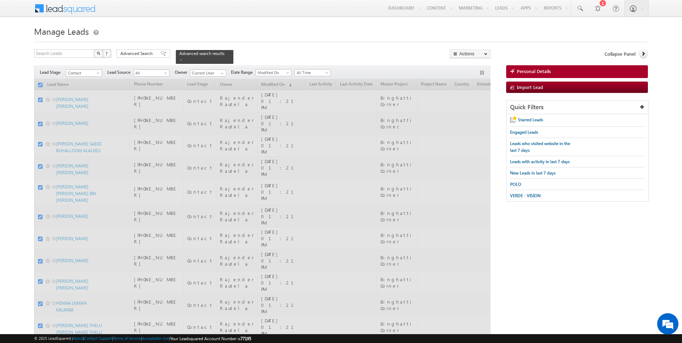
checkbox input "false"
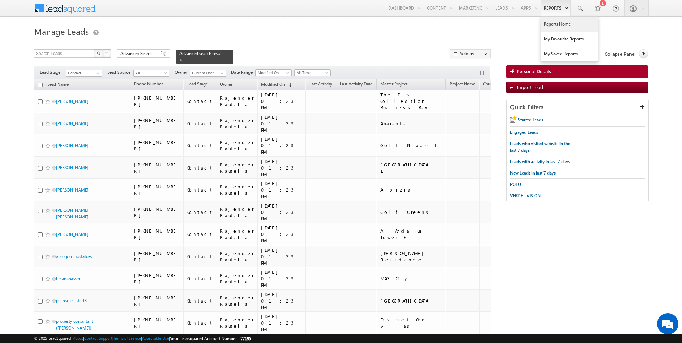
click at [559, 23] on link "Reports Home" at bounding box center [569, 24] width 57 height 15
